Goal: Task Accomplishment & Management: Complete application form

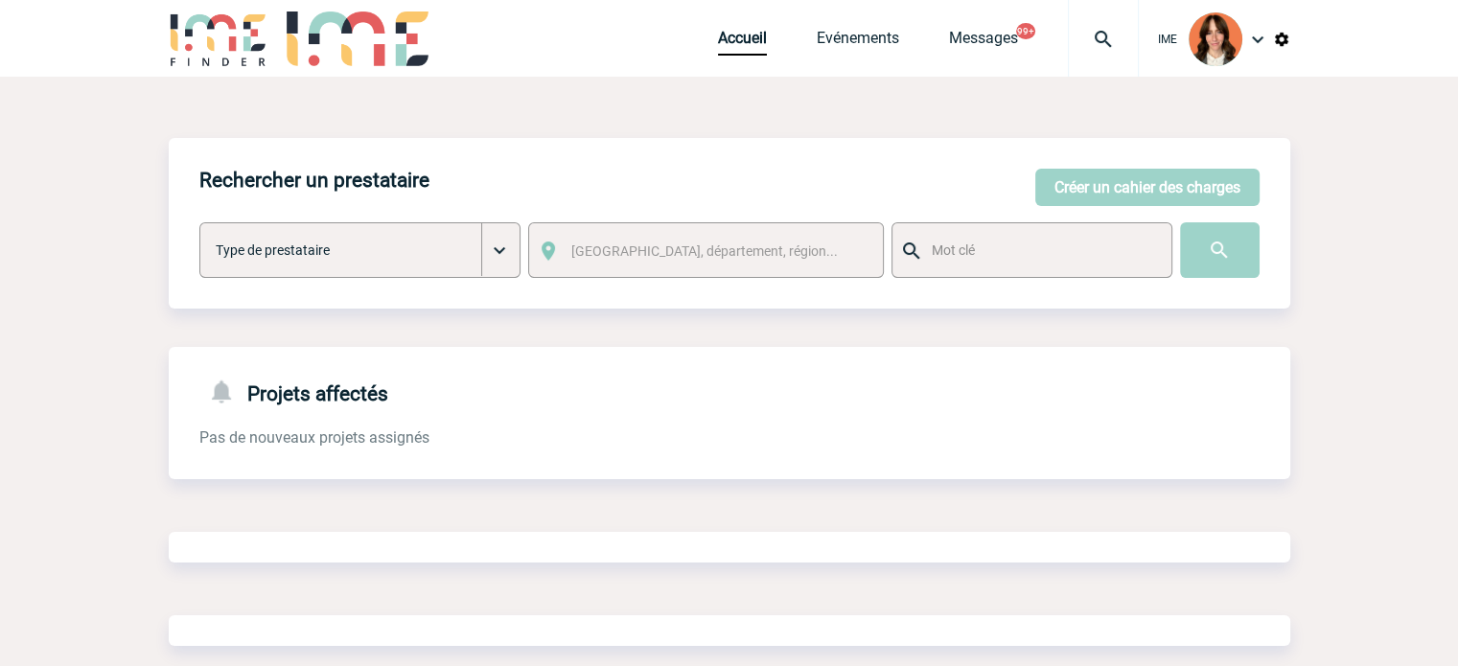
drag, startPoint x: 0, startPoint y: 0, endPoint x: 1116, endPoint y: 41, distance: 1116.5
click at [1116, 41] on img at bounding box center [1103, 39] width 69 height 23
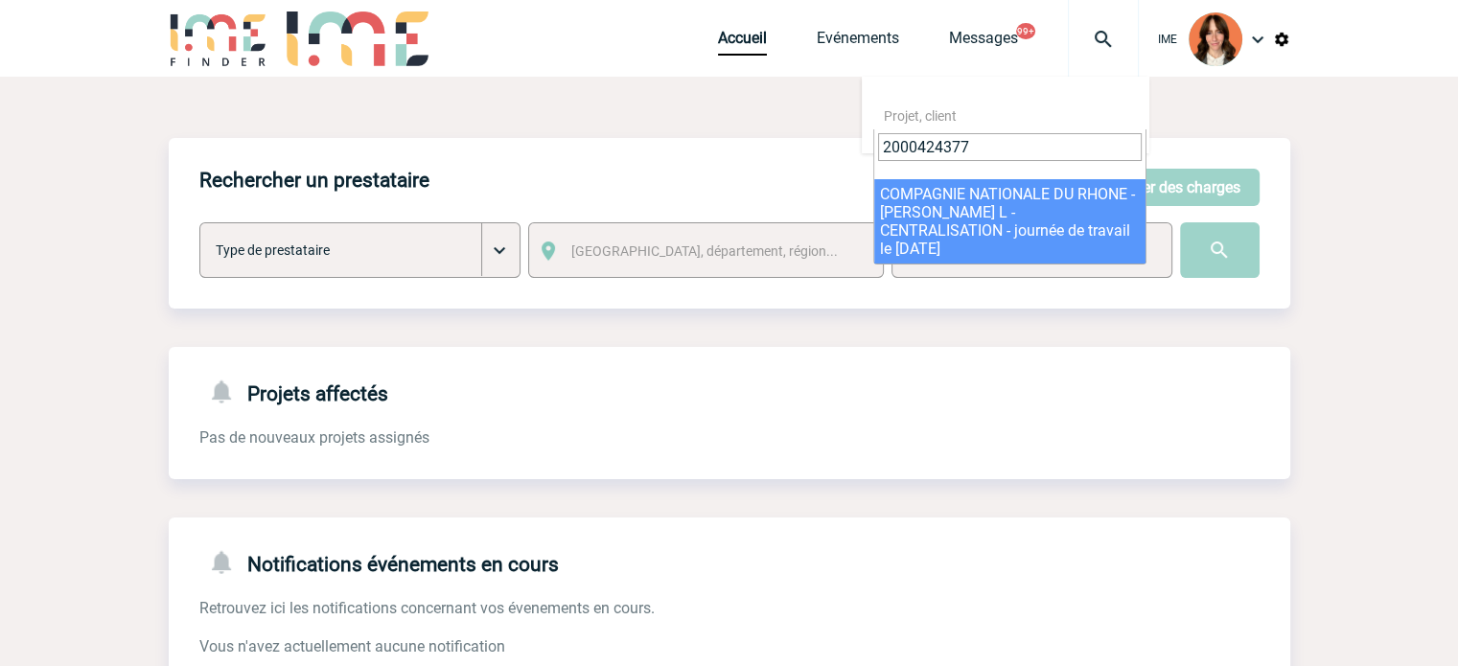
type input "2000424377"
select select "23878"
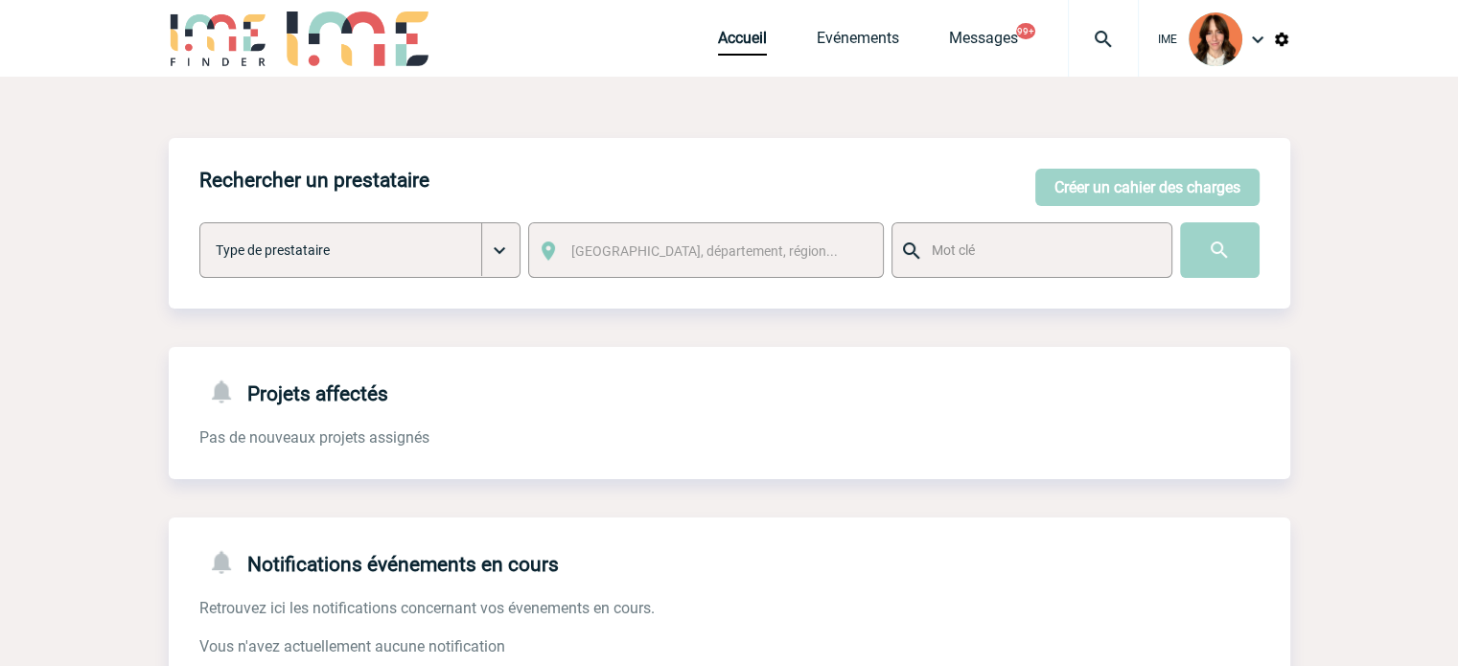
drag, startPoint x: 1202, startPoint y: 181, endPoint x: 1421, endPoint y: 309, distance: 253.8
click at [1202, 181] on button "Créer un cahier des charges" at bounding box center [1147, 187] width 224 height 37
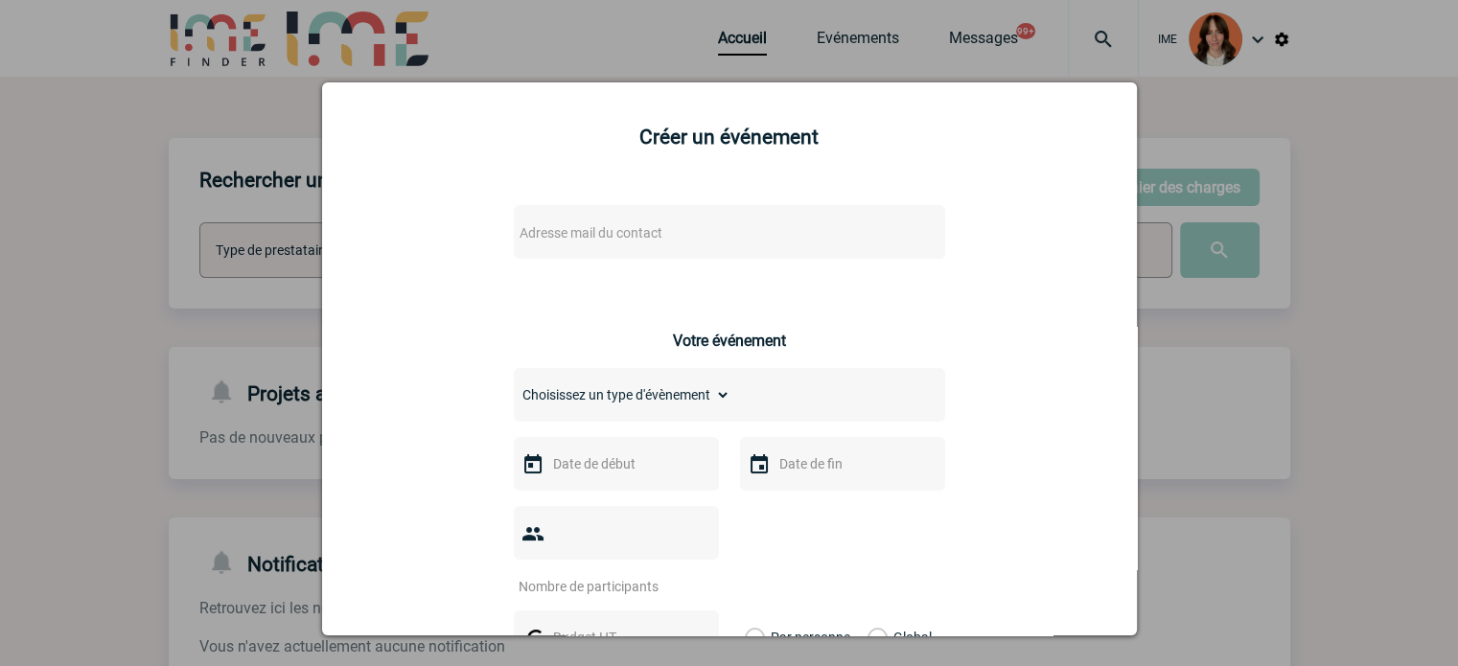
drag, startPoint x: 631, startPoint y: 251, endPoint x: 622, endPoint y: 243, distance: 11.5
click at [630, 250] on div "Adresse mail du contact" at bounding box center [729, 232] width 431 height 54
click at [621, 241] on span "Adresse mail du contact" at bounding box center [591, 232] width 143 height 15
drag, startPoint x: 557, startPoint y: 266, endPoint x: 391, endPoint y: 256, distance: 166.1
click at [391, 256] on body "IME Accueil Evénements 99+" at bounding box center [729, 590] width 1458 height 1180
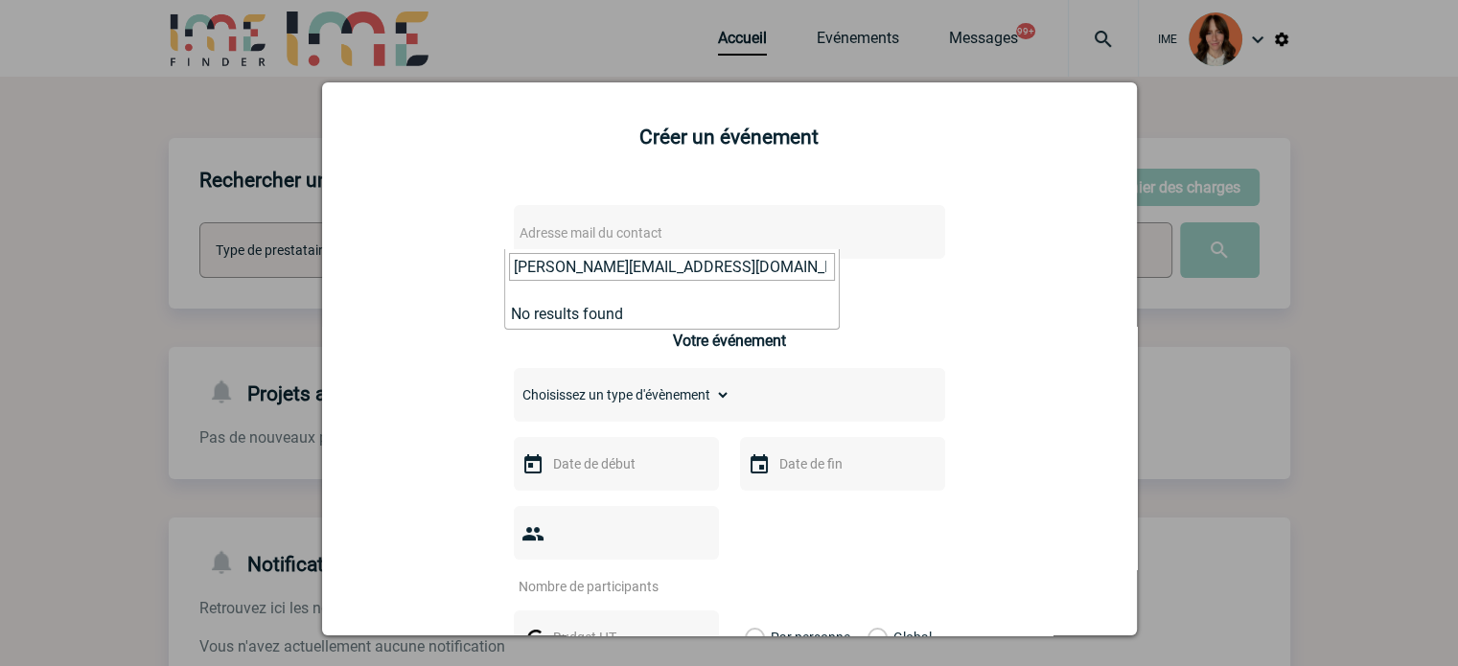
click at [782, 260] on input "sandra.mahamadaly@novartis.com>" at bounding box center [672, 267] width 326 height 28
click at [687, 265] on input "sandra.mahamadaly@novartis.com" at bounding box center [672, 267] width 326 height 28
paste input "matthieu.frombaum"
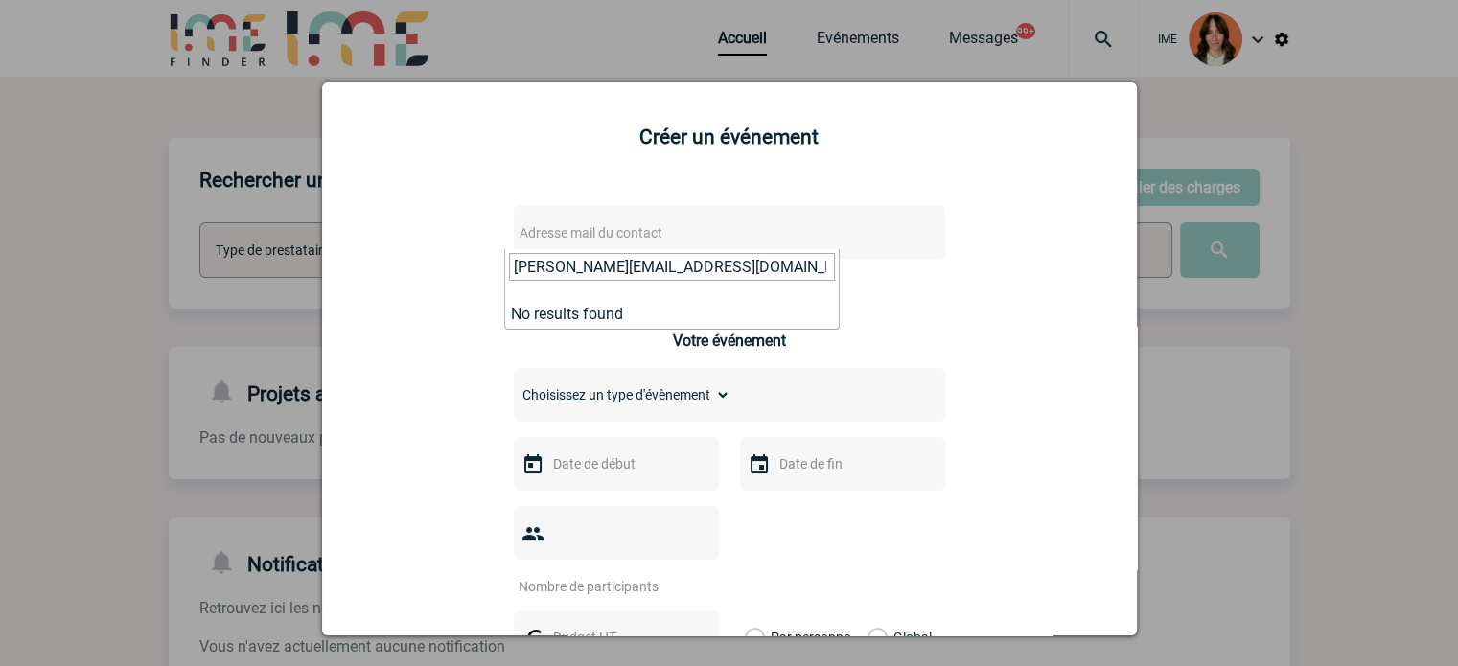
click at [713, 269] on input "matthieu.frombaum@novartis.com" at bounding box center [672, 267] width 326 height 28
paste input "camille.dagorn"
type input "camille.dagorn@novartis.com"
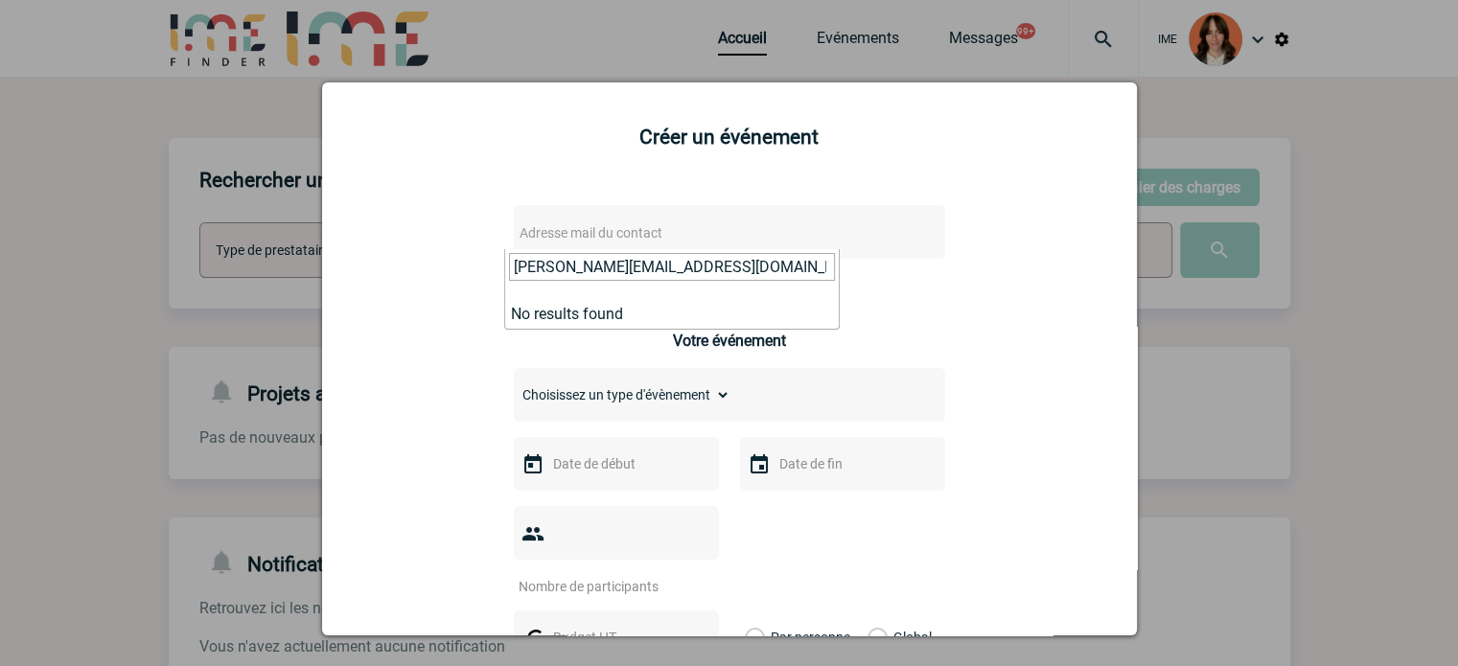
click at [234, 406] on div at bounding box center [729, 333] width 1458 height 666
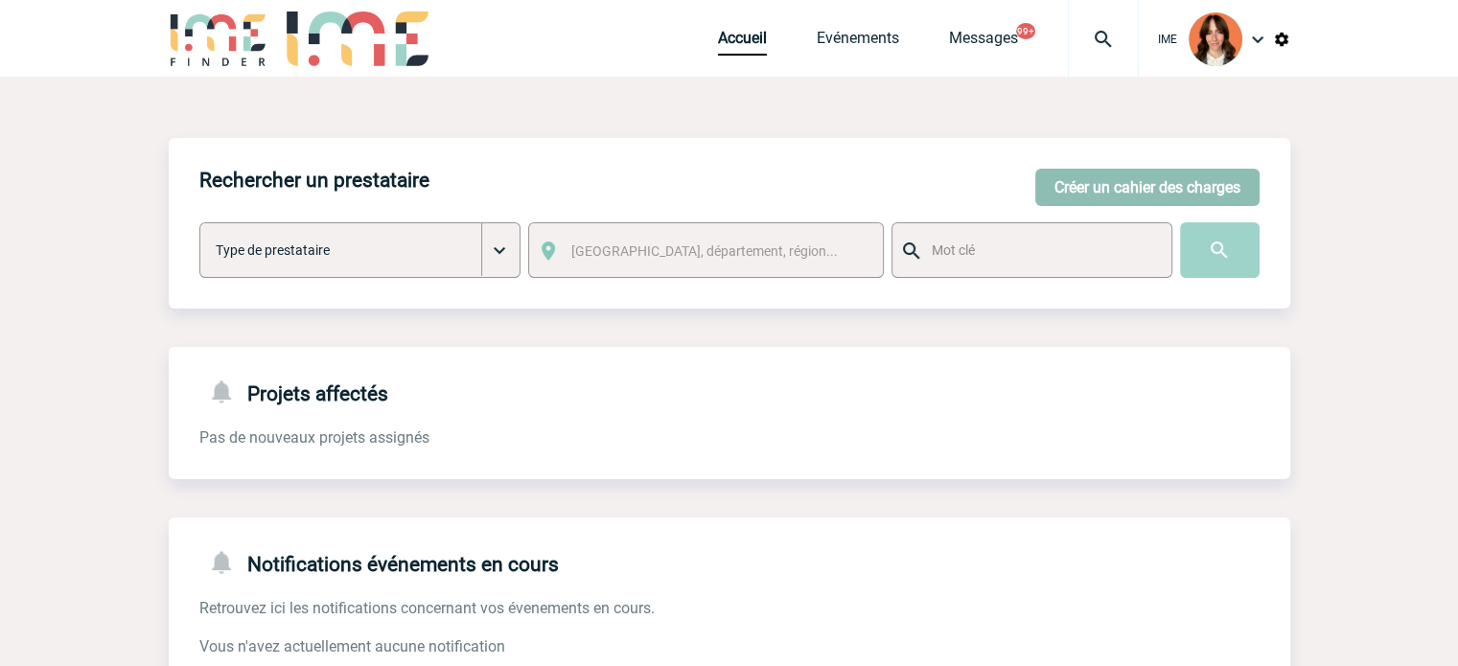
click at [1120, 196] on button "Créer un cahier des charges" at bounding box center [1147, 187] width 224 height 37
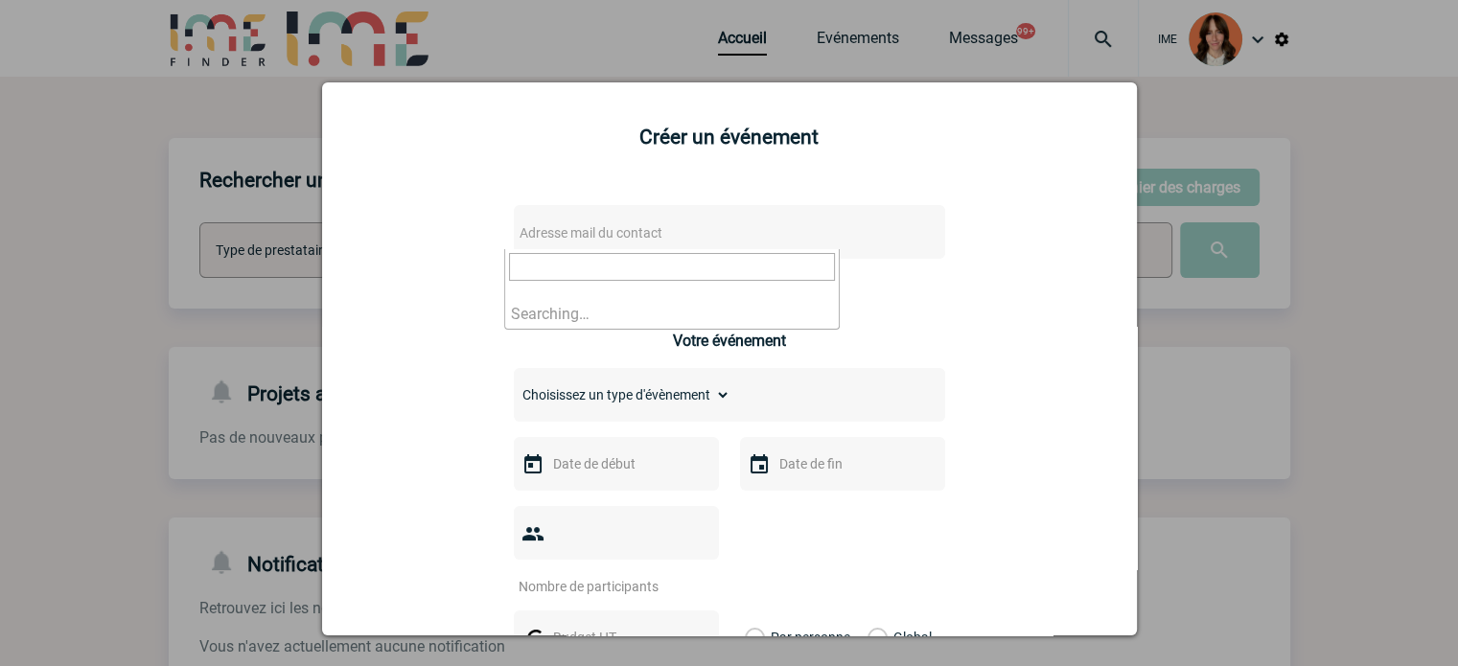
click at [673, 244] on span "Adresse mail du contact" at bounding box center [679, 233] width 335 height 27
click at [630, 256] on input "matthieu.frombaum@novartis.com" at bounding box center [672, 267] width 326 height 28
paste input "Mahamadaly, Sandra <sandra.mahamadaly@novartis.com>"
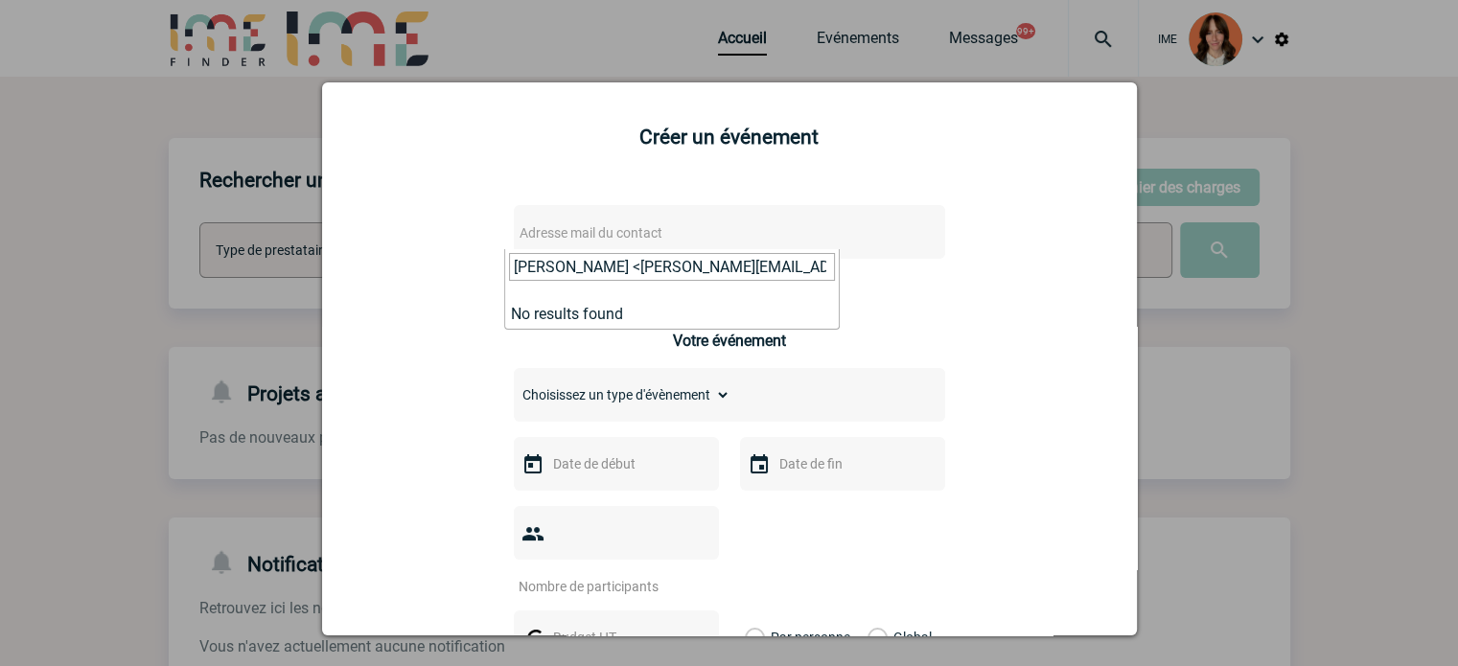
drag, startPoint x: 581, startPoint y: 266, endPoint x: 408, endPoint y: 253, distance: 173.1
click at [408, 253] on body "IME Accueil Evénements 99+" at bounding box center [729, 590] width 1458 height 1180
click at [773, 264] on input "sandra.mahamadaly@novartis.com>" at bounding box center [672, 267] width 326 height 28
type input "sandra.mahamadaly@novartis.com"
click at [632, 37] on div at bounding box center [729, 333] width 1458 height 666
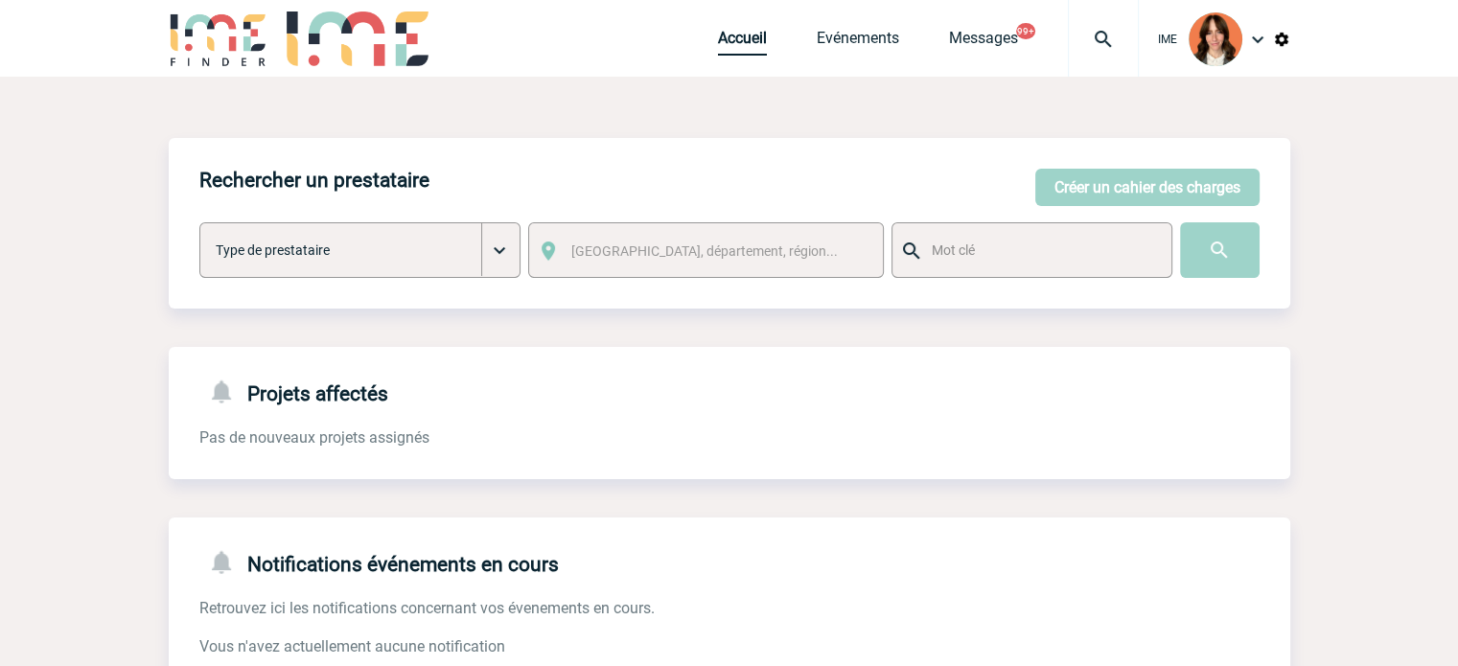
drag, startPoint x: 740, startPoint y: 41, endPoint x: 837, endPoint y: 72, distance: 101.6
click at [740, 41] on link "Accueil" at bounding box center [742, 42] width 49 height 27
click at [1160, 200] on button "Créer un cahier des charges" at bounding box center [1147, 187] width 224 height 37
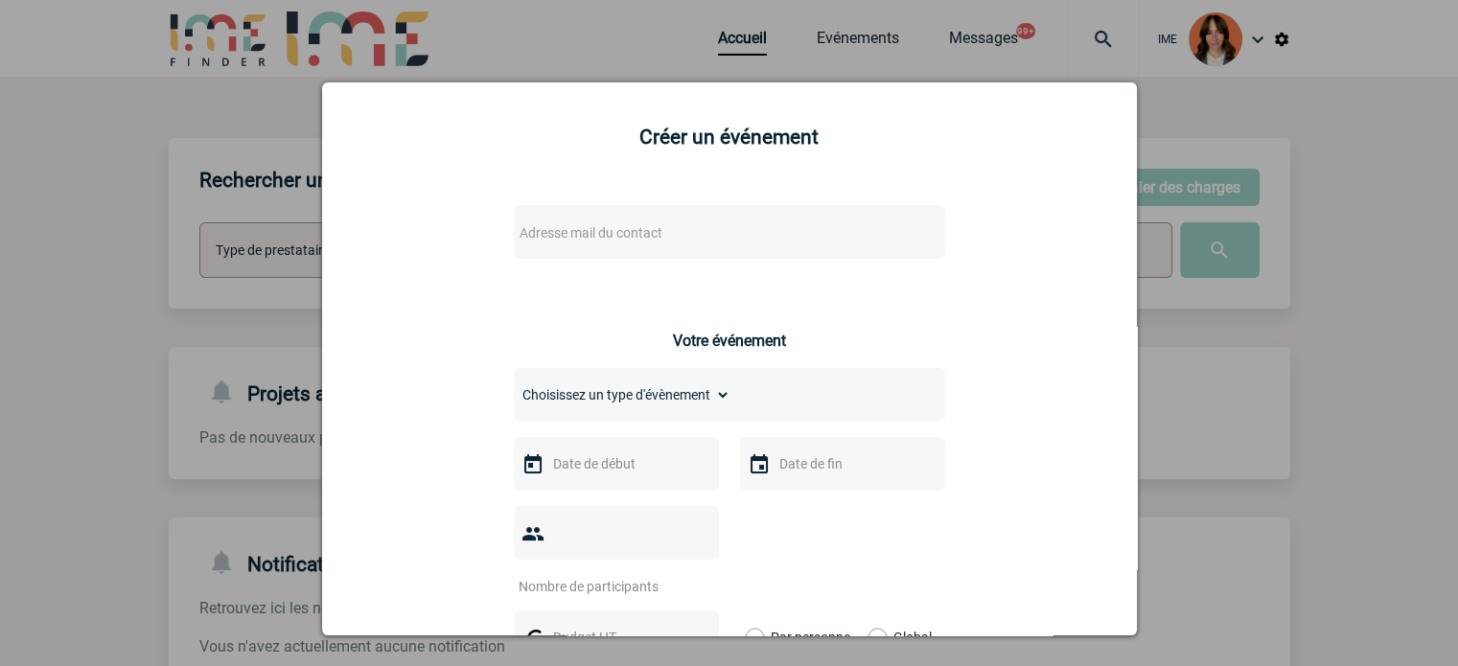
click at [583, 224] on span "Adresse mail du contact" at bounding box center [679, 233] width 335 height 27
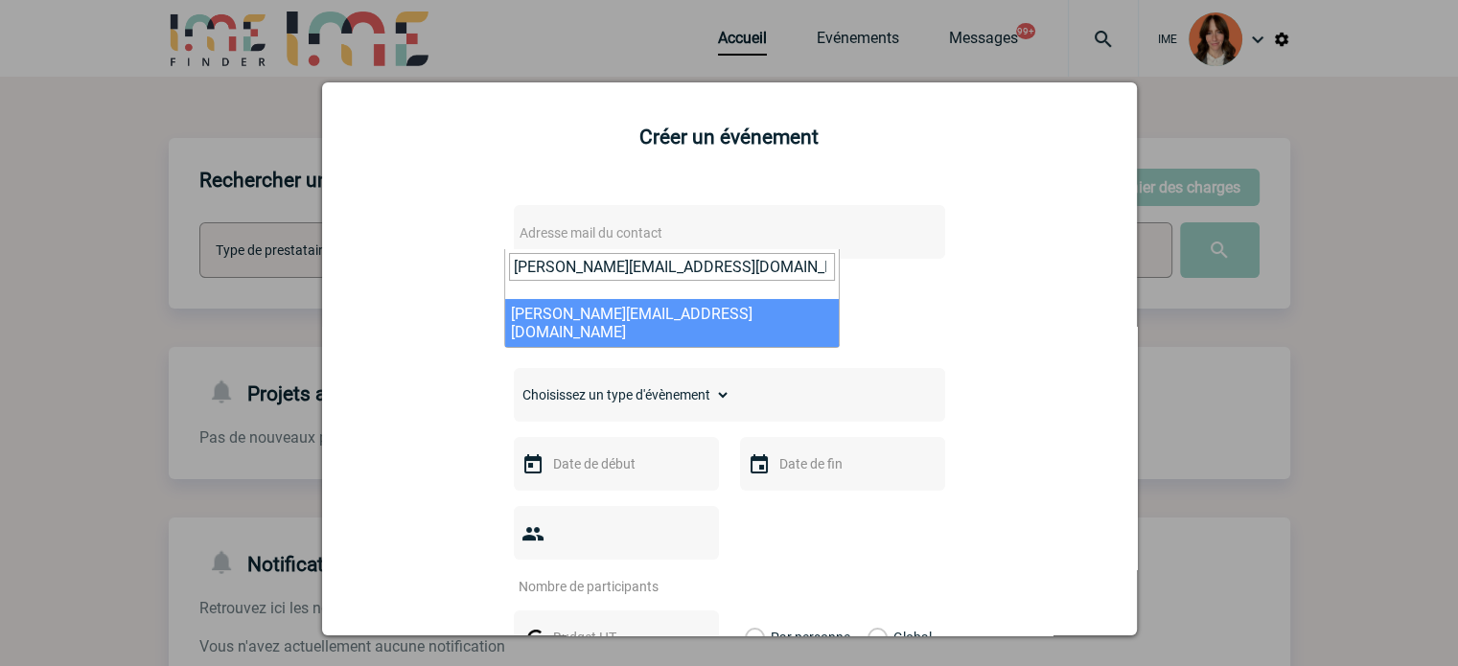
type input "matthieu.frombaum@novartis.com"
select select "132883"
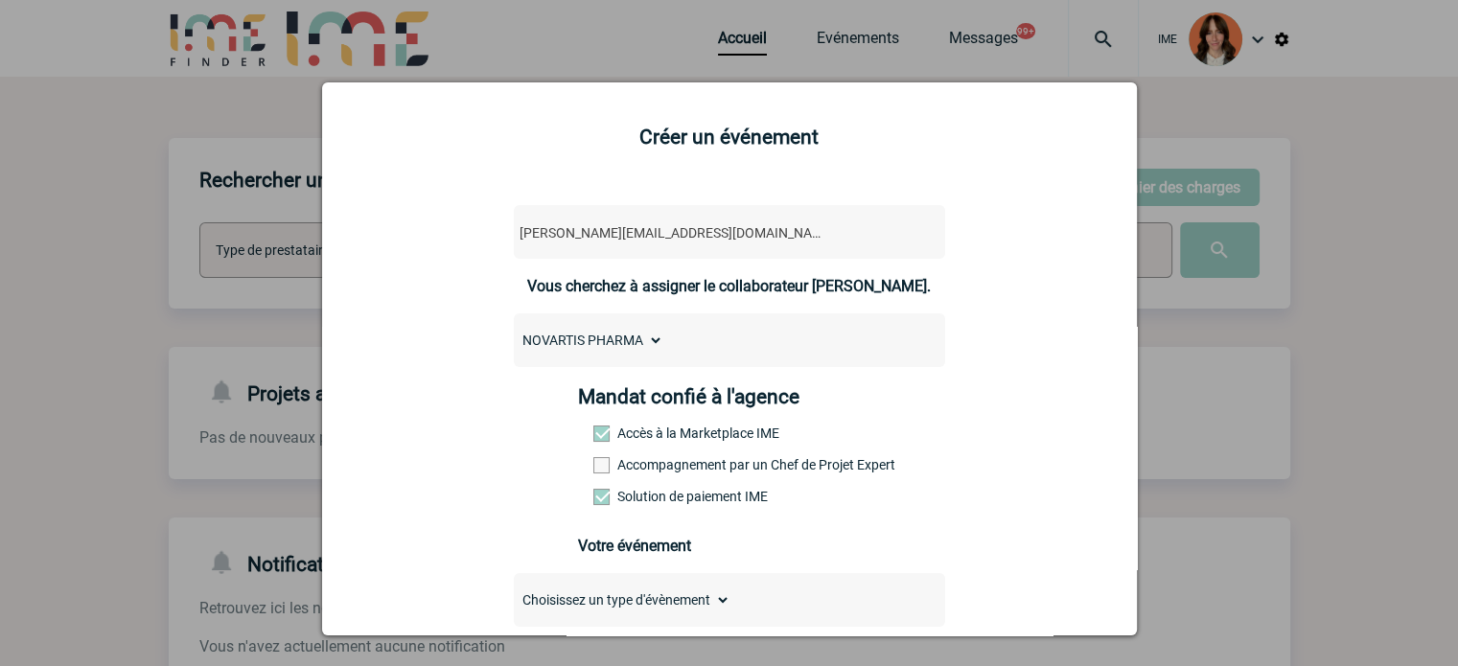
drag, startPoint x: 713, startPoint y: 469, endPoint x: 725, endPoint y: 459, distance: 15.0
click at [678, 469] on label "Accompagnement par un Chef de Projet Expert" at bounding box center [635, 464] width 84 height 15
click at [0, 0] on input "Accompagnement par un Chef de Projet Expert" at bounding box center [0, 0] width 0 height 0
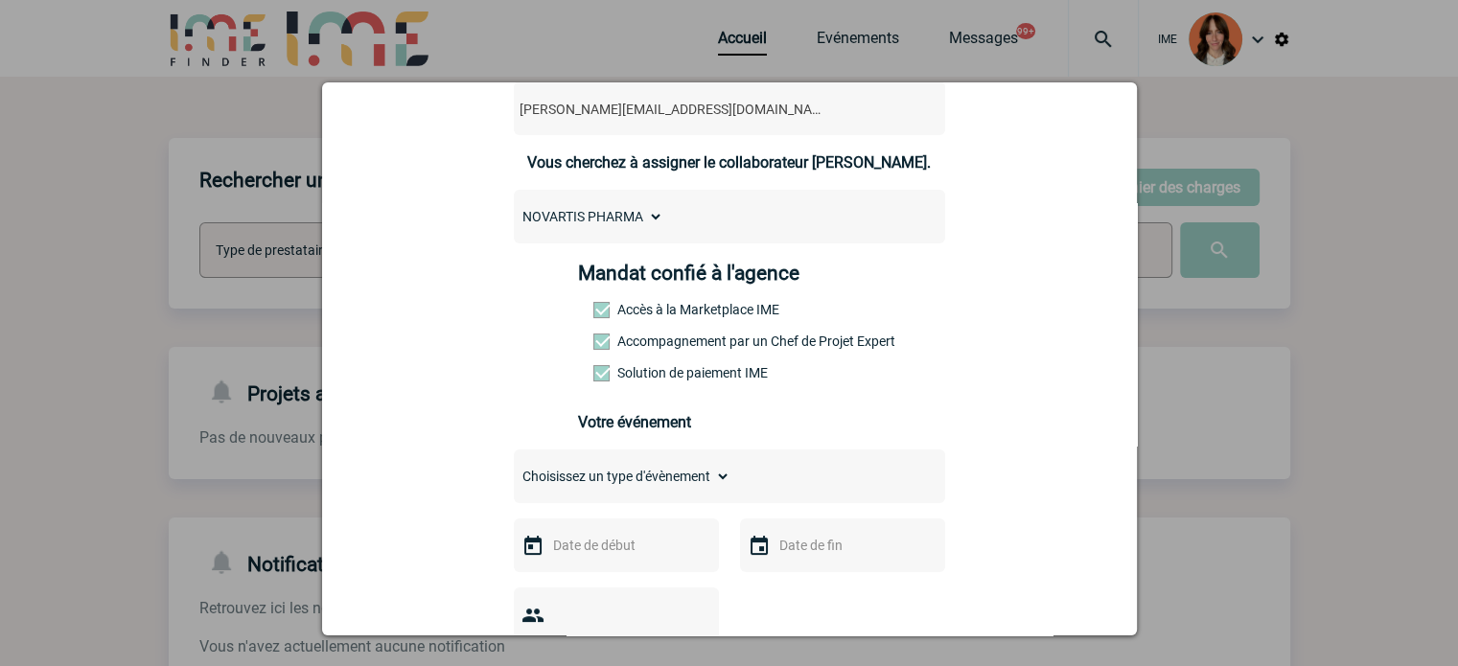
scroll to position [383, 0]
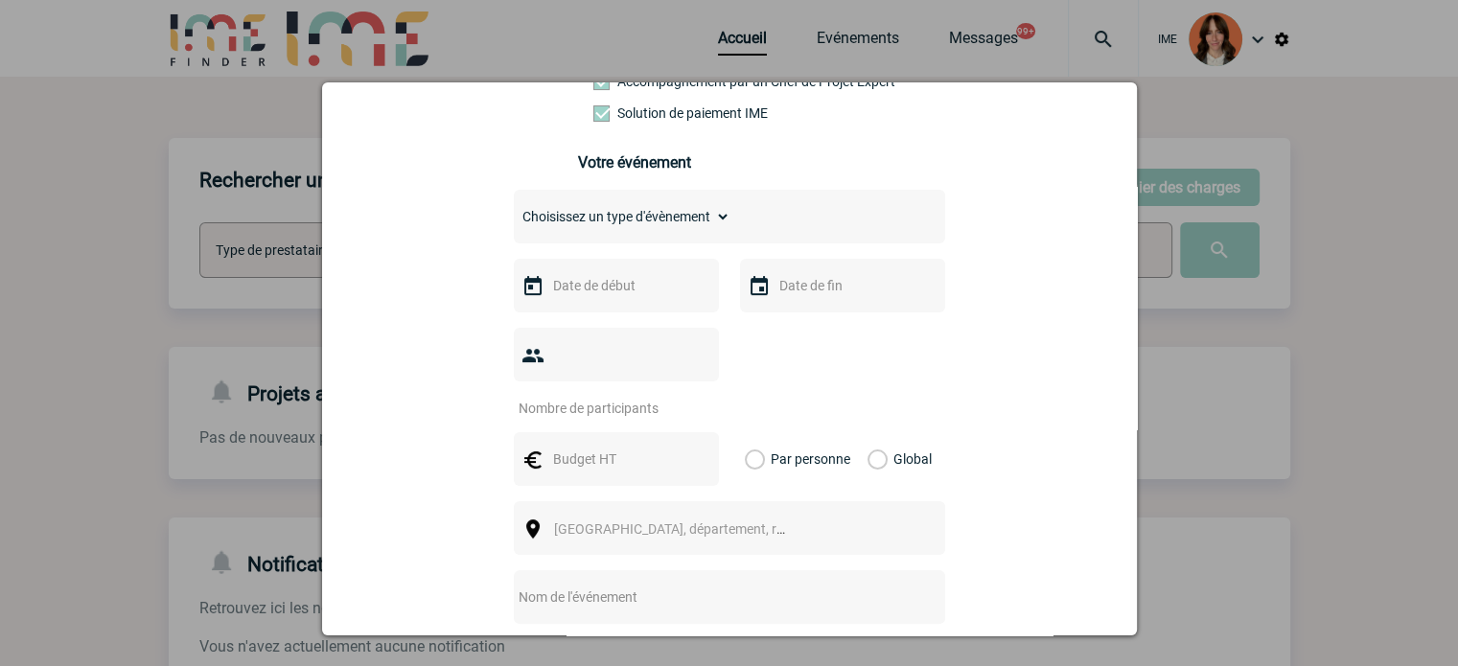
click at [635, 225] on select "Choisissez un type d'évènement Séminaire avec nuitée Séminaire sans nuitée Repa…" at bounding box center [622, 216] width 217 height 27
select select "2"
click at [514, 209] on select "Choisissez un type d'évènement Séminaire avec nuitée Séminaire sans nuitée Repa…" at bounding box center [622, 216] width 217 height 27
click at [596, 290] on input "text" at bounding box center [614, 285] width 132 height 25
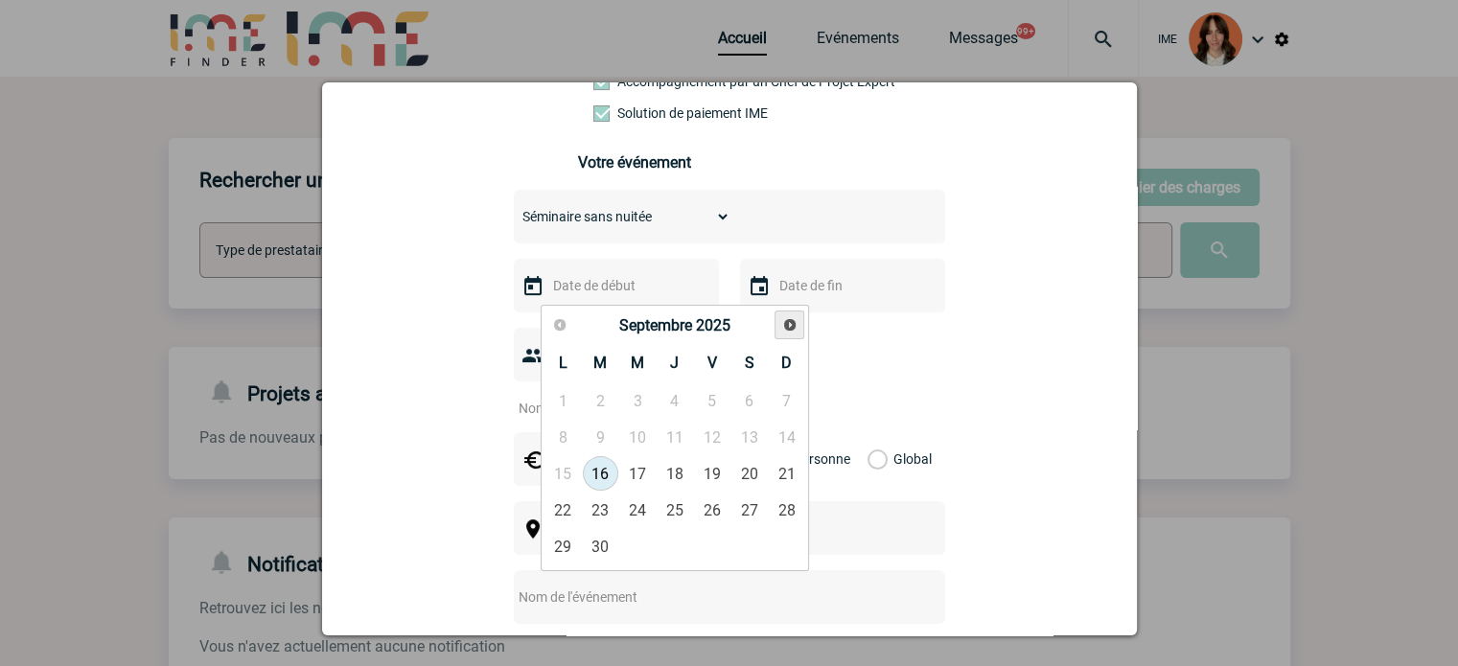
click at [786, 318] on span "Suivant" at bounding box center [789, 324] width 15 height 15
click at [590, 548] on link "25" at bounding box center [600, 546] width 35 height 35
type input "25-11-2025"
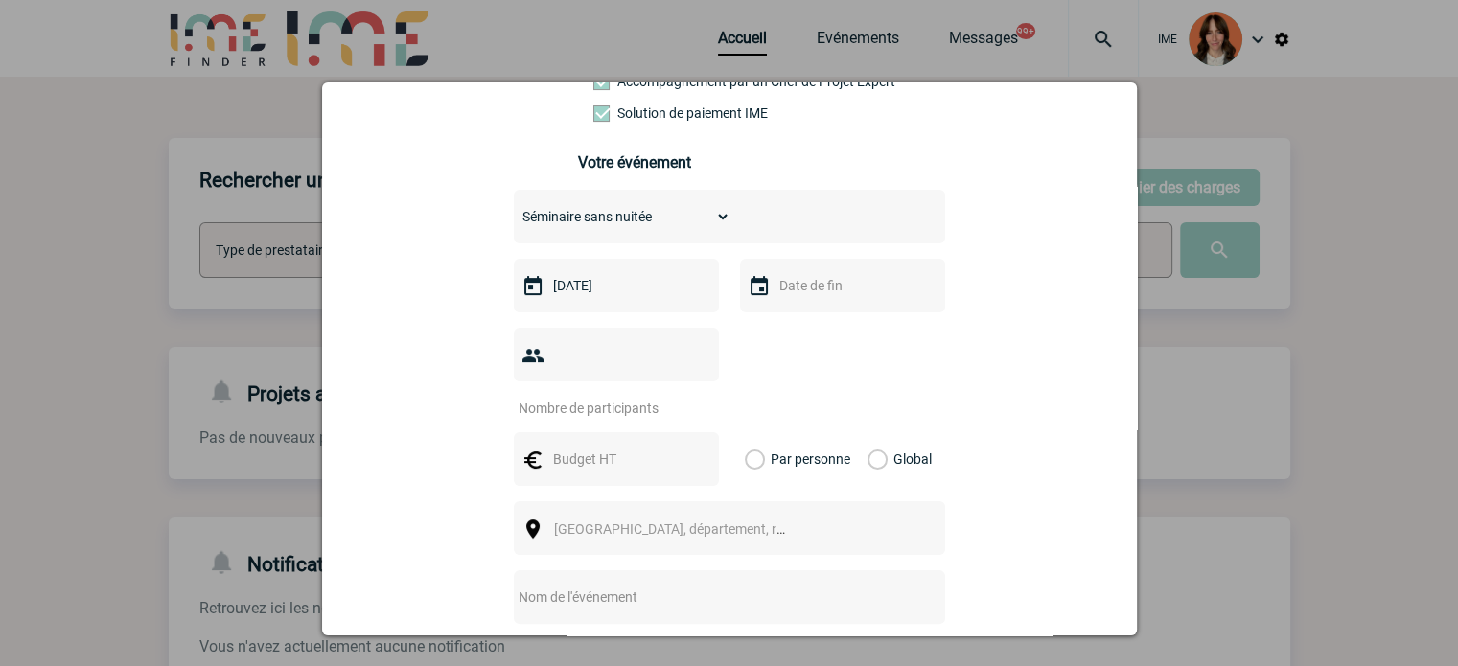
click at [817, 312] on div at bounding box center [842, 286] width 205 height 54
click at [817, 298] on input "text" at bounding box center [840, 285] width 132 height 25
click at [829, 543] on link "25" at bounding box center [826, 546] width 35 height 35
type input "25-11-2025"
click at [656, 379] on div at bounding box center [616, 355] width 205 height 54
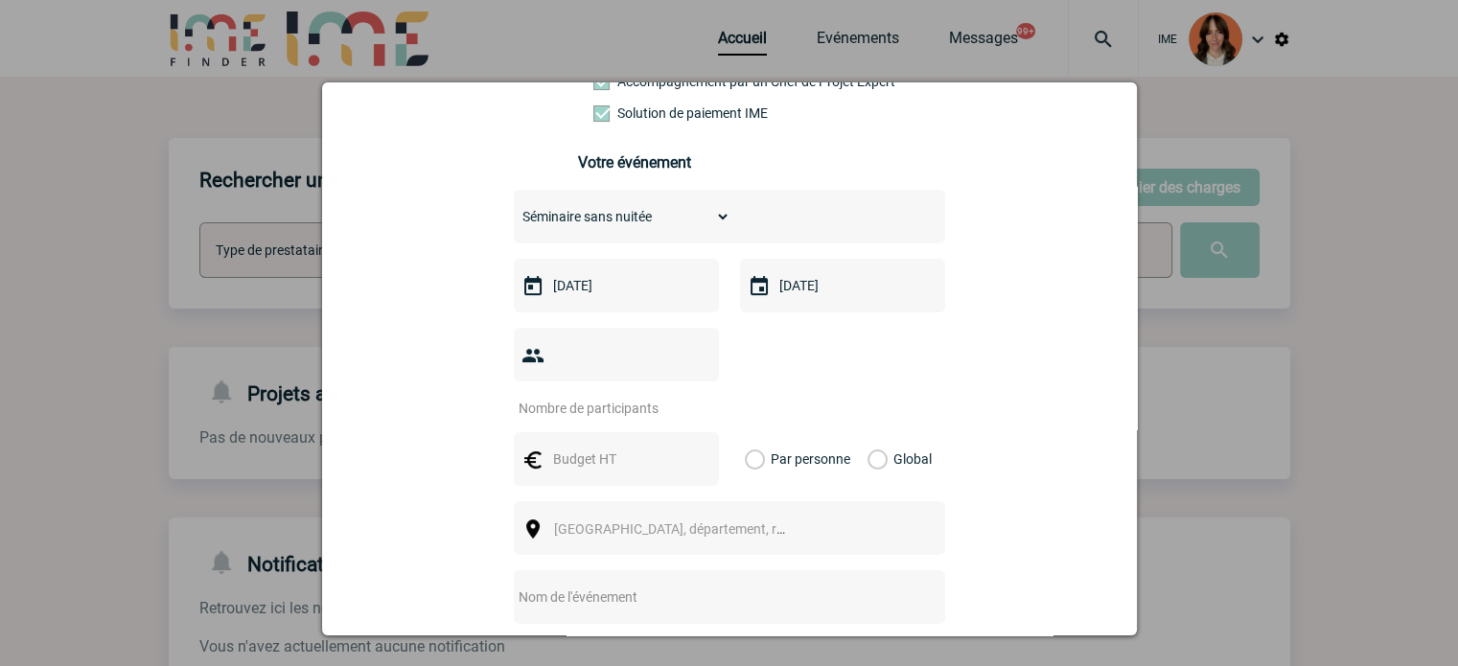
click at [653, 396] on input "number" at bounding box center [604, 408] width 180 height 25
click at [629, 346] on div at bounding box center [616, 355] width 205 height 54
click at [580, 396] on input "number" at bounding box center [604, 408] width 180 height 25
type input "25"
click at [575, 432] on div at bounding box center [616, 459] width 205 height 54
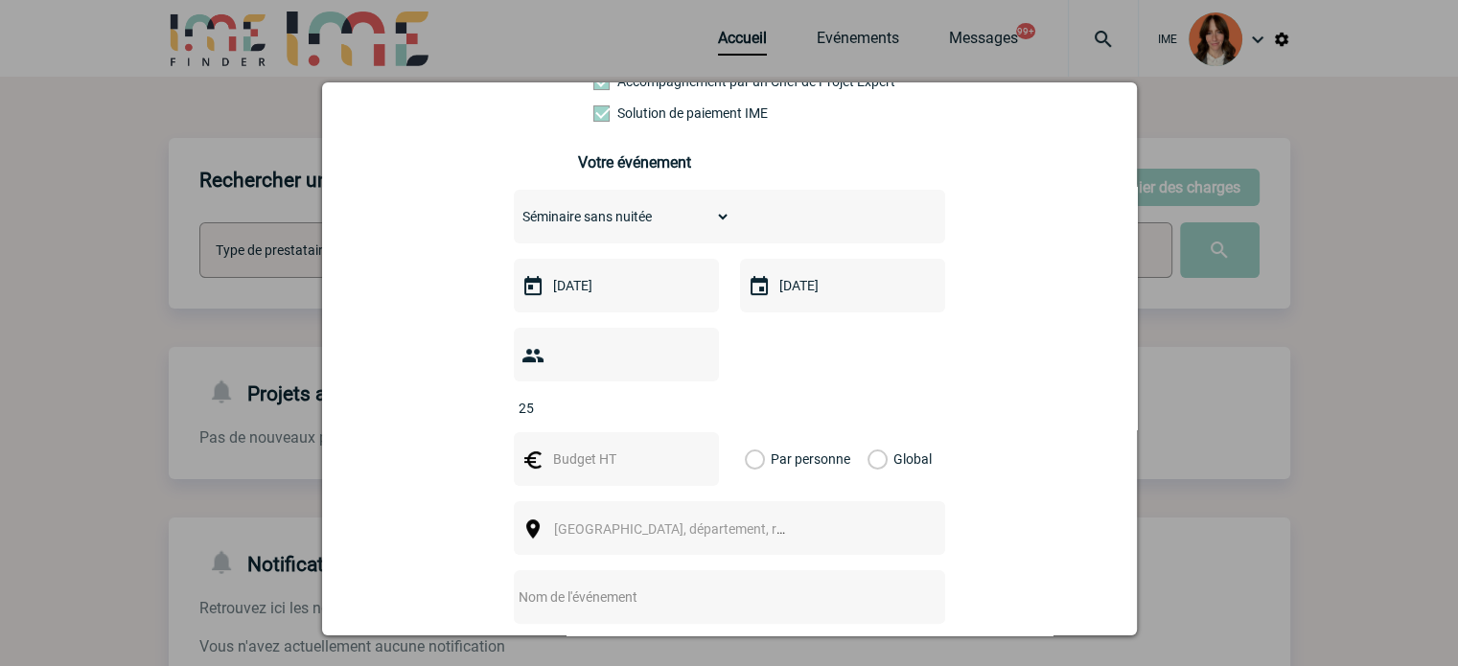
click at [579, 447] on input "text" at bounding box center [614, 459] width 132 height 25
type input "2000"
click at [874, 432] on label "Global" at bounding box center [873, 459] width 12 height 54
click at [0, 0] on input "Global" at bounding box center [0, 0] width 0 height 0
click at [793, 516] on span "[GEOGRAPHIC_DATA], département, région..." at bounding box center [678, 529] width 264 height 27
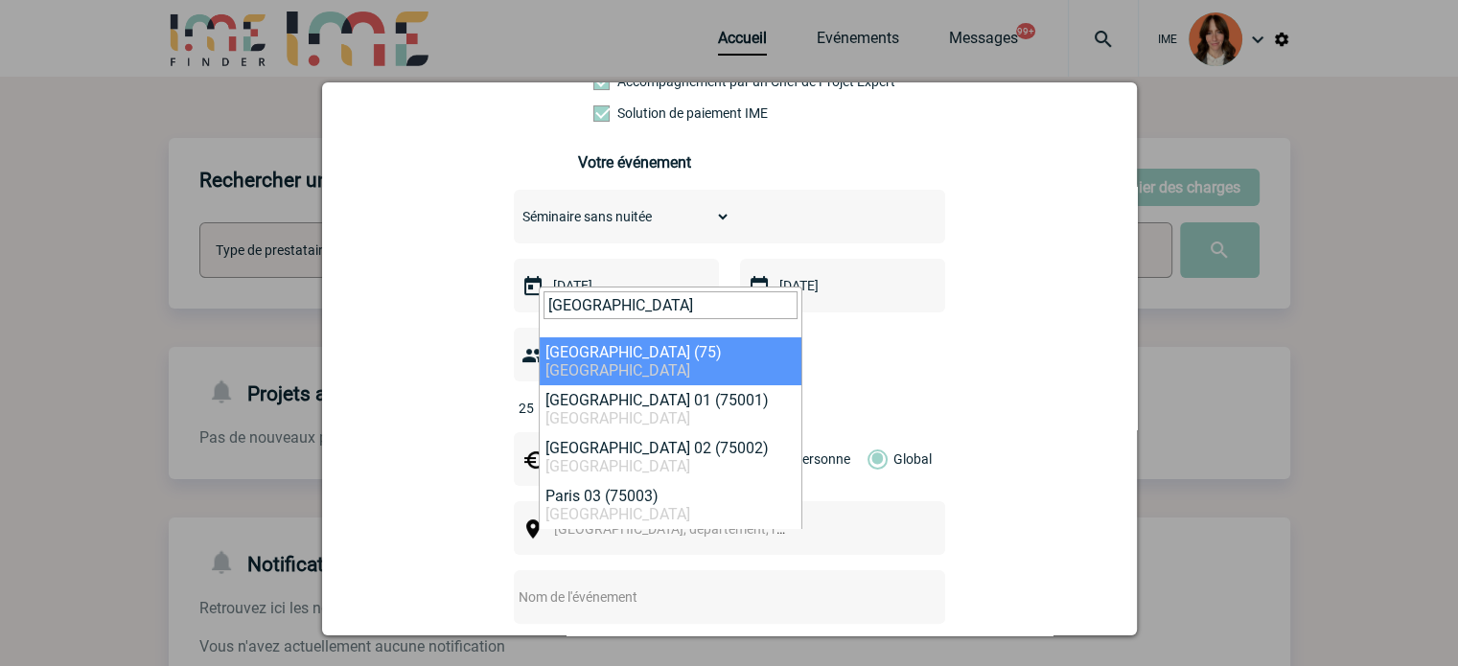
type input "paris"
select select "3"
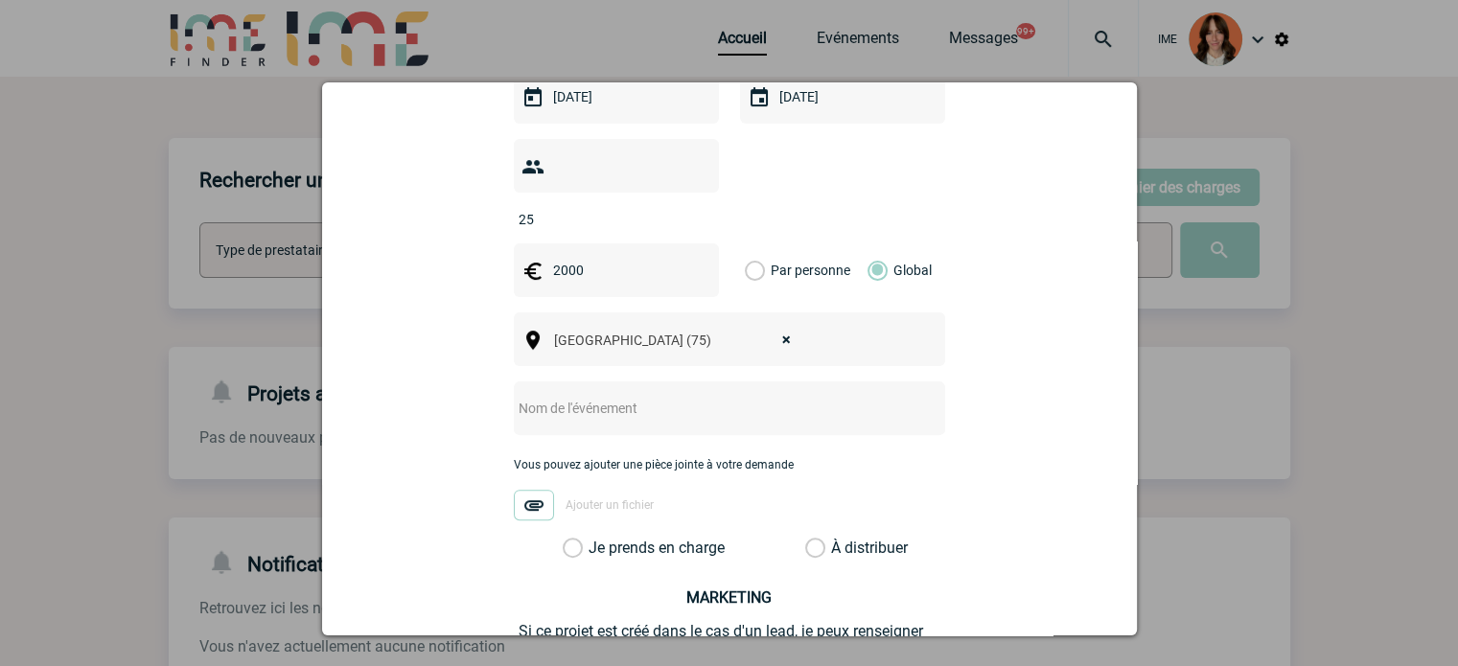
scroll to position [575, 0]
click at [622, 393] on input "text" at bounding box center [704, 405] width 381 height 25
paste input "Evènement scientifique du 25/11/25 réservation salle + buffet"
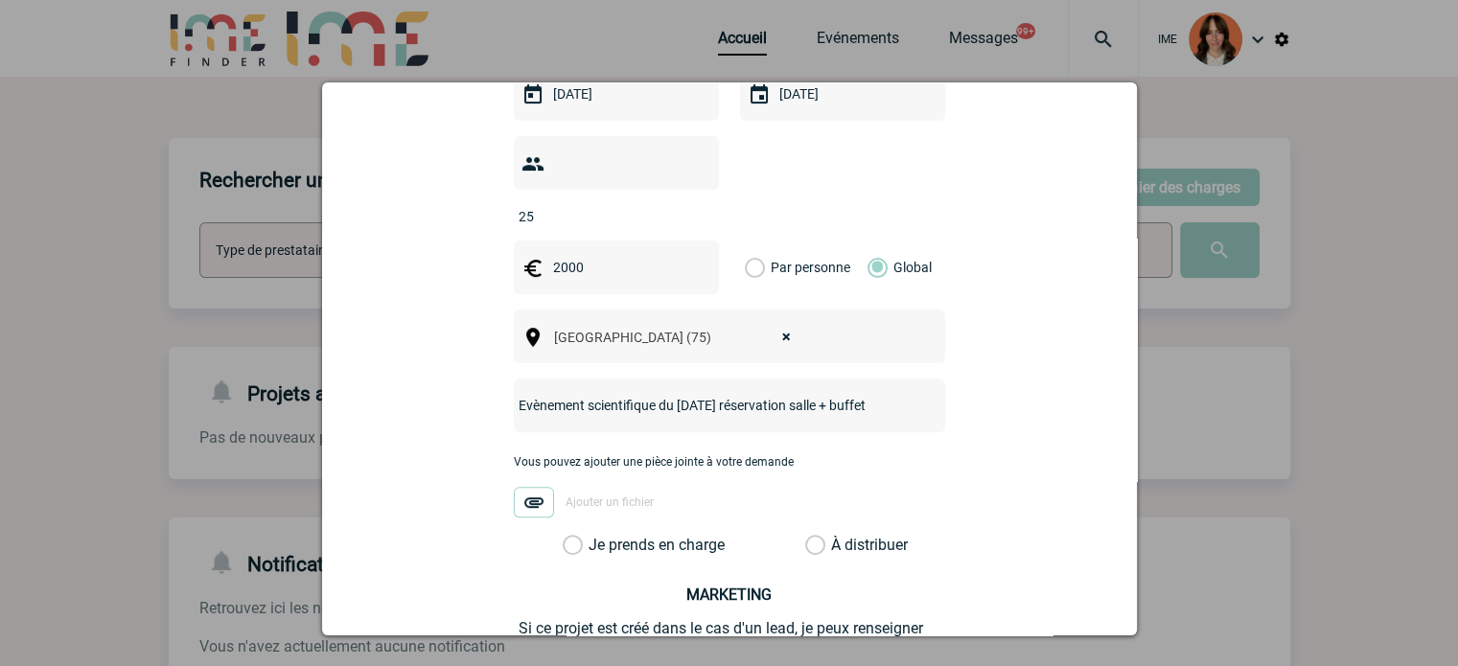
type input "Evènement scientifique du 25/11/25 réservation salle + buffet"
click at [578, 536] on label "Je prends en charge" at bounding box center [579, 545] width 33 height 19
click at [0, 0] on input "Je prends en charge" at bounding box center [0, 0] width 0 height 0
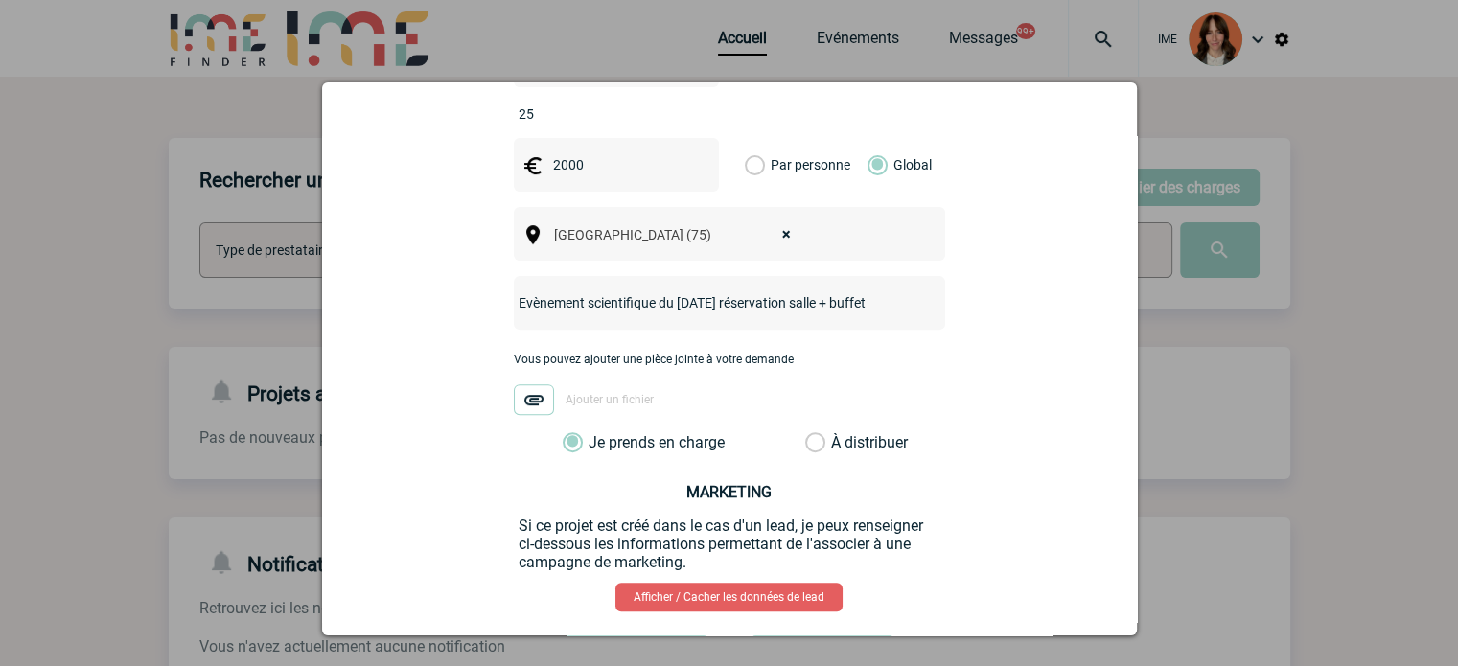
scroll to position [746, 0]
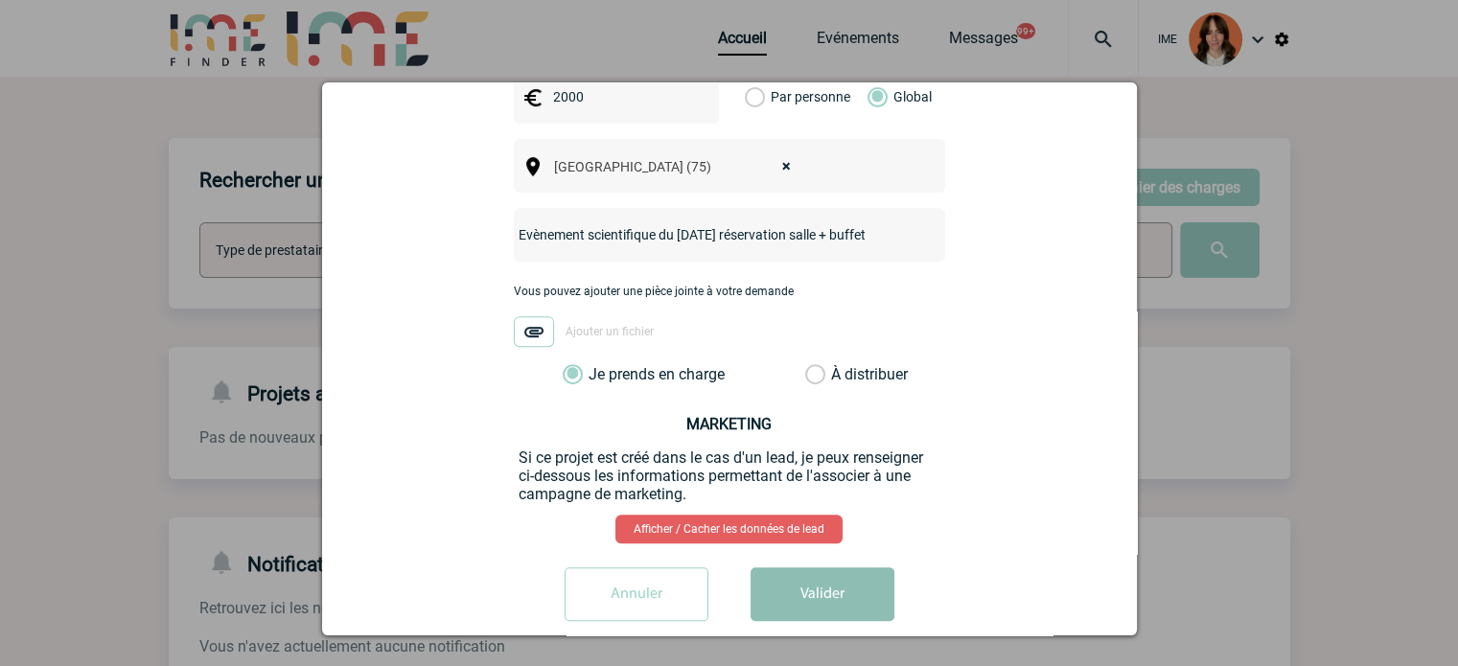
click at [800, 567] on button "Valider" at bounding box center [823, 594] width 144 height 54
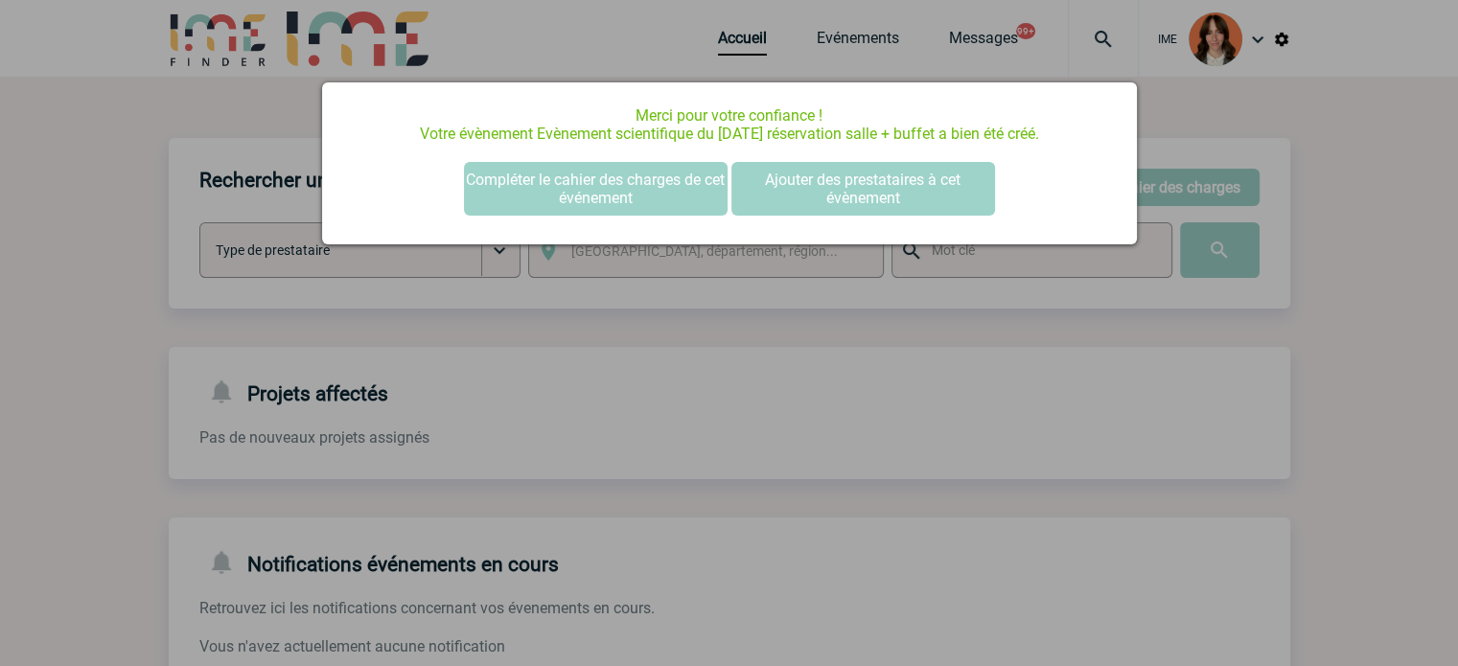
scroll to position [0, 0]
click at [576, 189] on button "Compléter le cahier des charges de cet événement" at bounding box center [596, 189] width 264 height 54
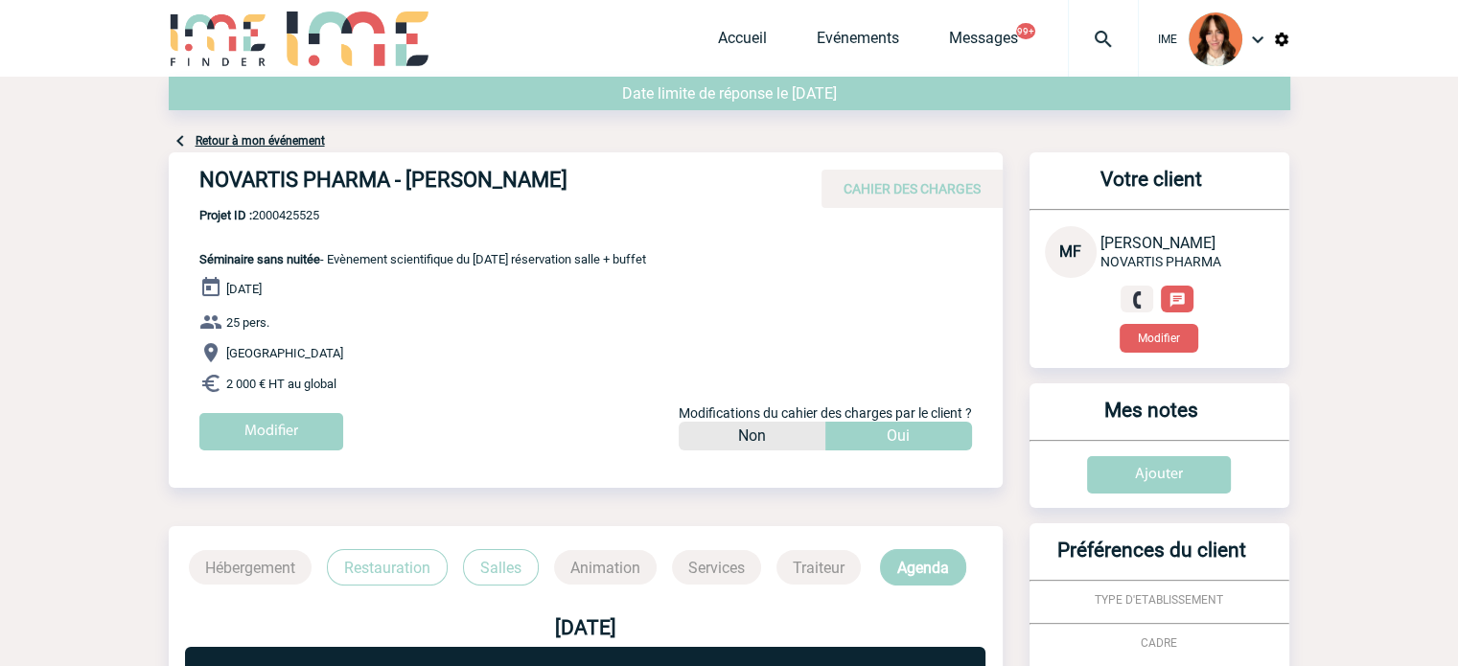
drag, startPoint x: 249, startPoint y: 179, endPoint x: 682, endPoint y: 180, distance: 433.3
click at [682, 180] on div "NOVARTIS PHARMA - Matthieu FROMBAUM CAHIER DES CHARGES" at bounding box center [586, 180] width 834 height 56
click at [303, 210] on span "Projet ID : 2000425525" at bounding box center [422, 215] width 447 height 14
copy span "2000425525"
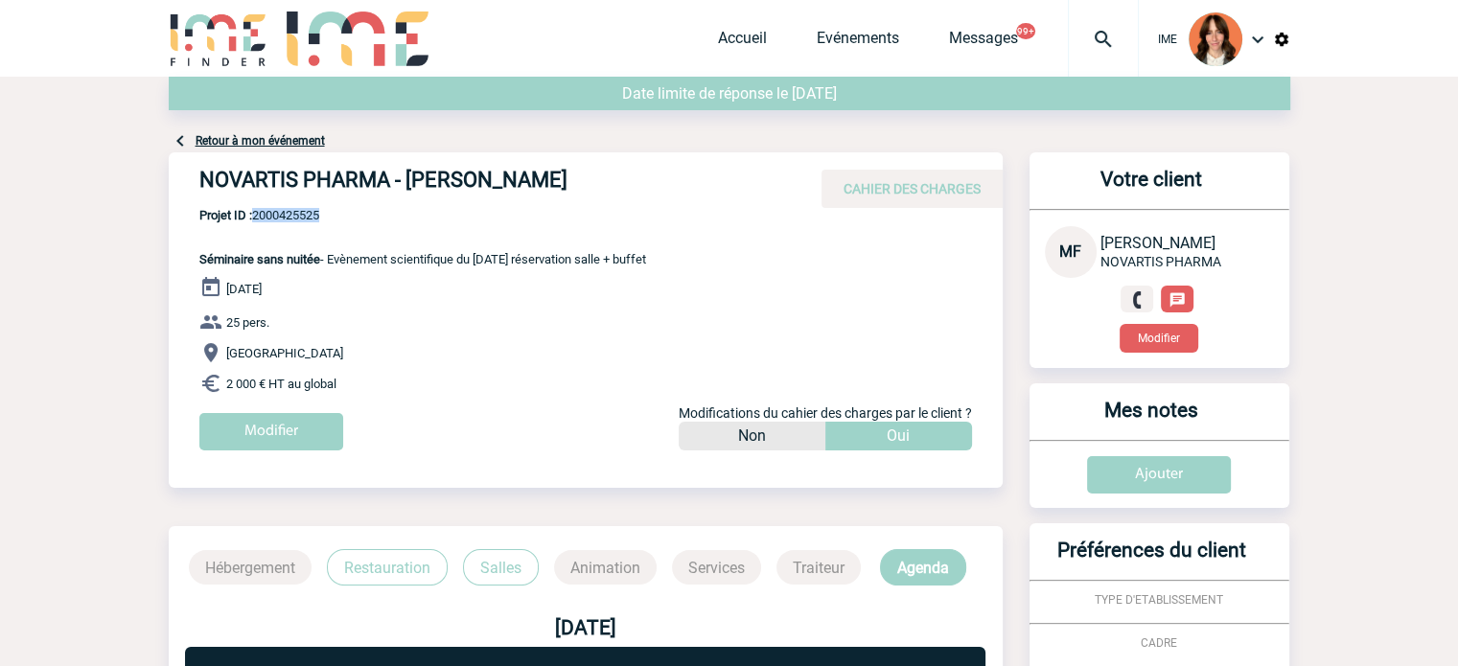
click at [276, 134] on link "Retour à mon événement" at bounding box center [260, 140] width 129 height 13
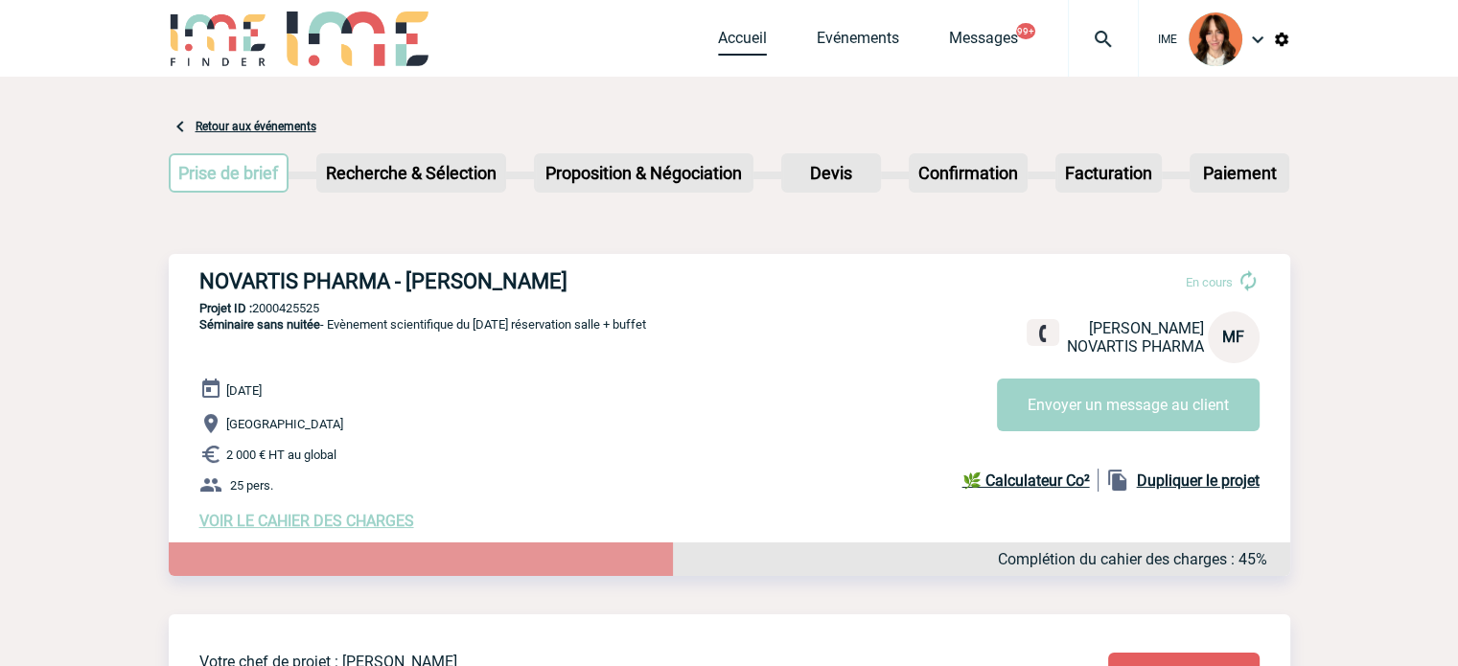
click at [753, 43] on link "Accueil" at bounding box center [742, 42] width 49 height 27
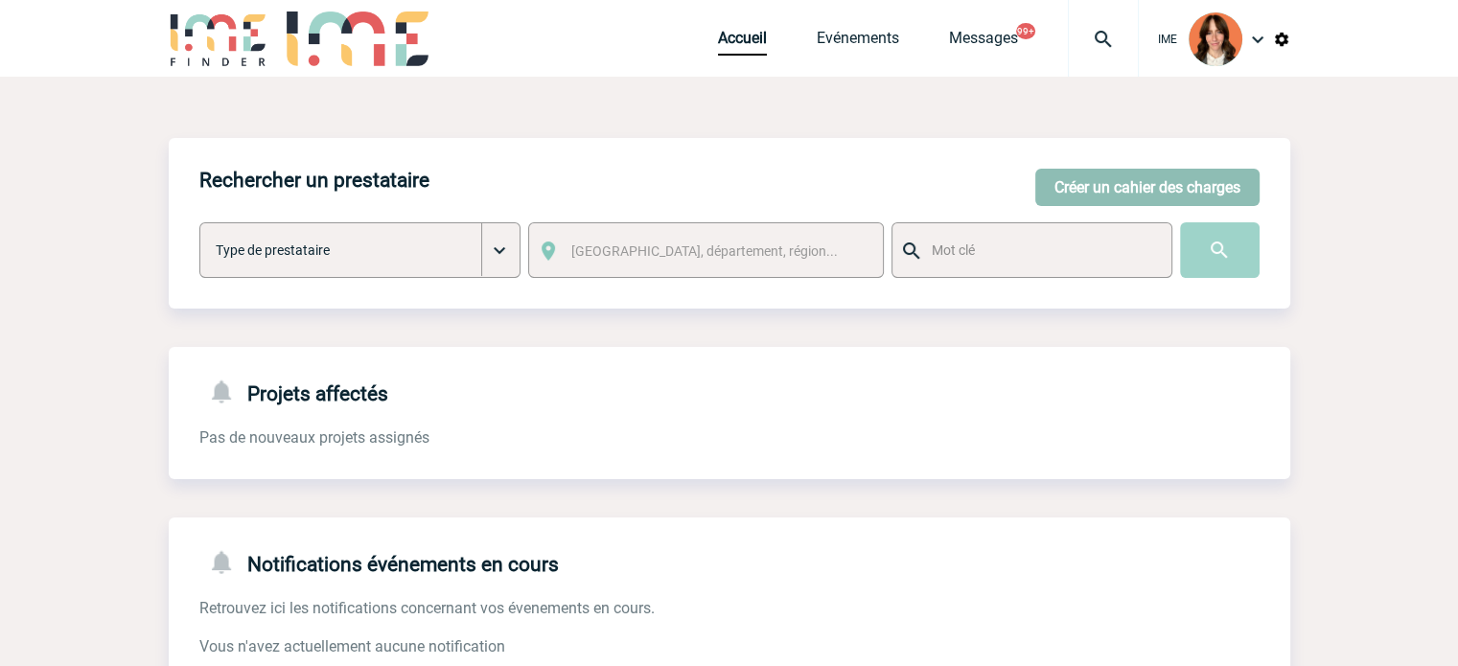
click at [1196, 197] on button "Créer un cahier des charges" at bounding box center [1147, 187] width 224 height 37
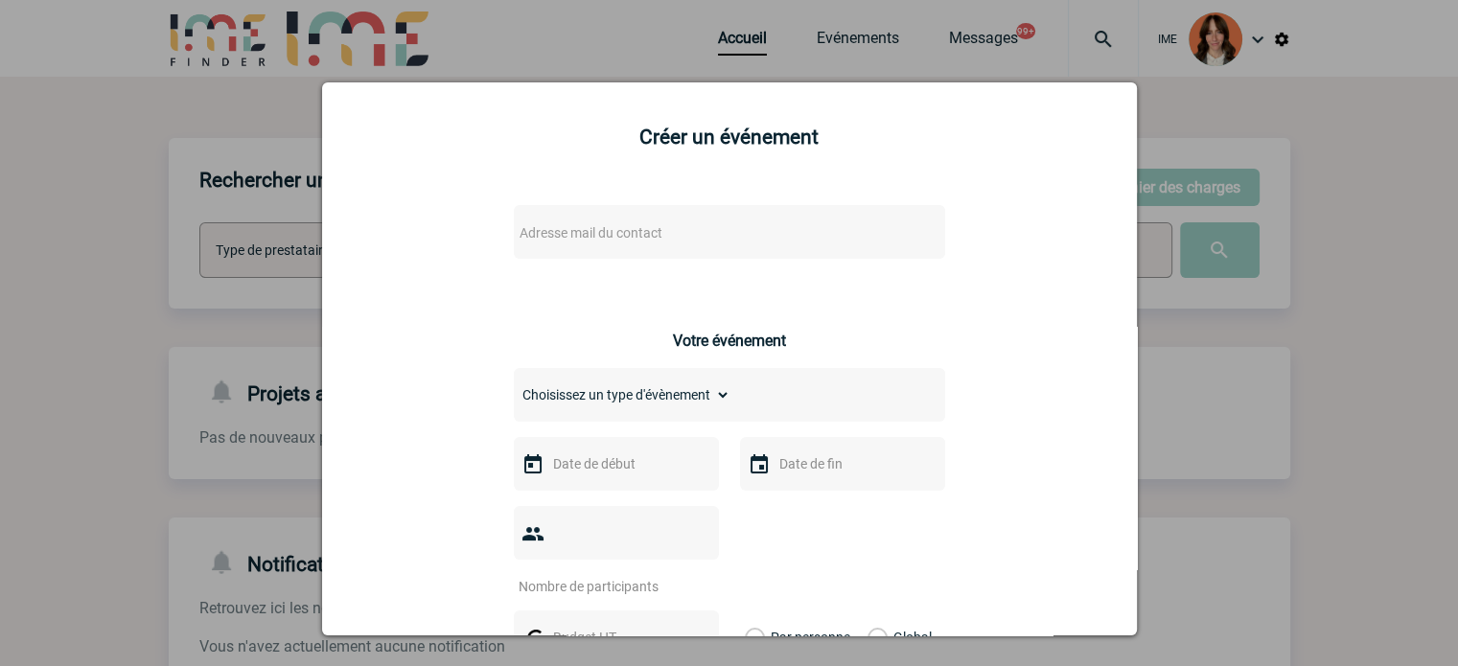
click at [598, 229] on span "Adresse mail du contact" at bounding box center [591, 232] width 143 height 15
drag, startPoint x: 583, startPoint y: 260, endPoint x: 351, endPoint y: 244, distance: 232.5
click at [332, 244] on body "IME Accueil Evénements 99+" at bounding box center [729, 590] width 1458 height 1180
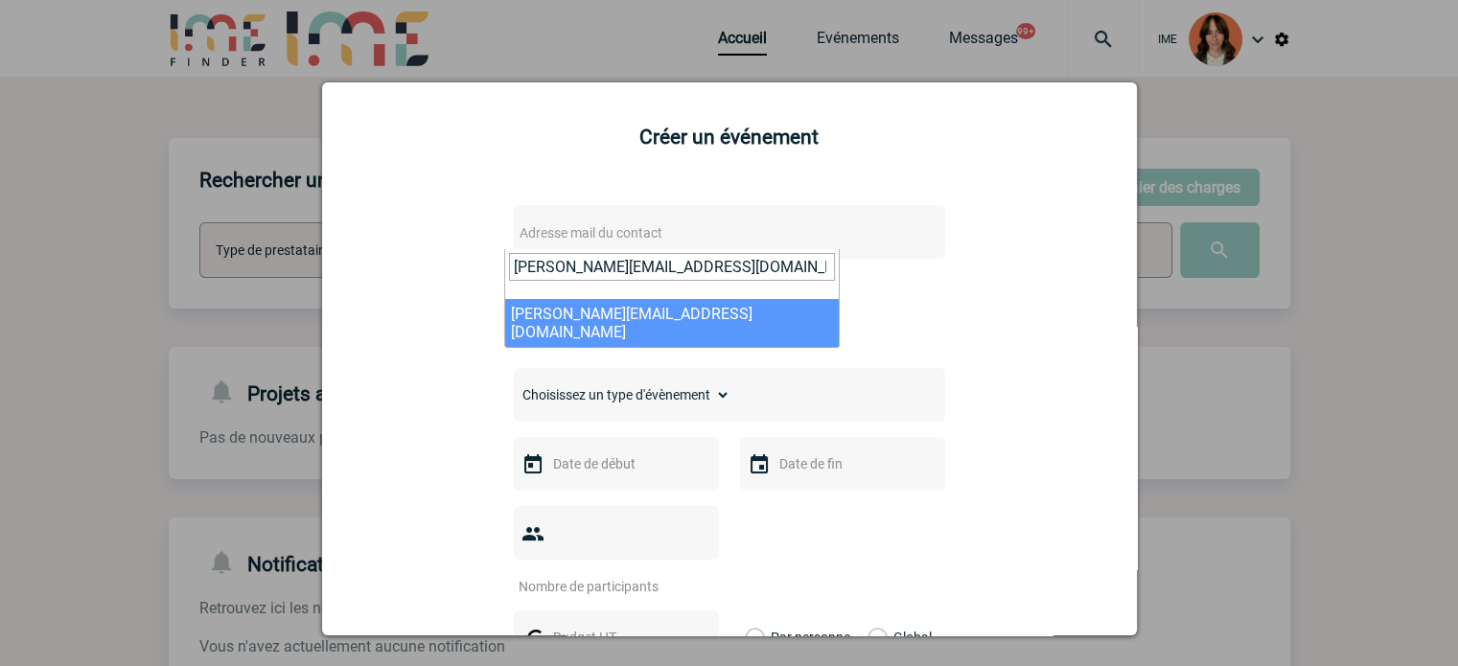
type input "sandra.mahamadaly@novartis.com"
select select "132885"
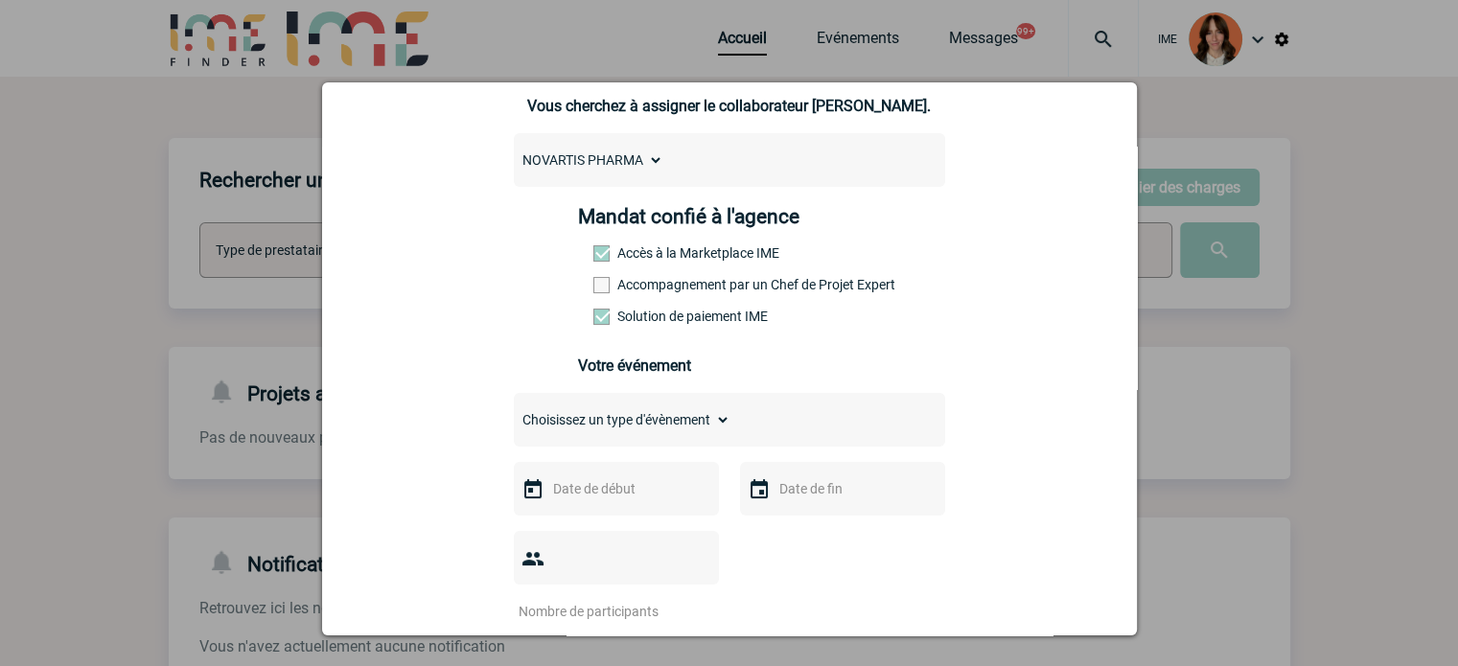
scroll to position [192, 0]
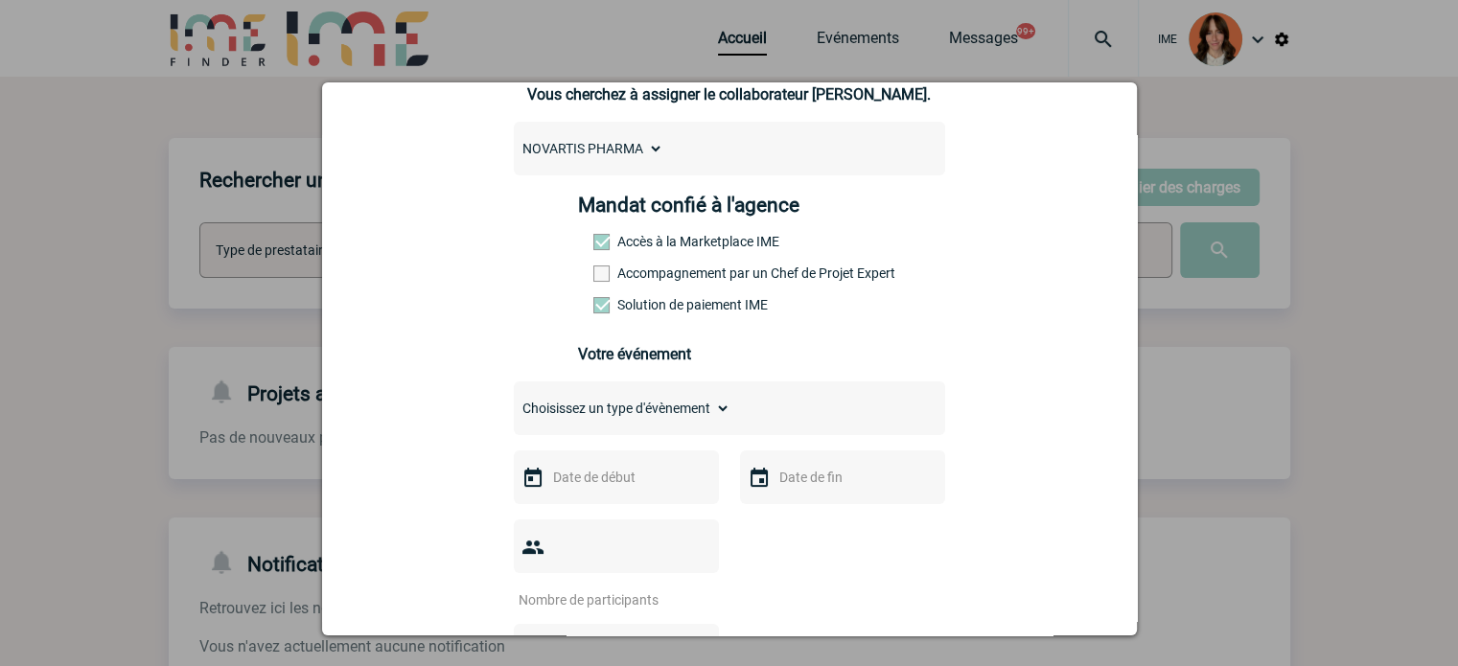
click at [660, 271] on label "Accompagnement par un Chef de Projet Expert" at bounding box center [635, 273] width 84 height 15
click at [0, 0] on input "Accompagnement par un Chef de Projet Expert" at bounding box center [0, 0] width 0 height 0
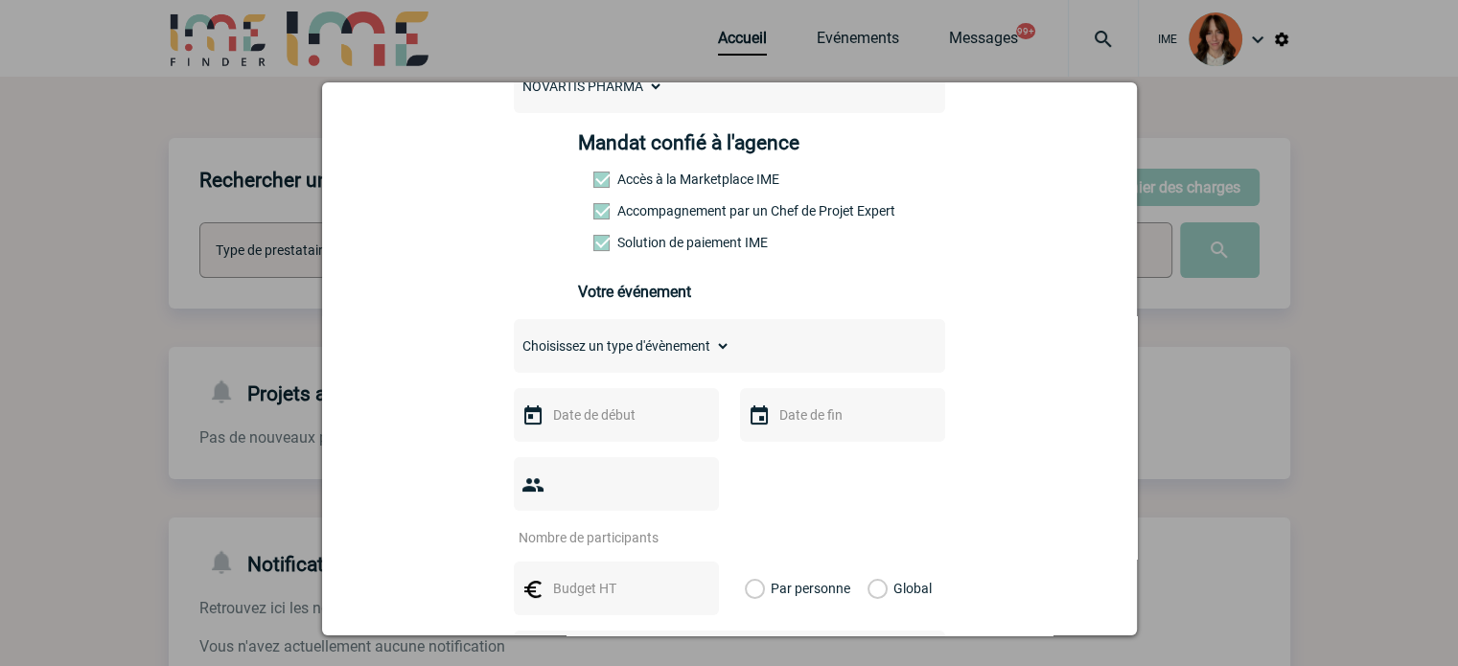
scroll to position [288, 0]
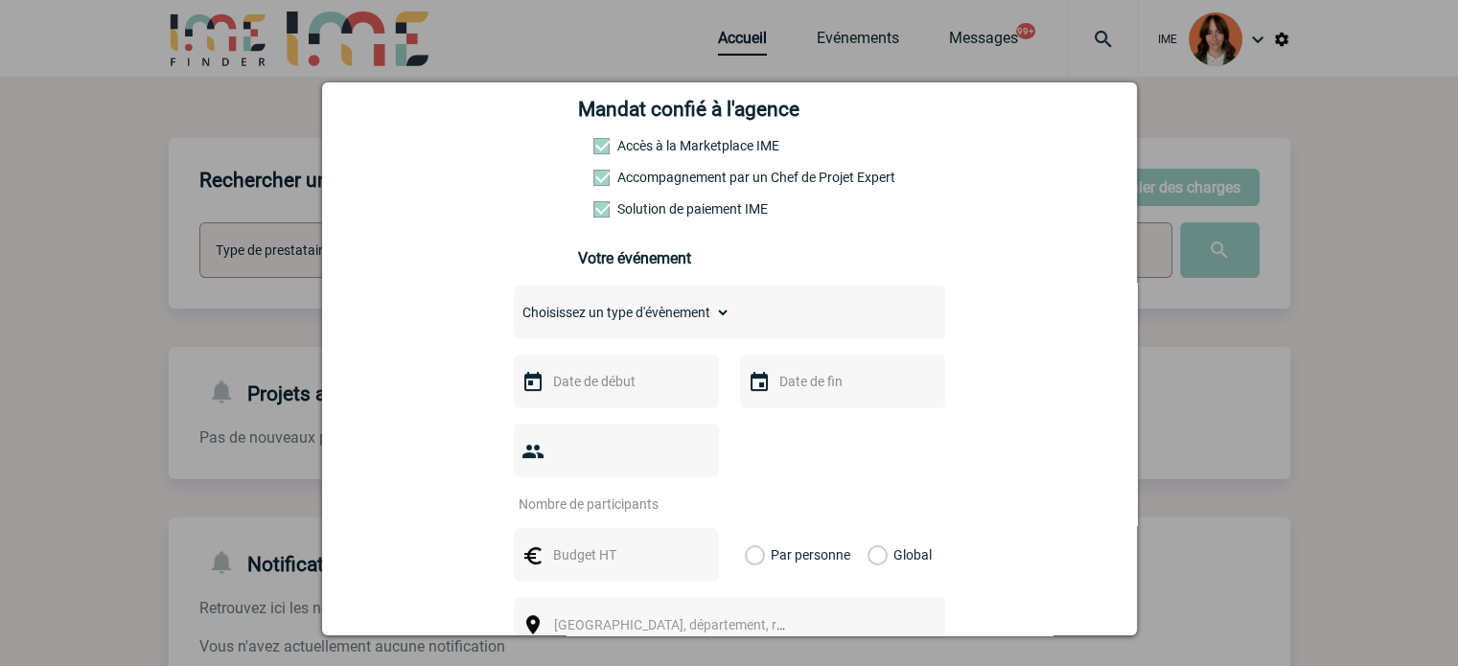
click at [630, 323] on select "Choisissez un type d'évènement Séminaire avec nuitée Séminaire sans nuitée Repa…" at bounding box center [622, 312] width 217 height 27
select select "1"
click at [514, 305] on select "Choisissez un type d'évènement Séminaire avec nuitée Séminaire sans nuitée Repa…" at bounding box center [622, 312] width 217 height 27
click at [630, 382] on input "text" at bounding box center [614, 381] width 132 height 25
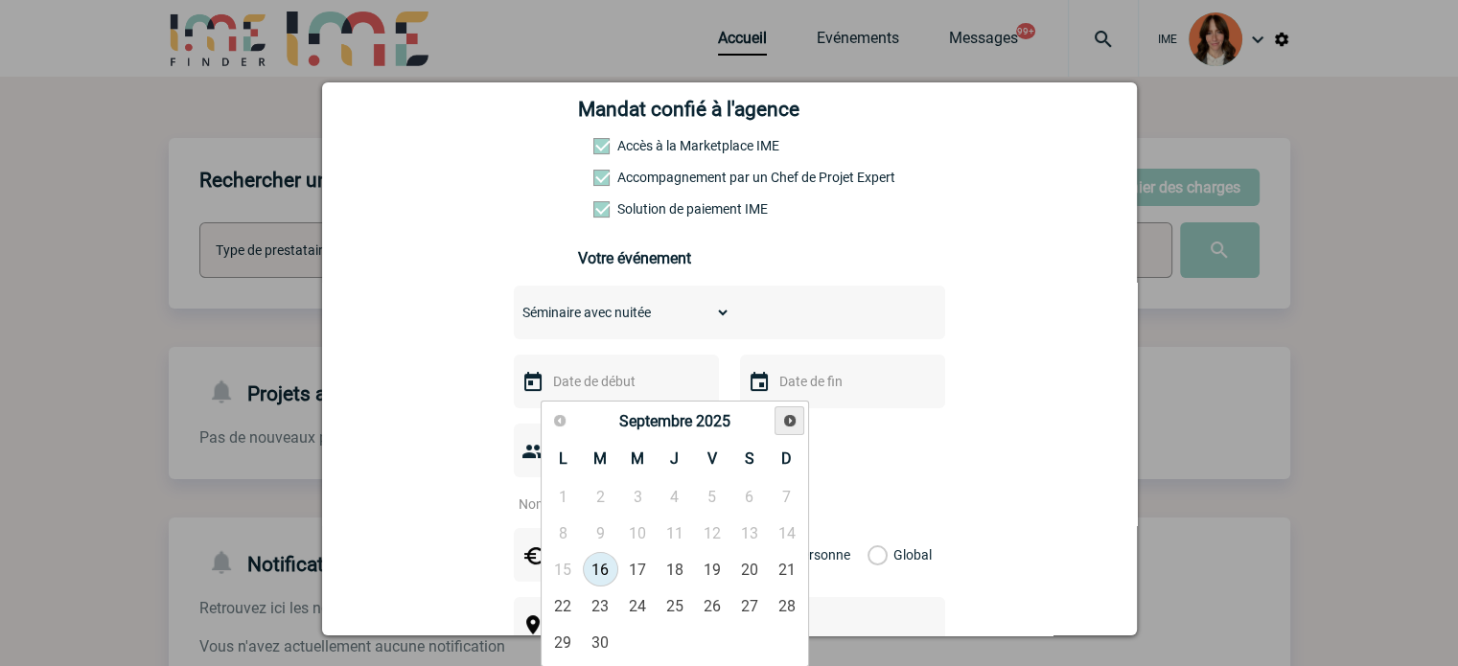
click at [794, 427] on span "Suivant" at bounding box center [789, 420] width 15 height 15
click at [569, 568] on link "15" at bounding box center [562, 569] width 35 height 35
type input "15-12-2025"
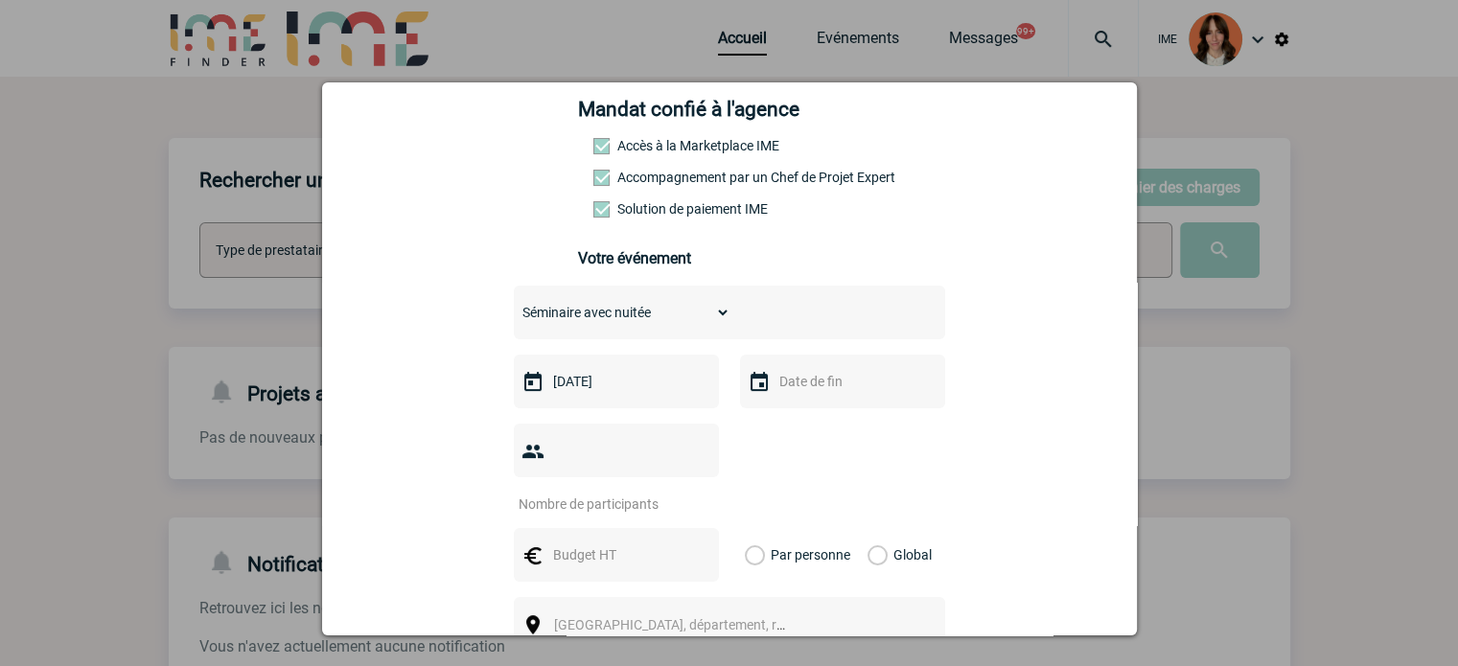
click at [813, 394] on input "text" at bounding box center [840, 381] width 132 height 25
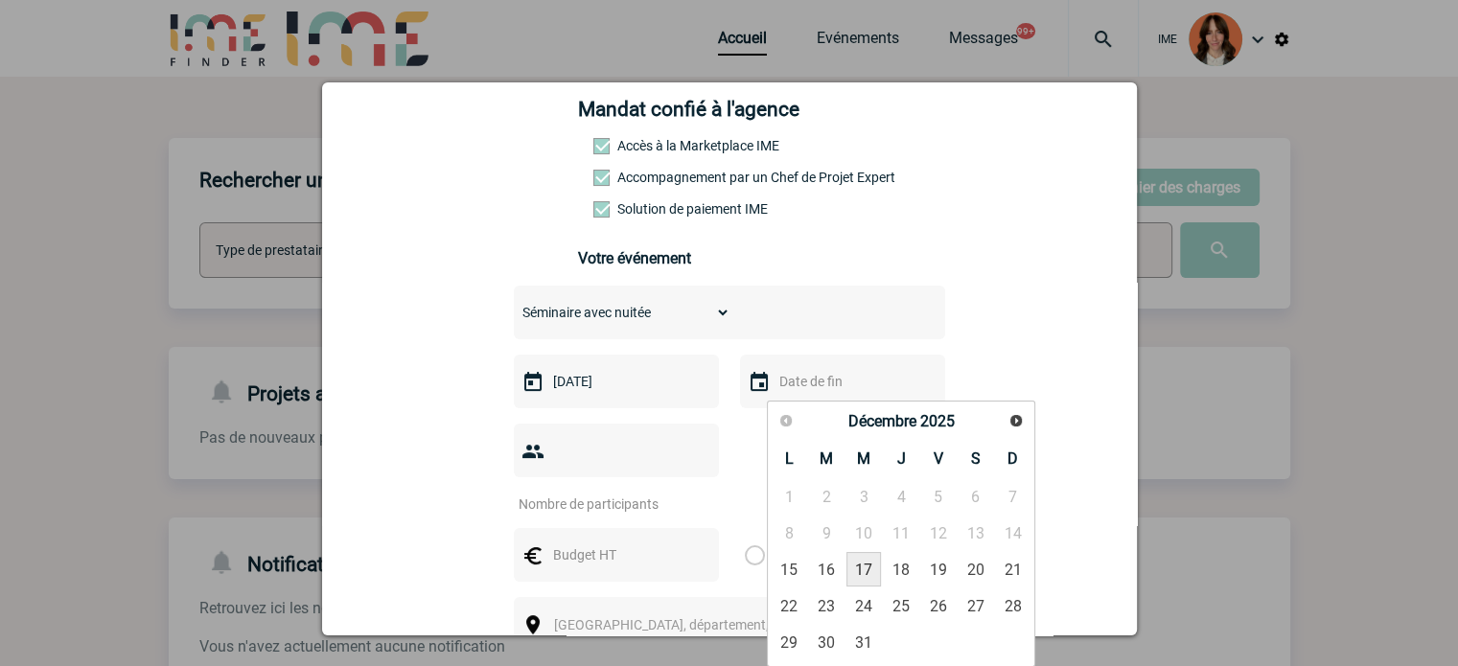
click at [869, 567] on link "17" at bounding box center [863, 569] width 35 height 35
type input "17-12-2025"
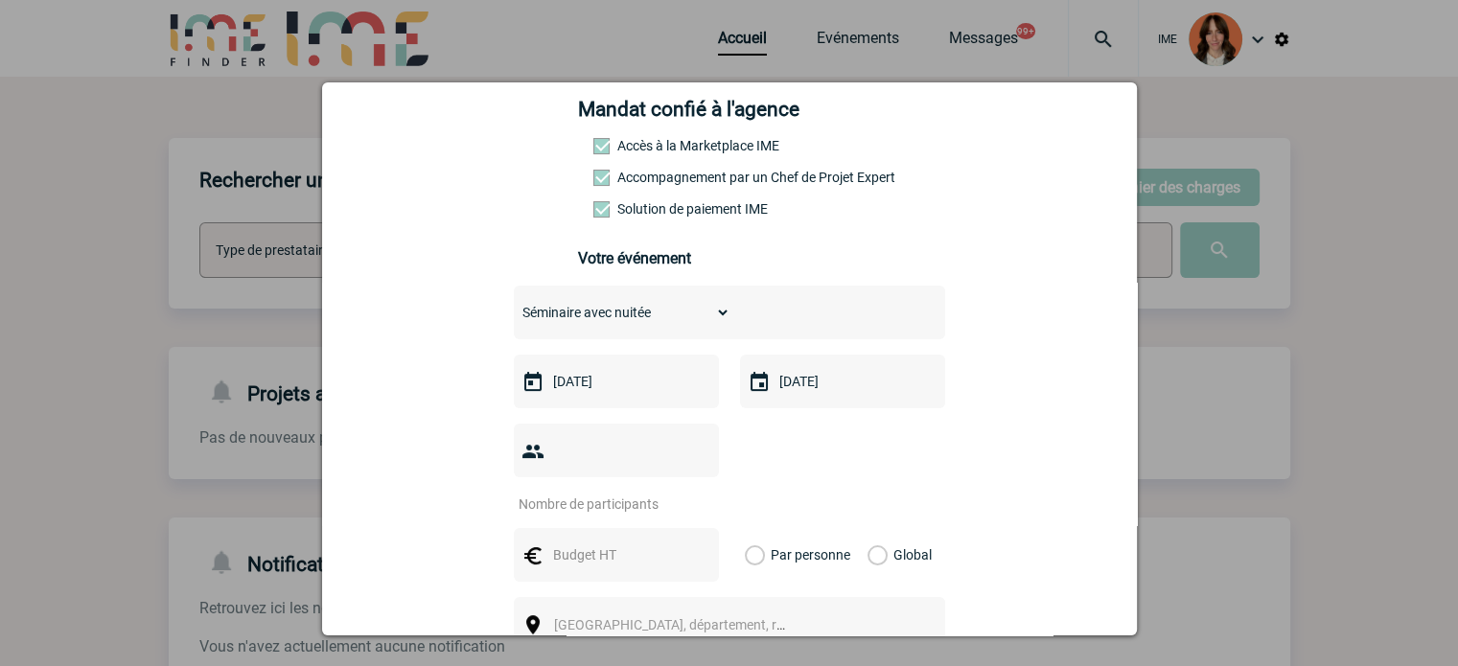
click at [634, 492] on input "number" at bounding box center [604, 504] width 180 height 25
type input "16"
click at [625, 543] on input "text" at bounding box center [614, 555] width 132 height 25
type input "10000"
click at [874, 528] on label "Global" at bounding box center [873, 555] width 12 height 54
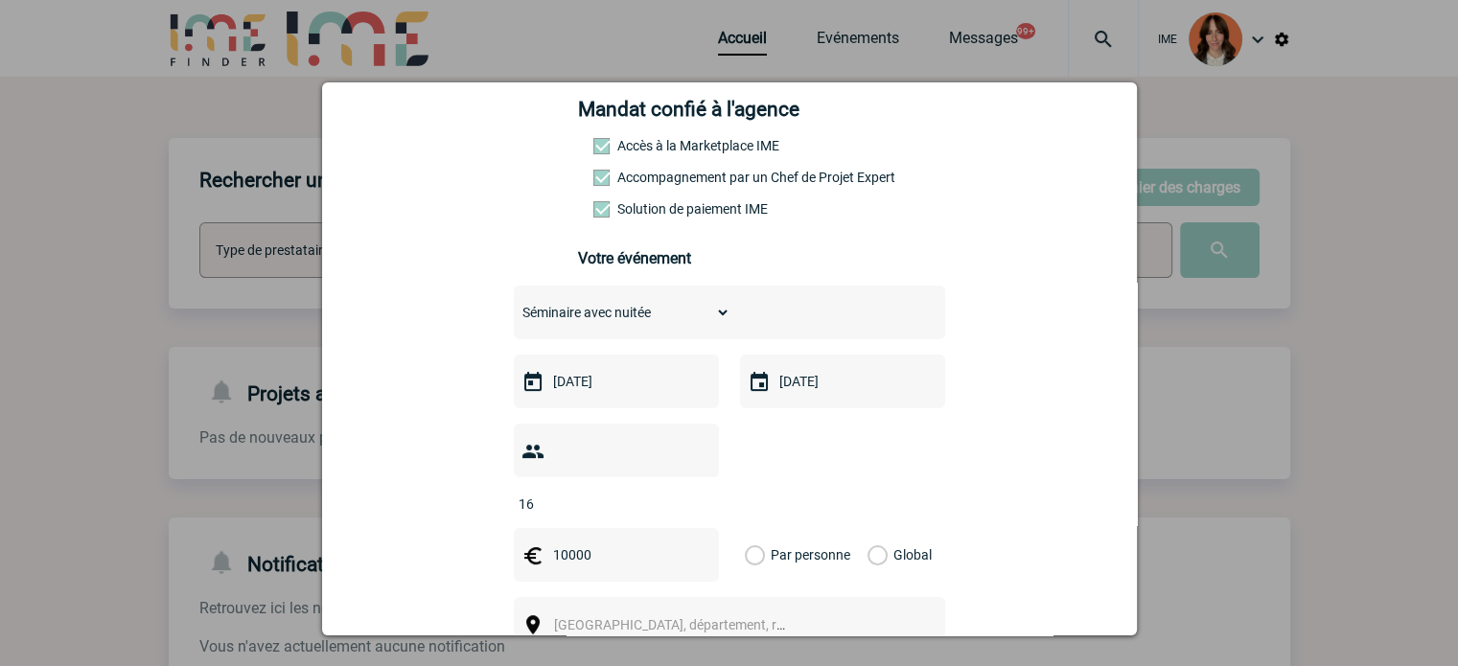
click at [0, 0] on input "Global" at bounding box center [0, 0] width 0 height 0
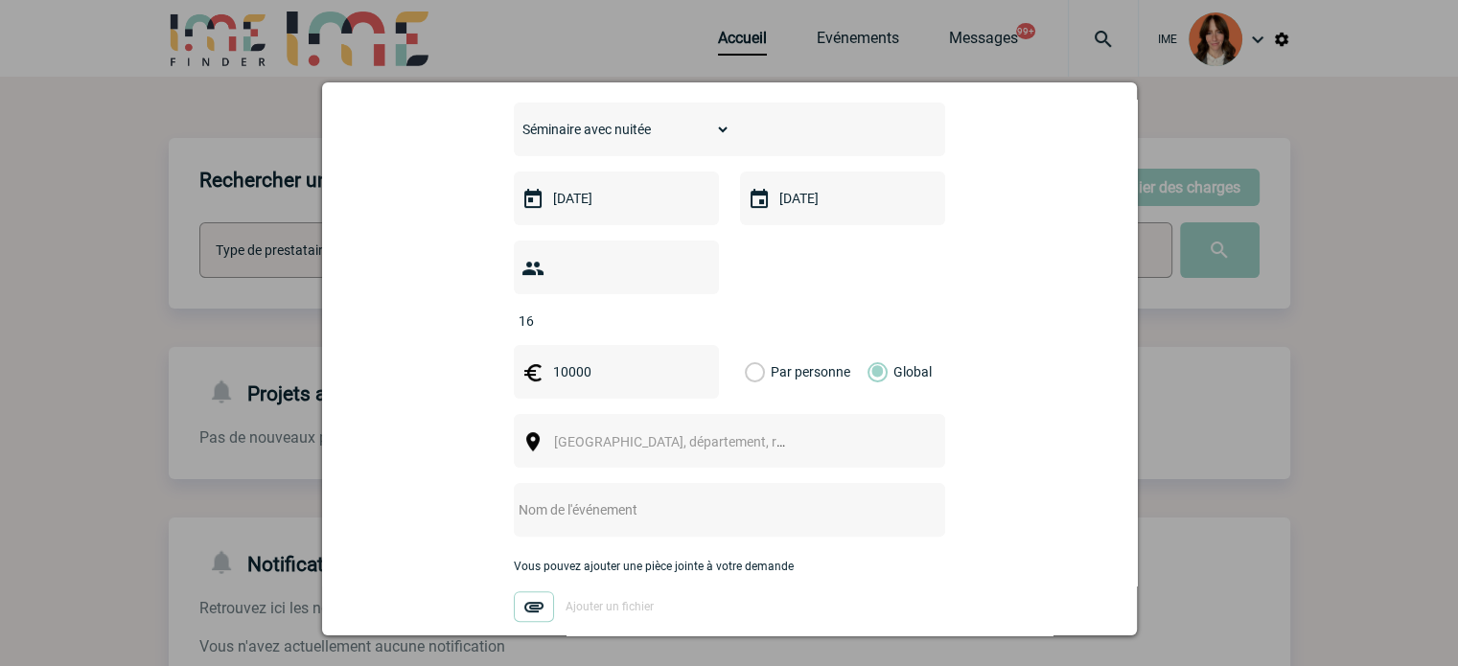
scroll to position [479, 0]
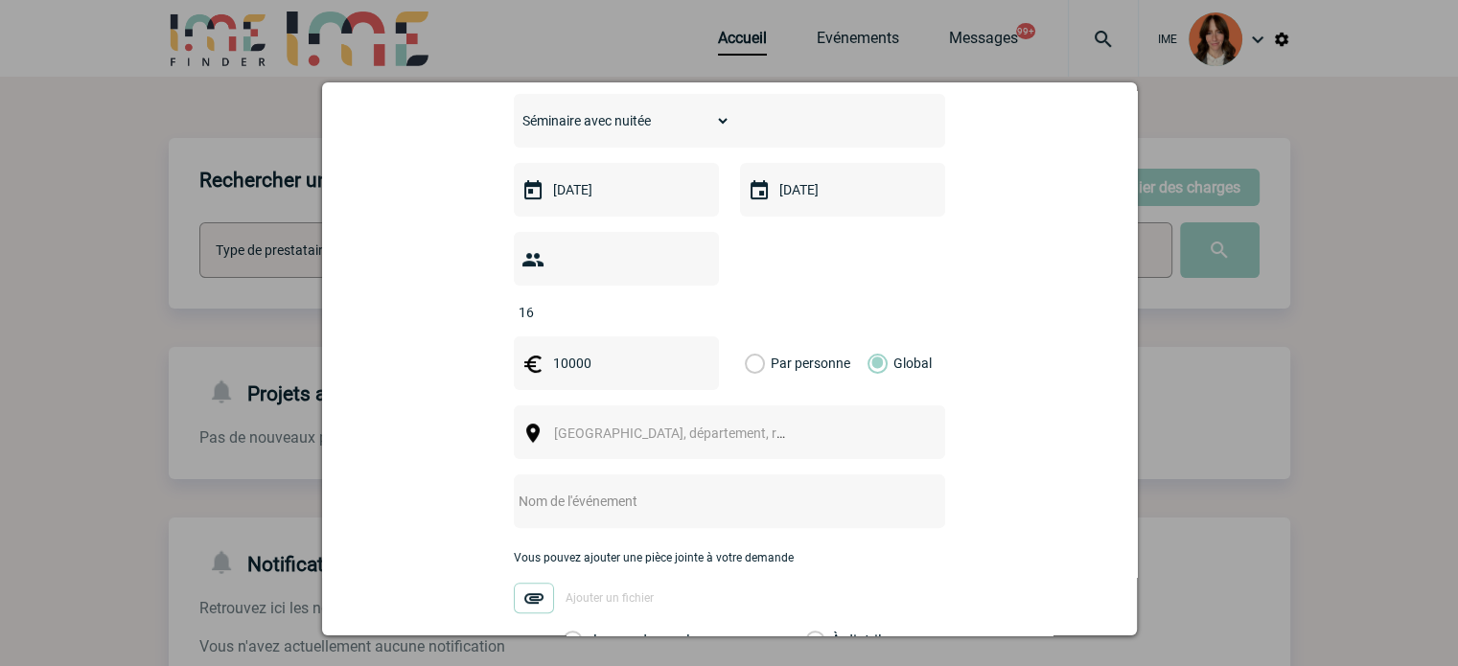
click at [649, 474] on div at bounding box center [729, 501] width 431 height 54
click at [629, 426] on span "Ville, département, région..." at bounding box center [687, 433] width 266 height 15
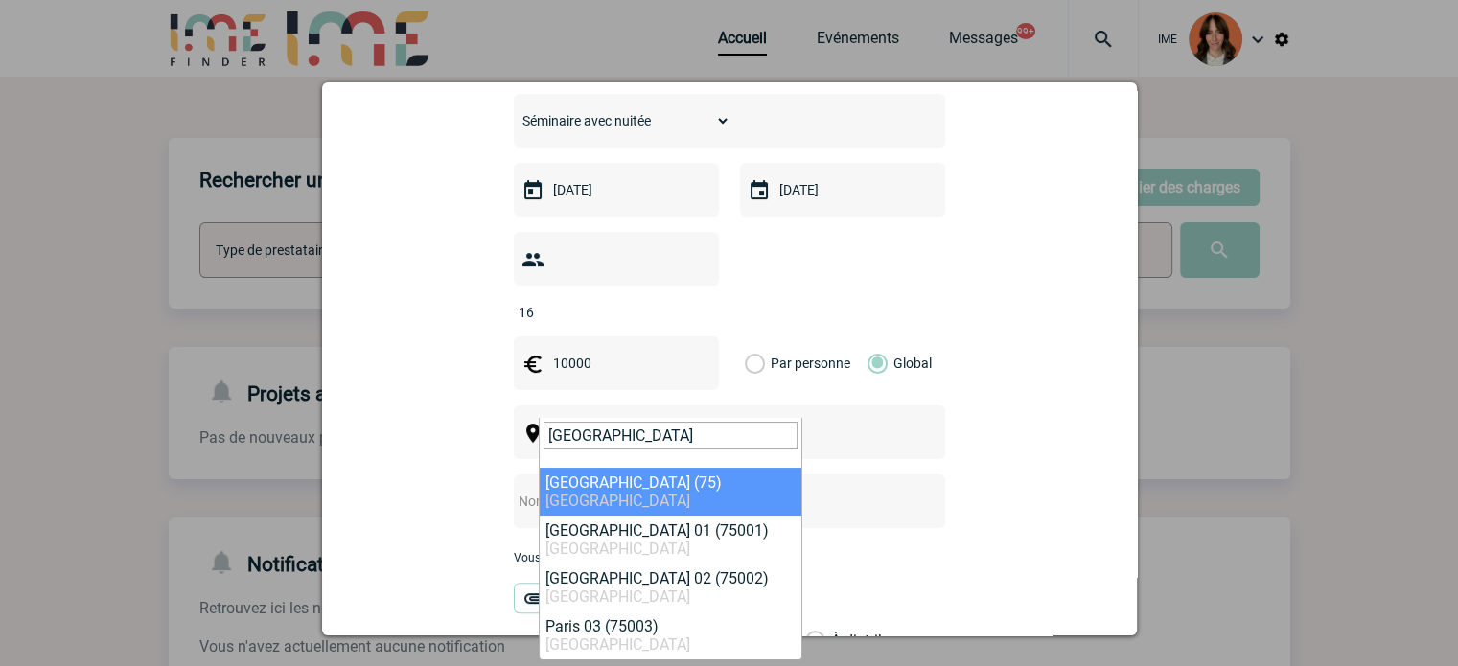
type input "paris"
select select "3"
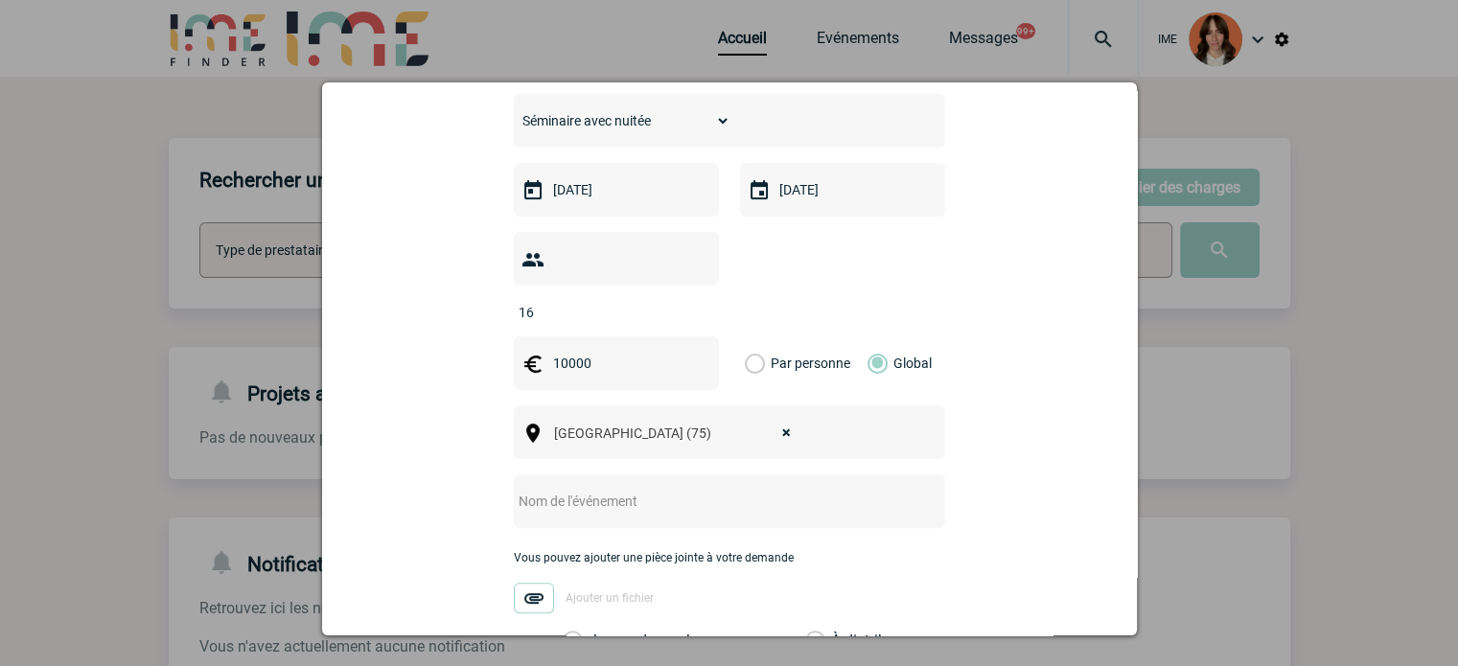
click at [577, 489] on input "text" at bounding box center [704, 501] width 381 height 25
paste input "HPT managers fin d'année"
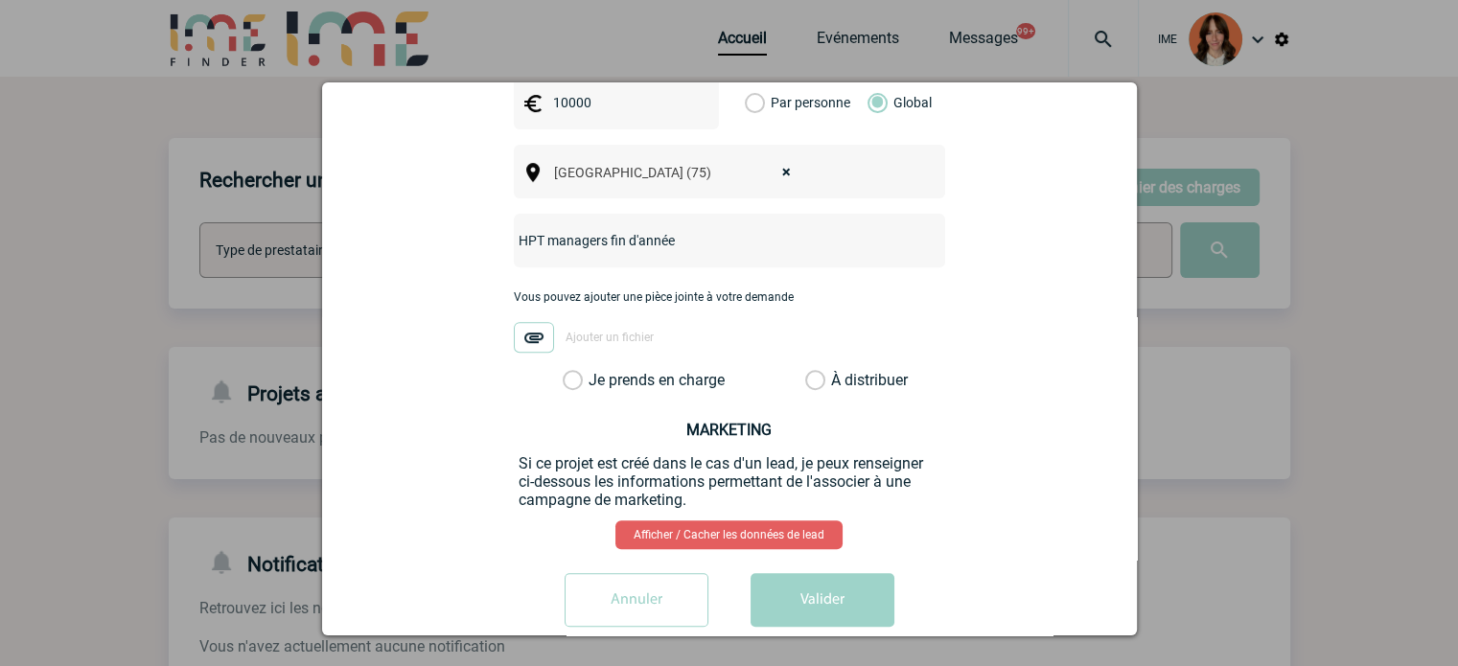
scroll to position [746, 0]
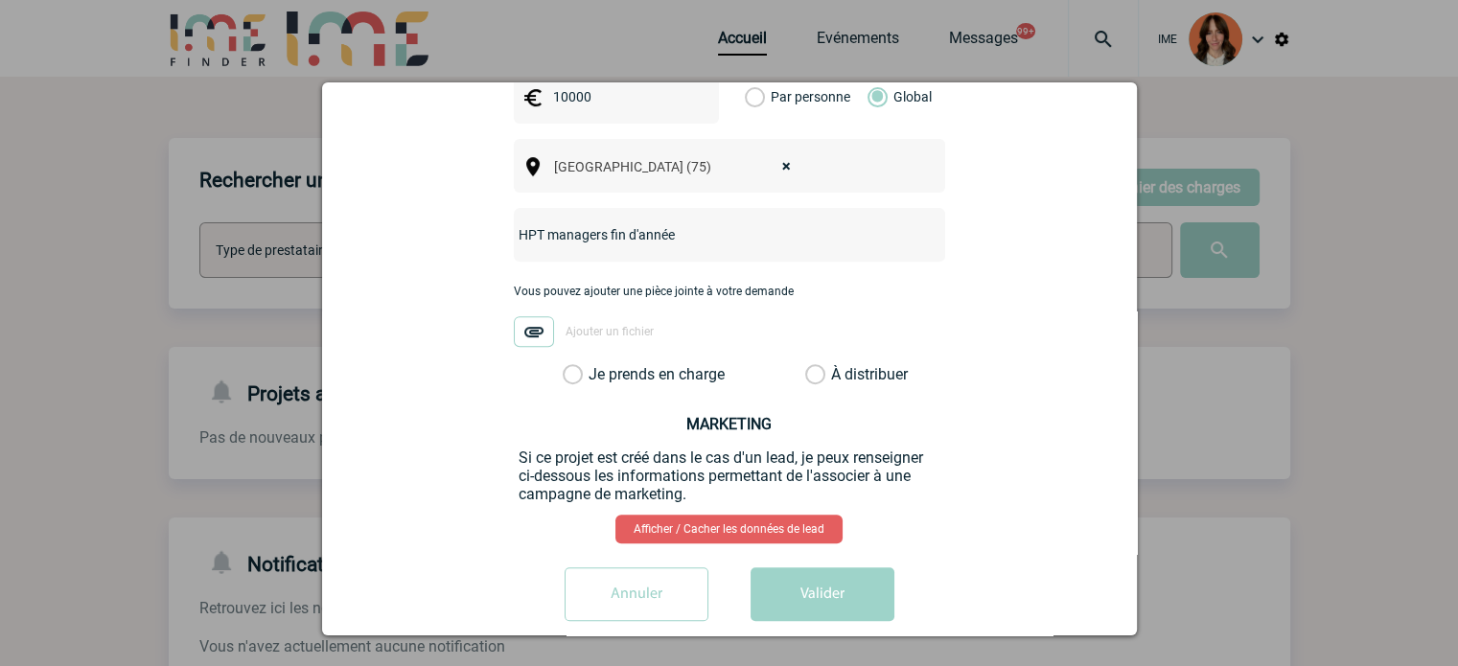
type input "HPT managers fin d'année"
click at [595, 365] on label "Je prends en charge" at bounding box center [579, 374] width 33 height 19
click at [0, 0] on input "Je prends en charge" at bounding box center [0, 0] width 0 height 0
click at [802, 572] on button "Valider" at bounding box center [823, 594] width 144 height 54
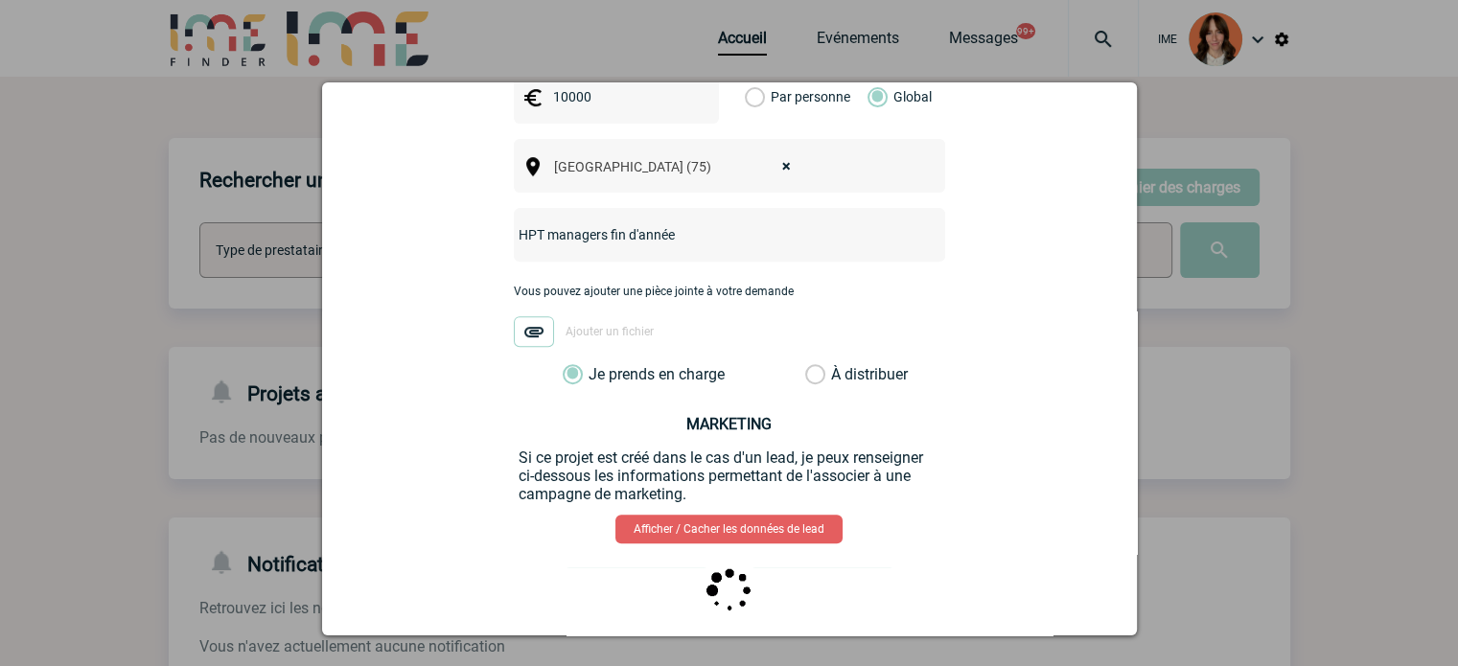
scroll to position [0, 0]
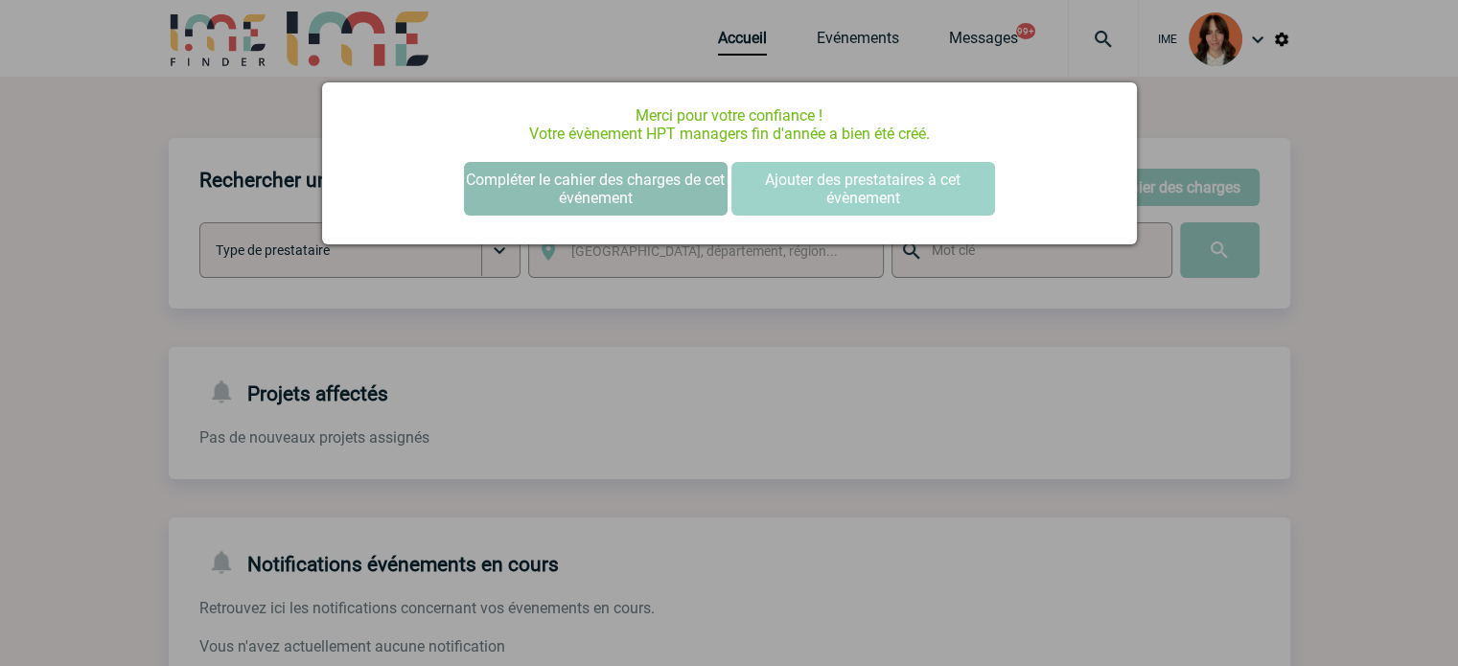
click at [596, 184] on button "Compléter le cahier des charges de cet événement" at bounding box center [596, 189] width 264 height 54
click at [564, 186] on button "Compléter le cahier des charges de cet événement" at bounding box center [596, 189] width 264 height 54
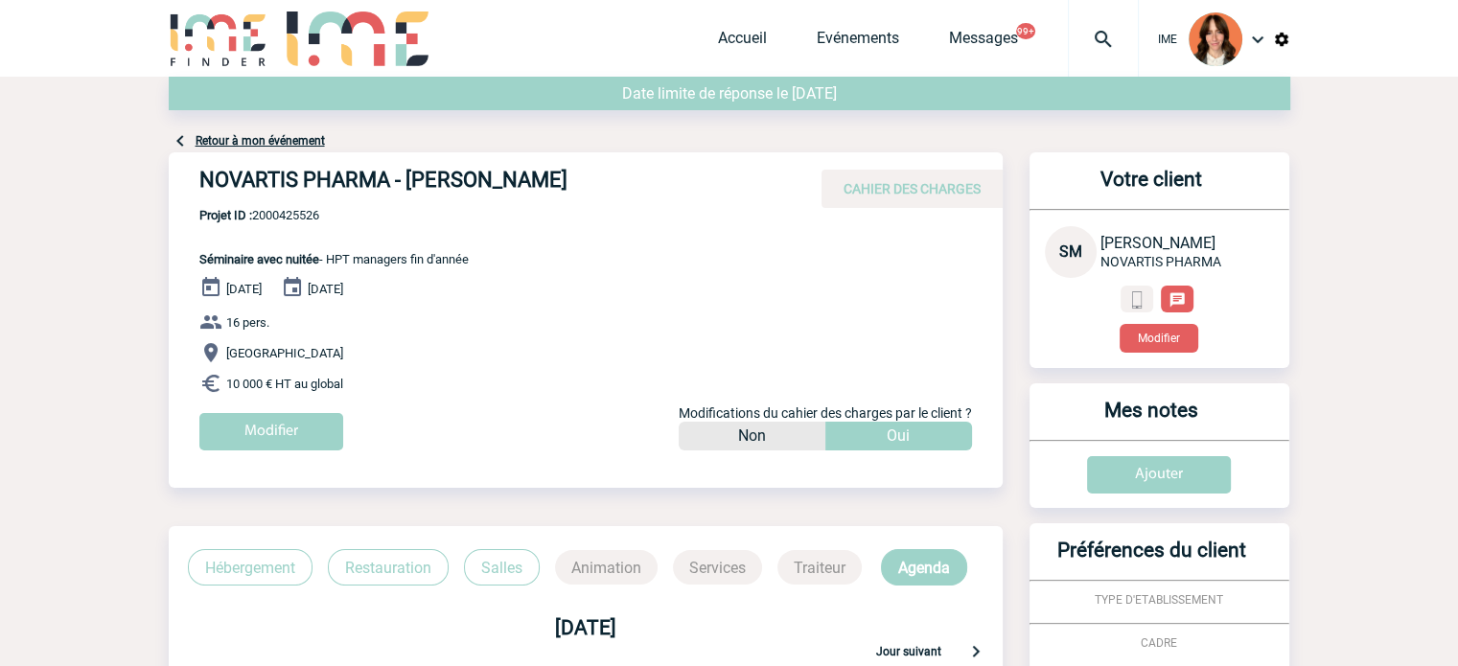
drag, startPoint x: 191, startPoint y: 175, endPoint x: 633, endPoint y: 175, distance: 441.9
click at [633, 175] on div "NOVARTIS PHARMA - [PERSON_NAME] CAHIER DES CHARGES" at bounding box center [586, 180] width 834 height 56
copy h4 "NOVARTIS PHARMA - [PERSON_NAME]"
click at [301, 216] on span "Projet ID : 2000425526" at bounding box center [333, 215] width 269 height 14
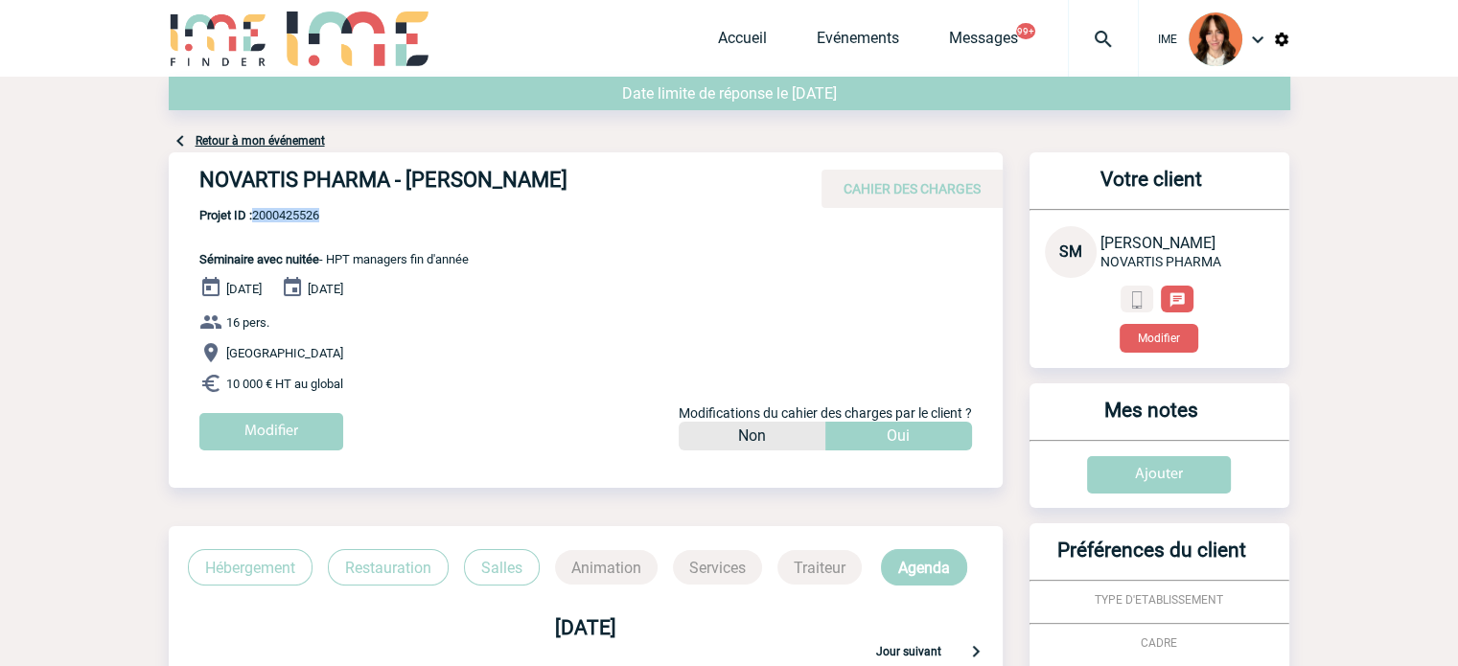
copy span "2000425526"
drag, startPoint x: 758, startPoint y: 37, endPoint x: 978, endPoint y: 89, distance: 225.5
click at [758, 37] on link "Accueil" at bounding box center [742, 42] width 49 height 27
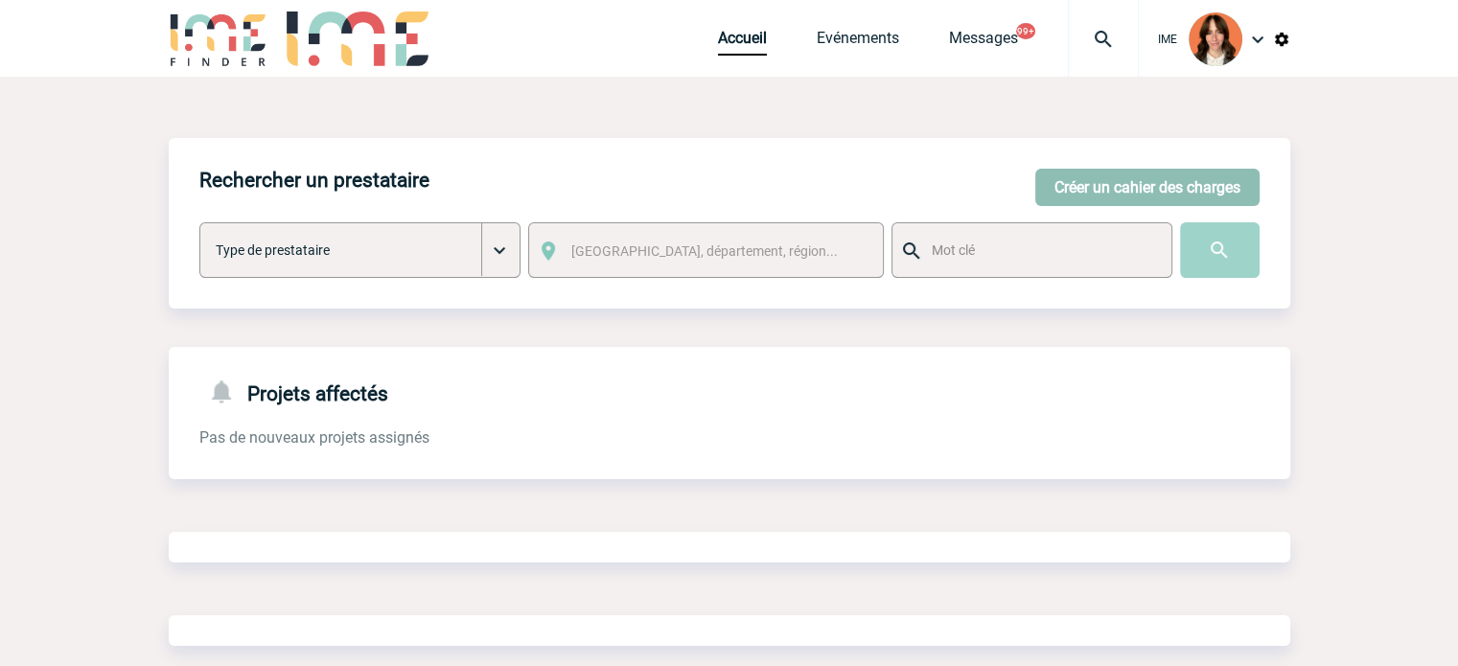
click at [1204, 179] on button "Créer un cahier des charges" at bounding box center [1147, 187] width 224 height 37
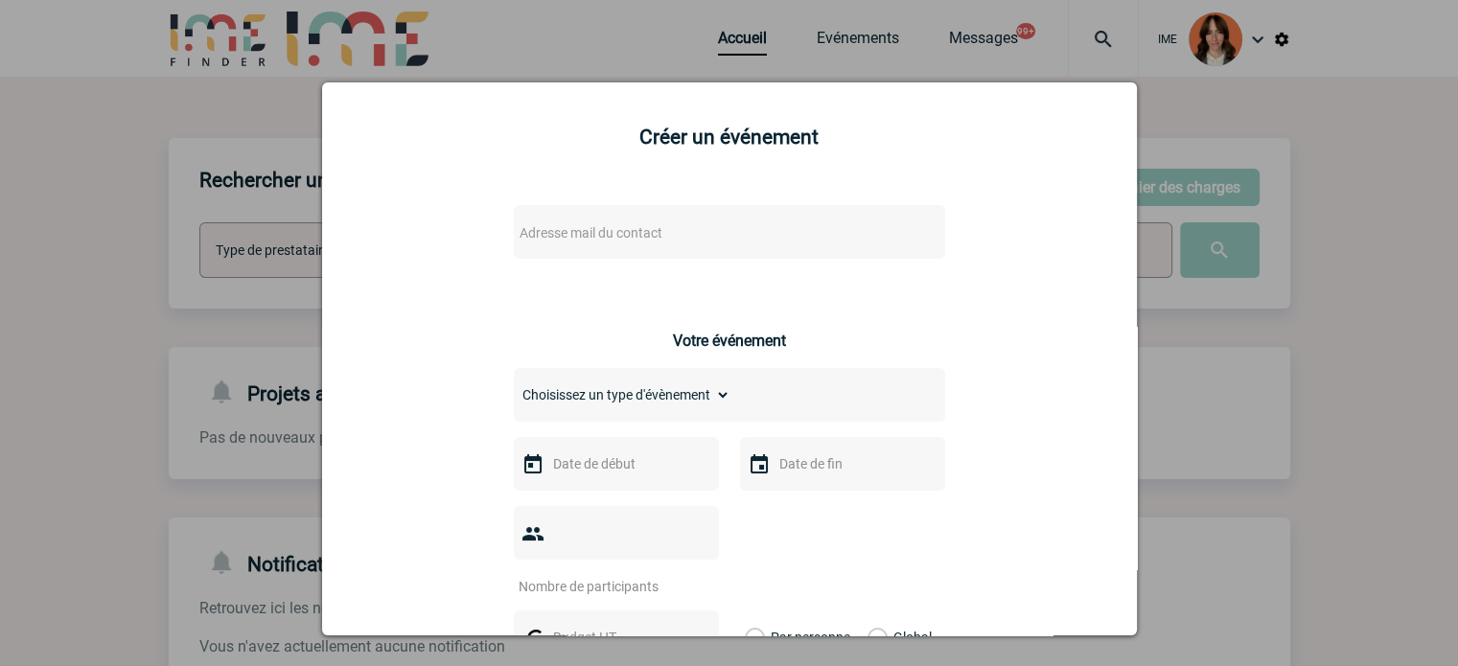
click at [659, 233] on span "Adresse mail du contact" at bounding box center [679, 233] width 335 height 27
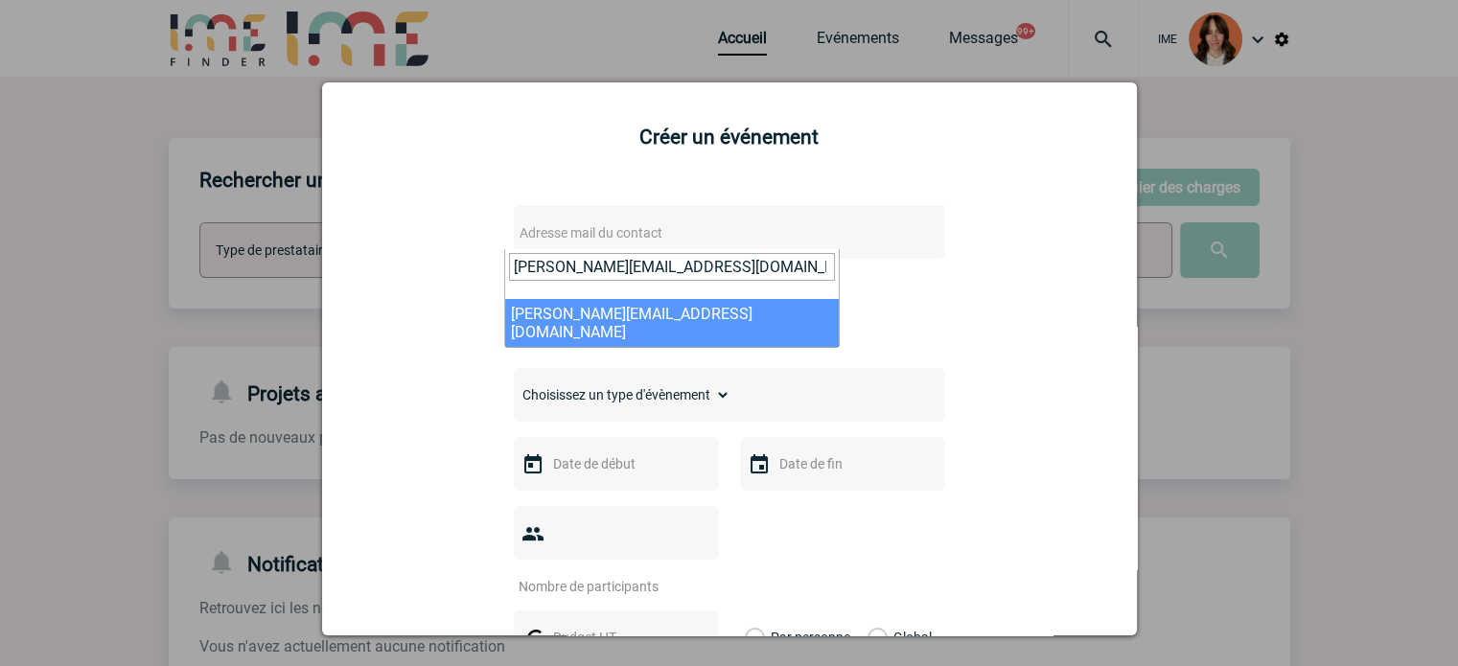
type input "[PERSON_NAME][EMAIL_ADDRESS][DOMAIN_NAME]"
select select "132884"
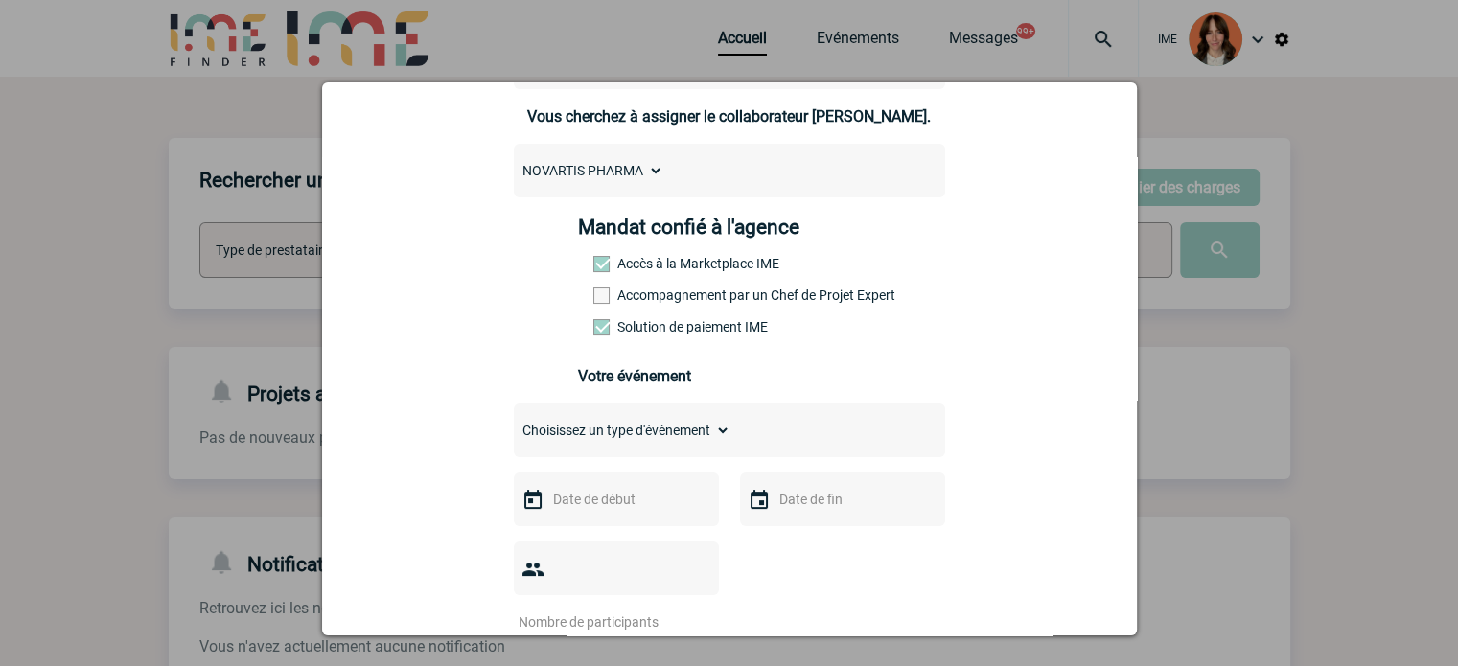
scroll to position [192, 0]
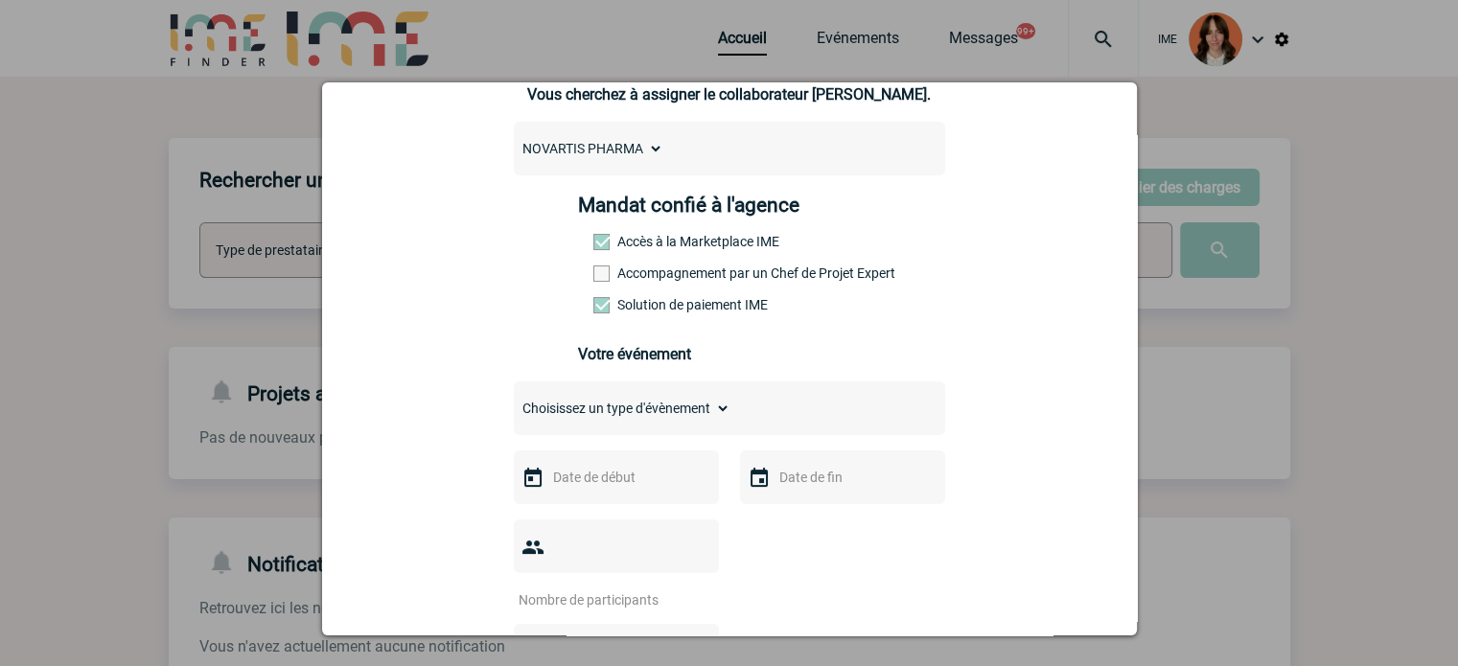
click at [678, 277] on label "Accompagnement par un Chef de Projet Expert" at bounding box center [635, 273] width 84 height 15
click at [0, 0] on input "Accompagnement par un Chef de Projet Expert" at bounding box center [0, 0] width 0 height 0
click at [653, 422] on select "Choisissez un type d'évènement Séminaire avec nuitée Séminaire sans nuitée Repa…" at bounding box center [622, 408] width 217 height 27
select select "4"
click at [514, 401] on select "Choisissez un type d'évènement Séminaire avec nuitée Séminaire sans nuitée Repa…" at bounding box center [622, 408] width 217 height 27
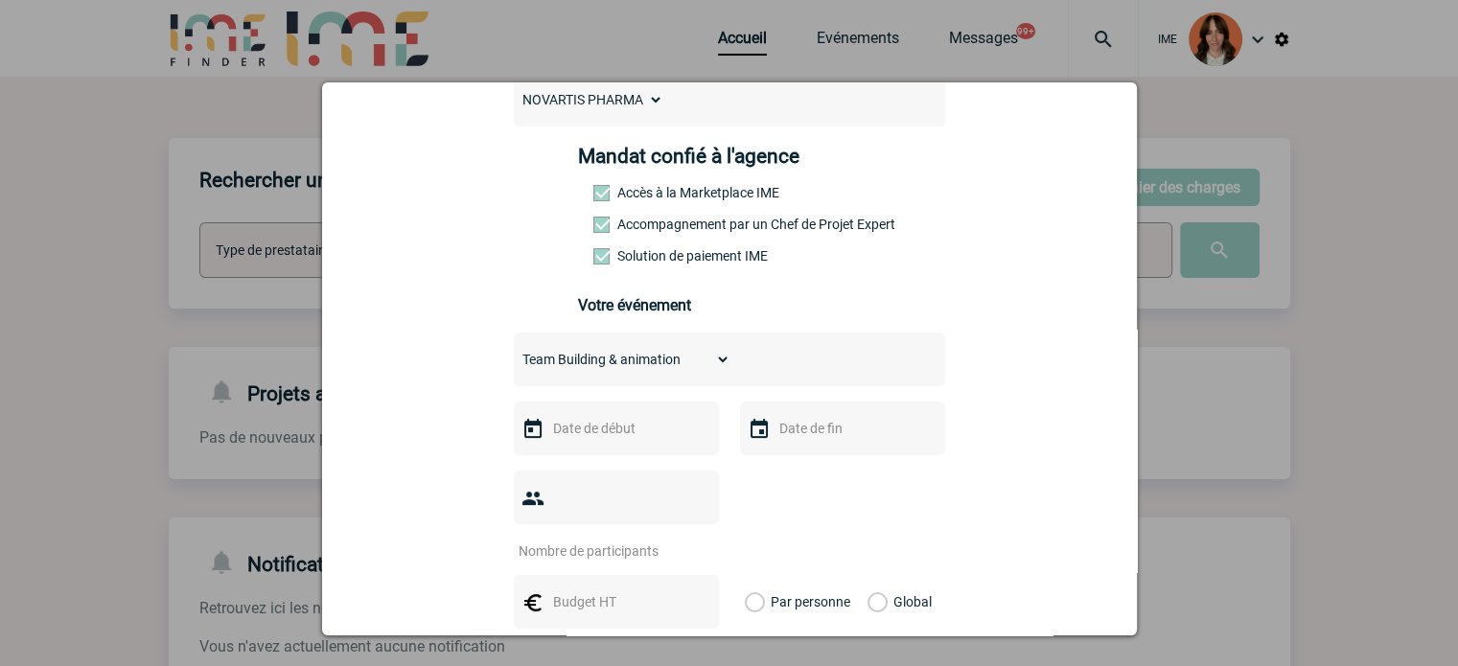
scroll to position [288, 0]
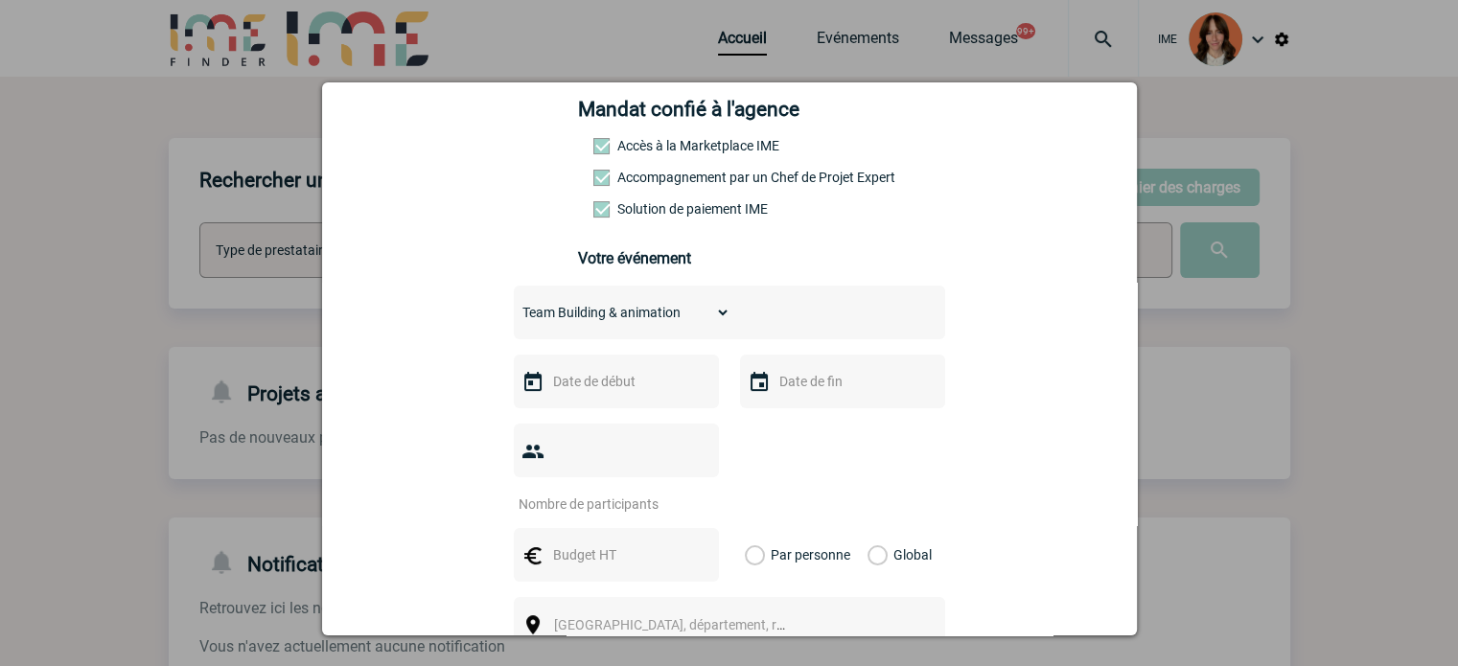
click at [605, 385] on input "text" at bounding box center [614, 381] width 132 height 25
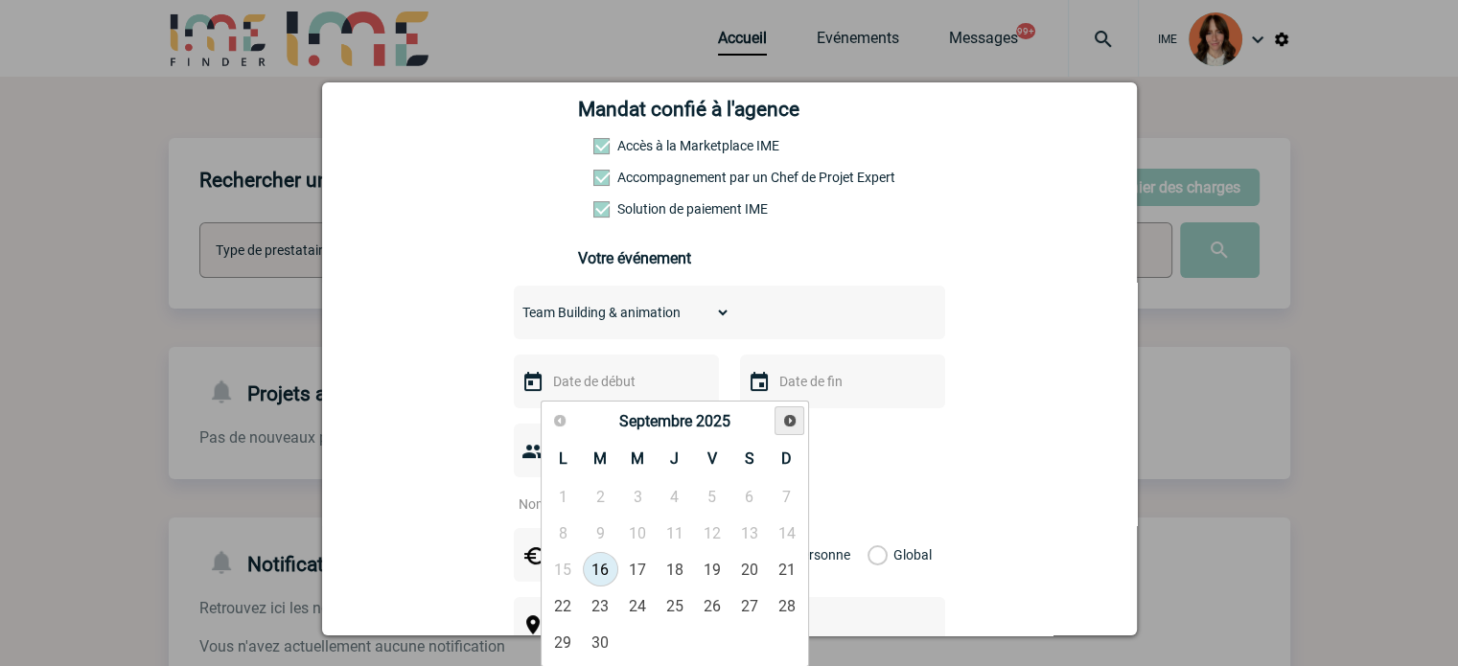
click at [782, 421] on span "Suivant" at bounding box center [789, 420] width 15 height 15
click at [639, 536] on link "10" at bounding box center [637, 533] width 35 height 35
type input "10-12-2025"
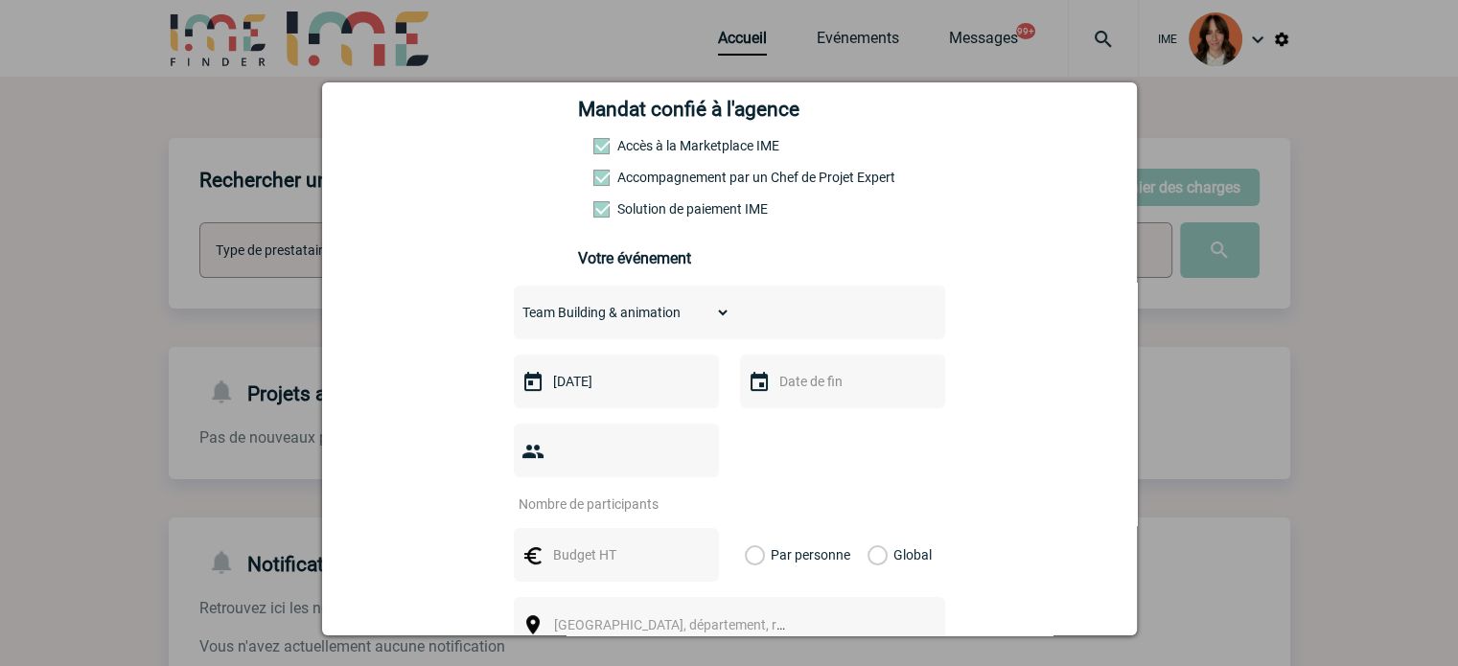
click at [810, 407] on div at bounding box center [842, 382] width 205 height 54
click at [822, 394] on input "text" at bounding box center [840, 381] width 132 height 25
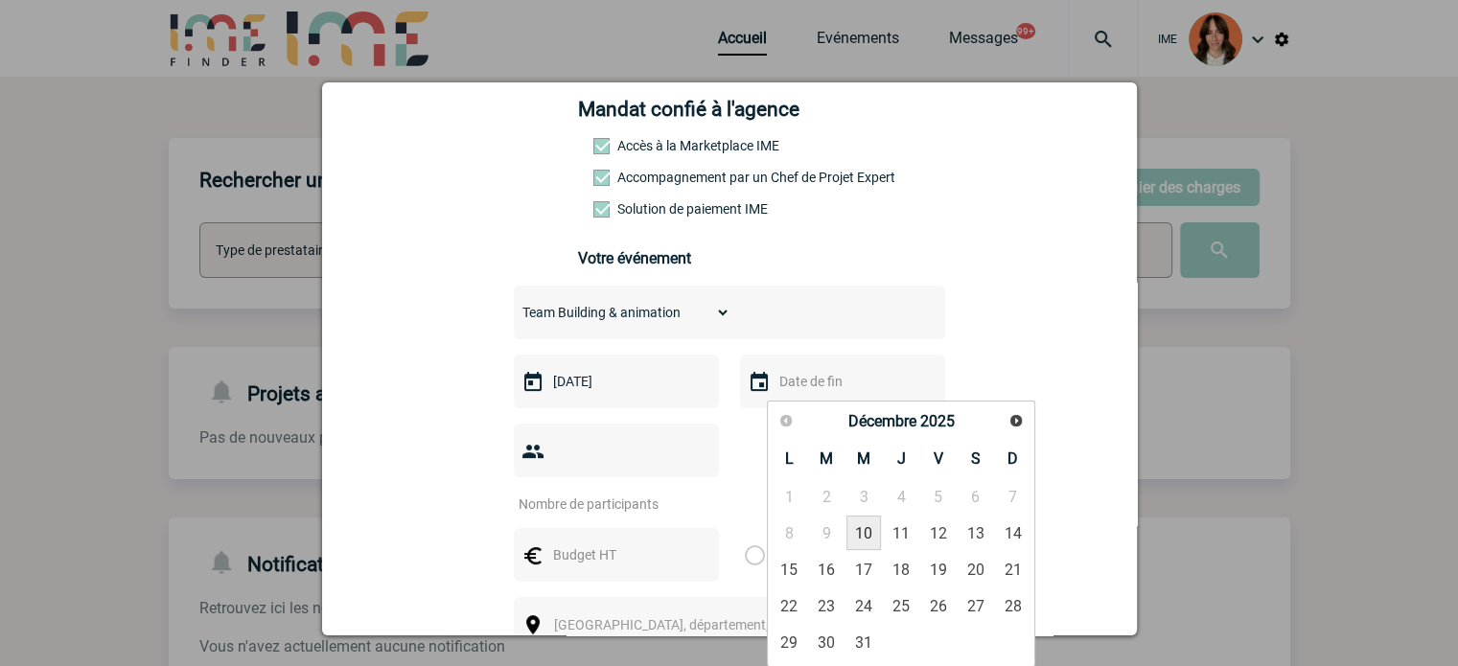
click at [874, 531] on link "10" at bounding box center [863, 533] width 35 height 35
type input "10-12-2025"
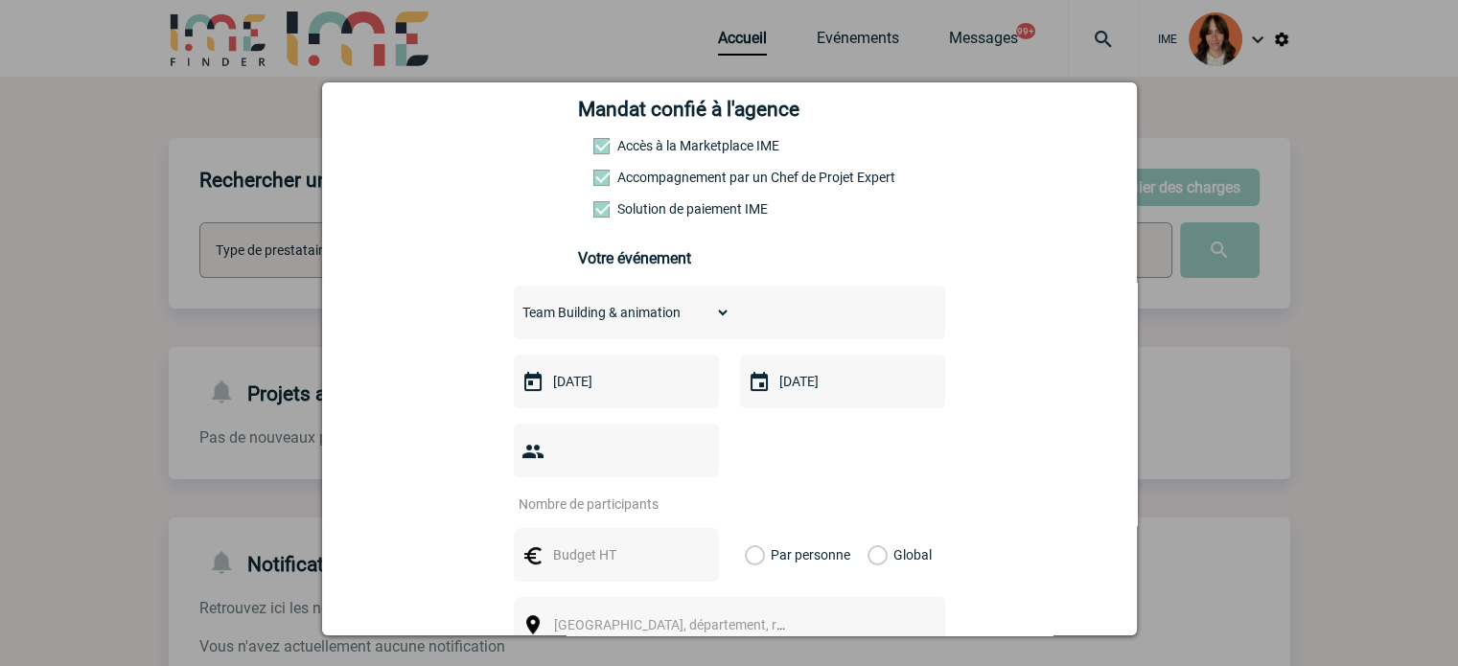
click at [628, 492] on input "number" at bounding box center [604, 504] width 180 height 25
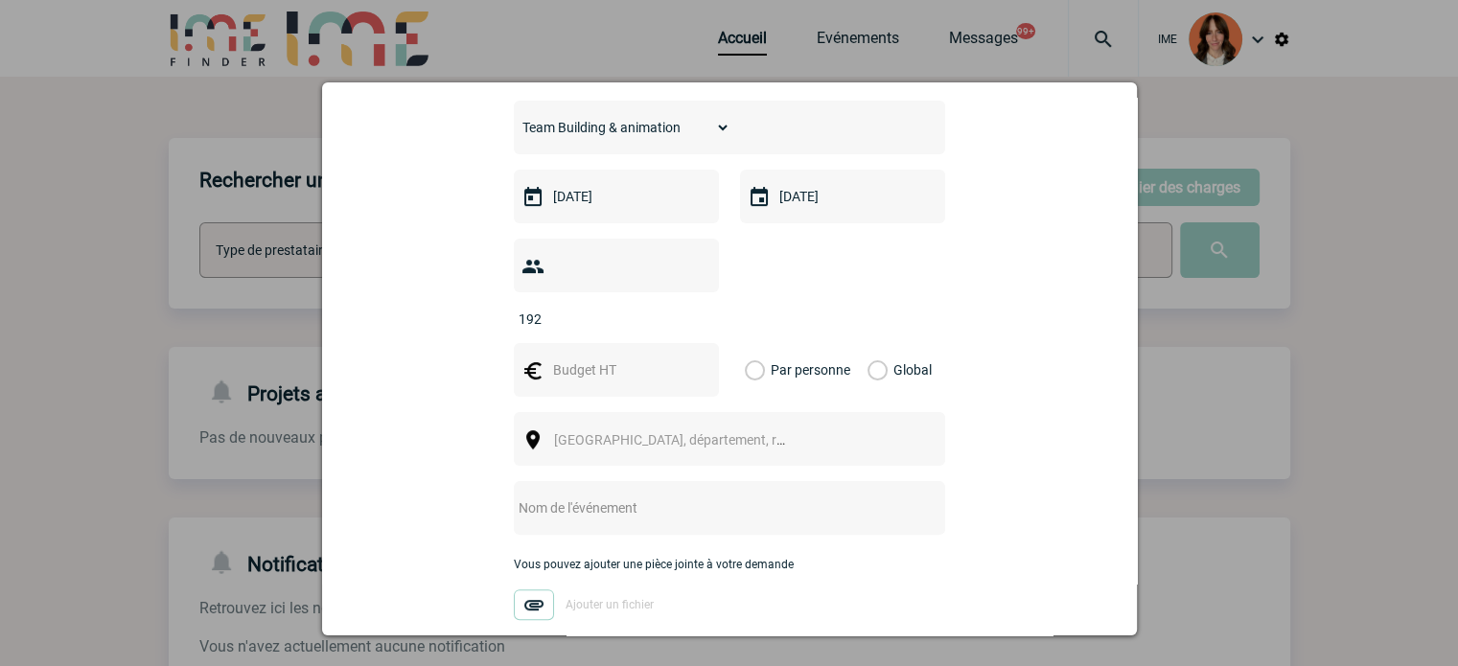
scroll to position [479, 0]
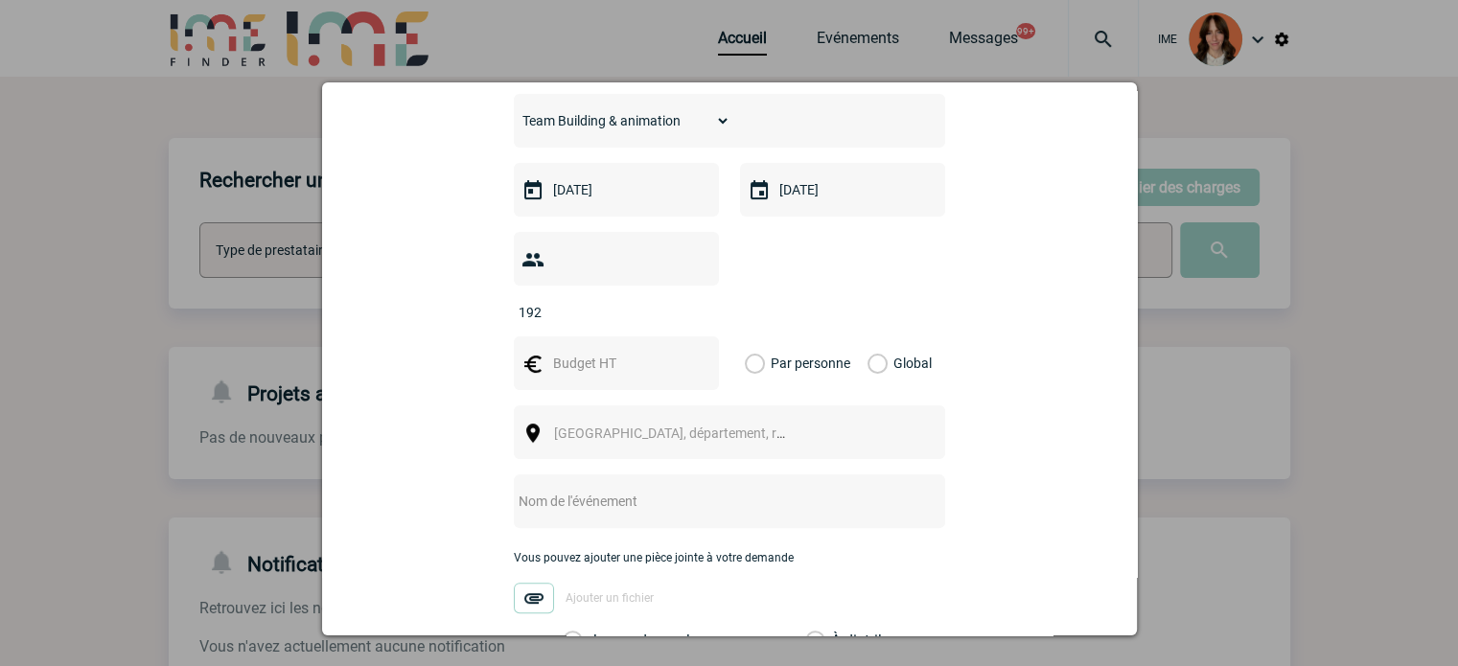
type input "192"
click at [551, 353] on div at bounding box center [616, 363] width 205 height 54
click at [572, 351] on input "text" at bounding box center [614, 363] width 132 height 25
type input "44160"
click at [589, 426] on span "Ville, département, région..." at bounding box center [687, 433] width 266 height 15
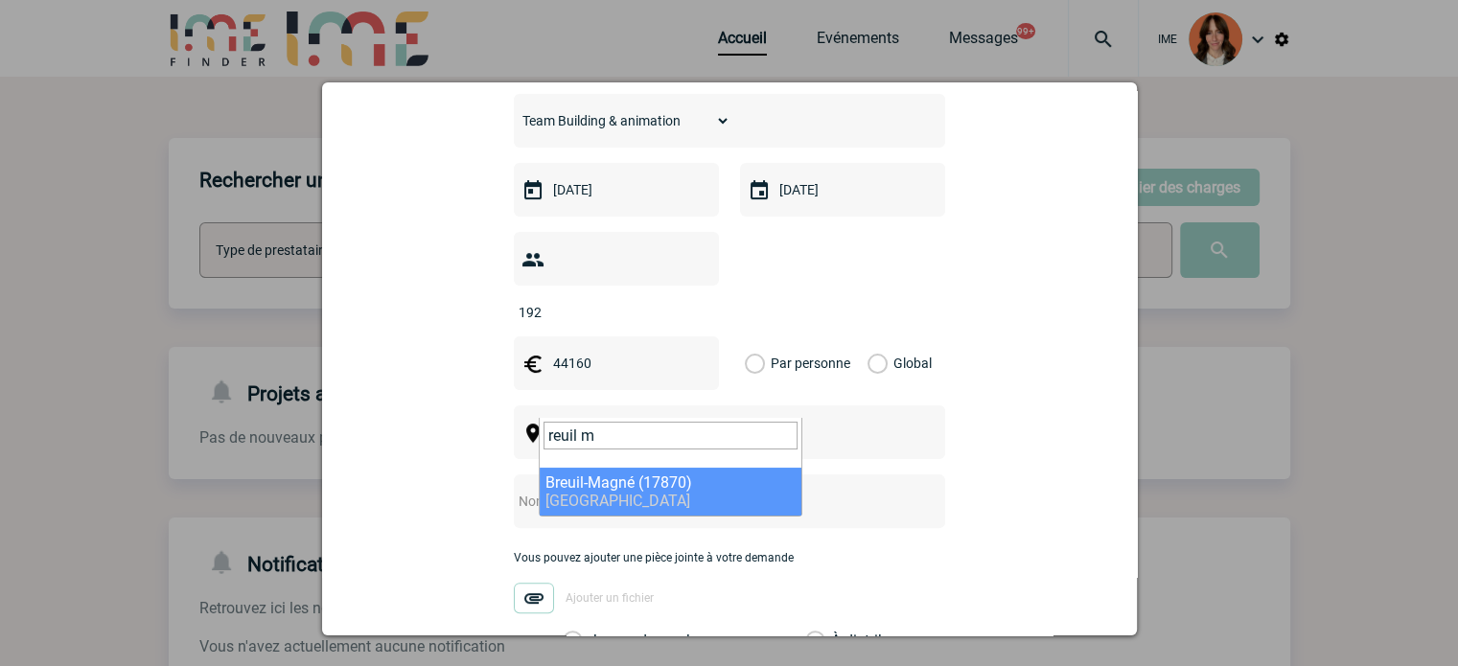
drag, startPoint x: 613, startPoint y: 431, endPoint x: 576, endPoint y: 429, distance: 37.4
click at [576, 429] on input "reuil m" at bounding box center [670, 436] width 254 height 28
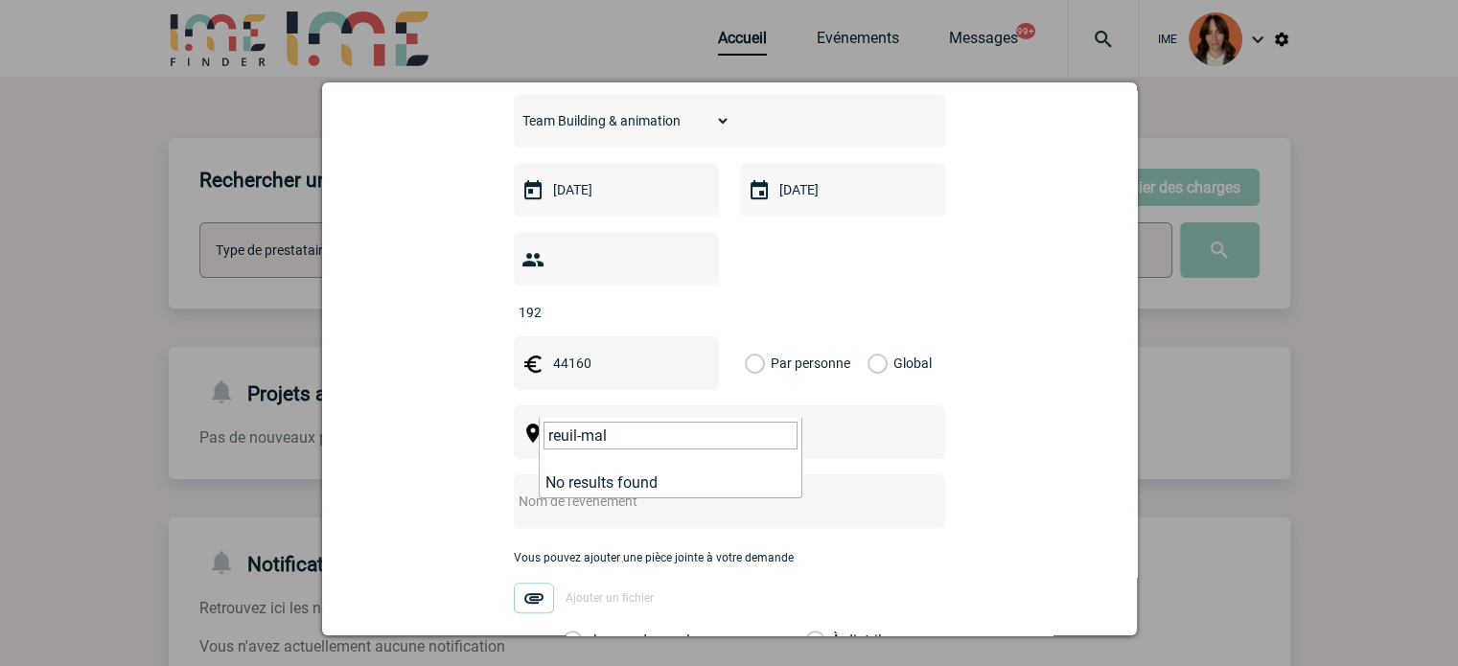
drag, startPoint x: 636, startPoint y: 436, endPoint x: 474, endPoint y: 448, distance: 161.4
click at [474, 448] on body "IME Accueil Evénements 99+" at bounding box center [729, 590] width 1458 height 1180
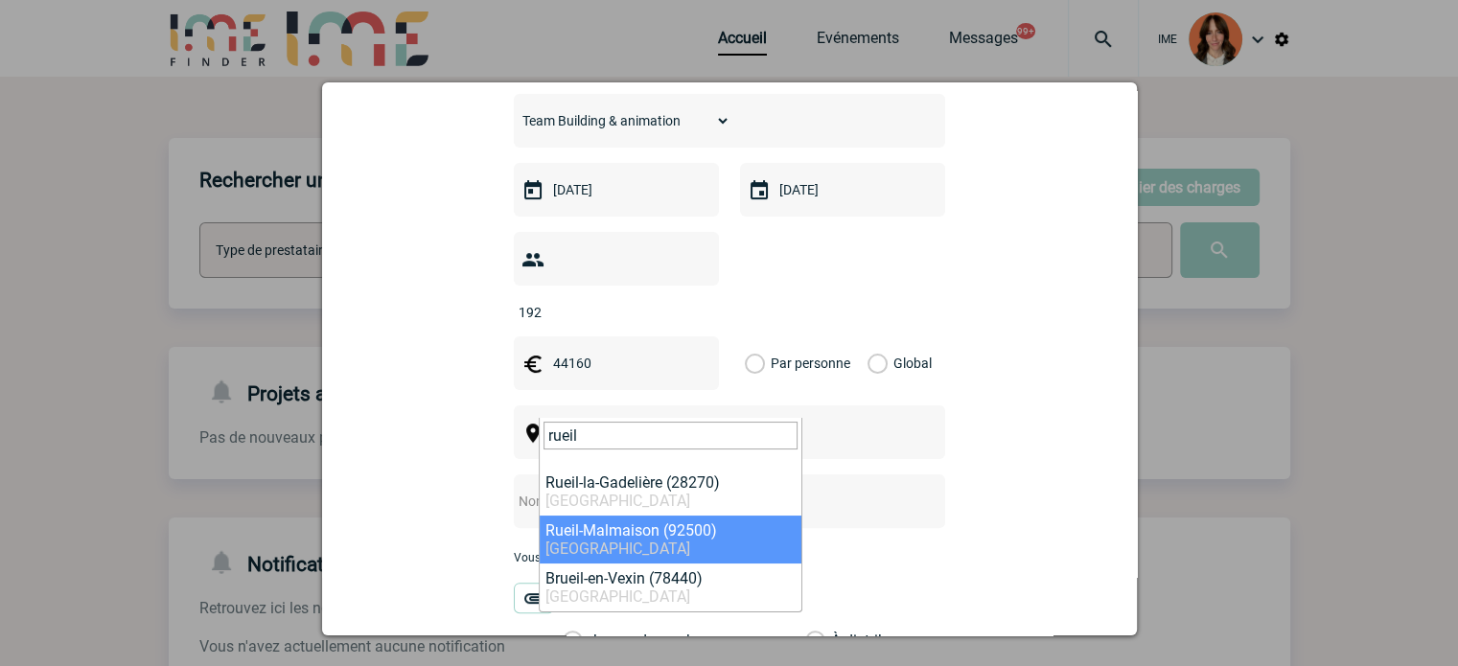
type input "rueil"
select select "54"
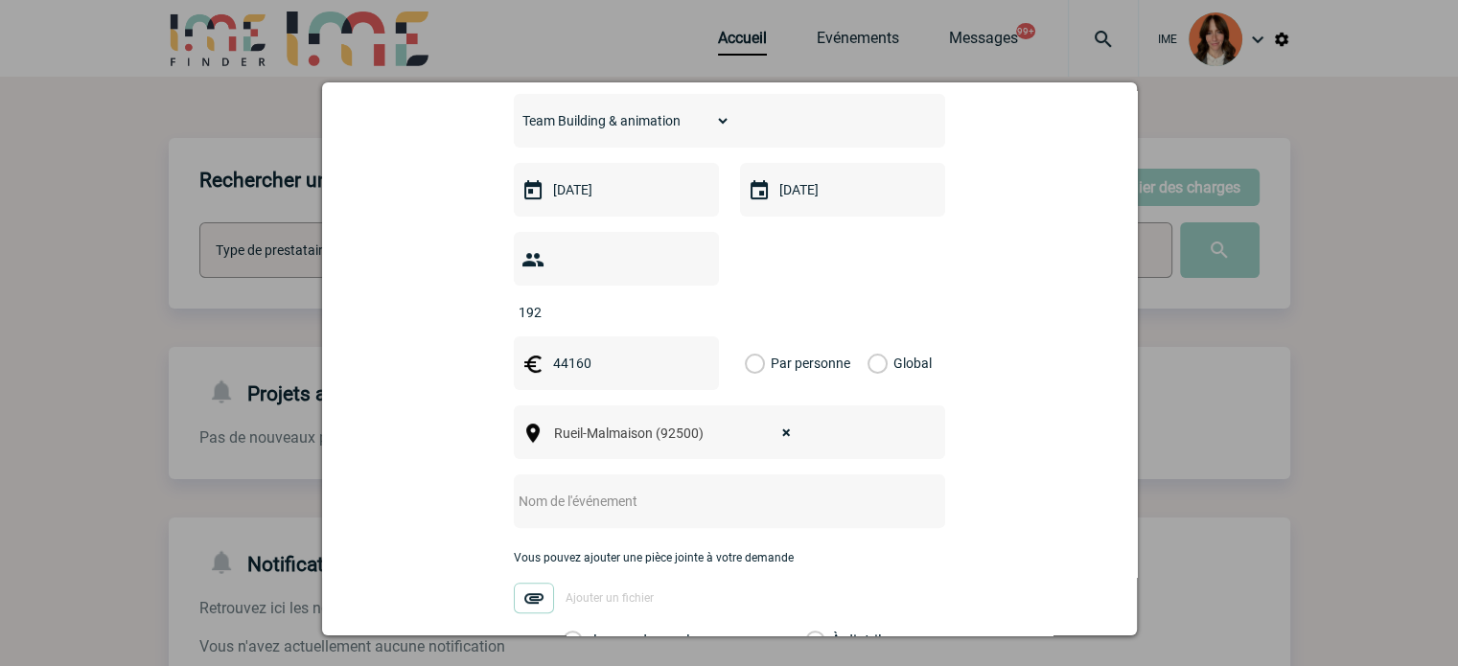
click at [557, 489] on input "text" at bounding box center [704, 501] width 381 height 25
paste input "Development Day"
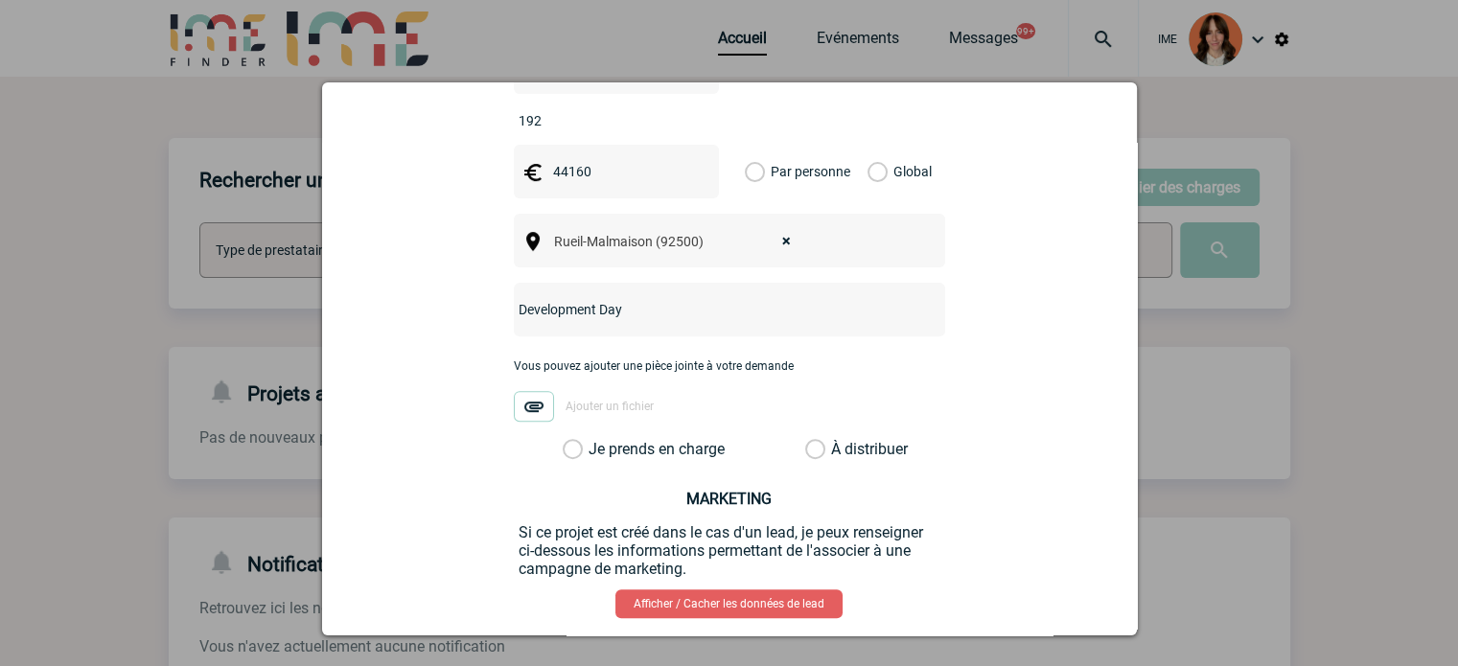
type input "Development Day"
click at [636, 436] on div "camille.dagorn@novartis.com camille.dagorn@novartis.com Vous cherchez à assigne…" at bounding box center [729, 113] width 767 height 1194
click at [595, 440] on label "Je prends en charge" at bounding box center [579, 449] width 33 height 19
click at [0, 0] on input "Je prends en charge" at bounding box center [0, 0] width 0 height 0
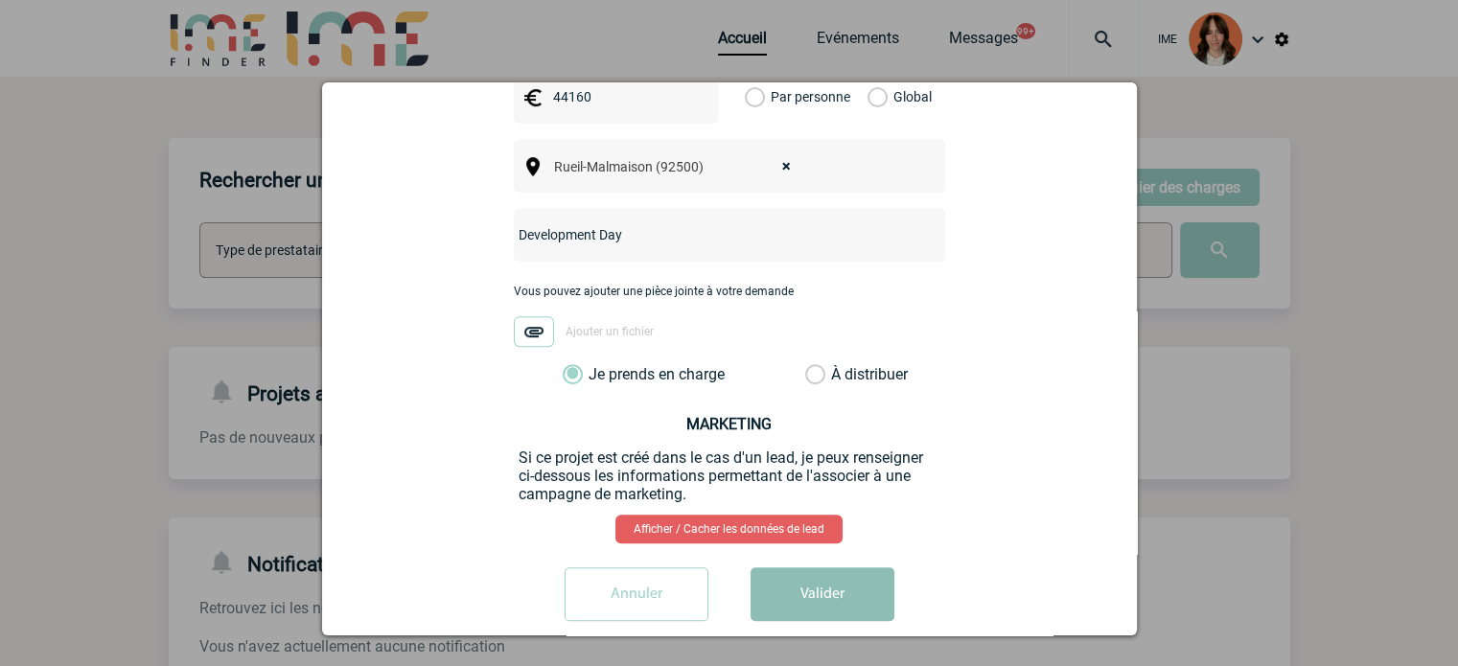
click at [834, 567] on button "Valider" at bounding box center [823, 594] width 144 height 54
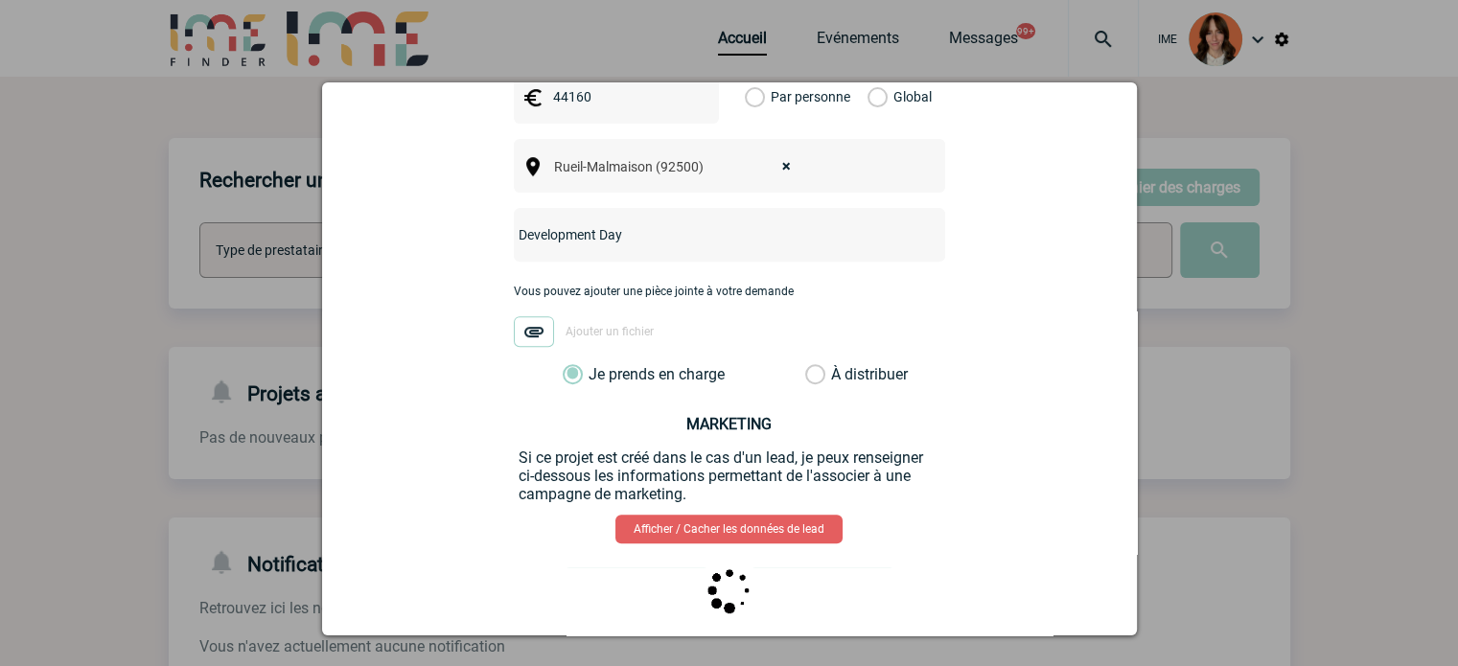
scroll to position [747, 0]
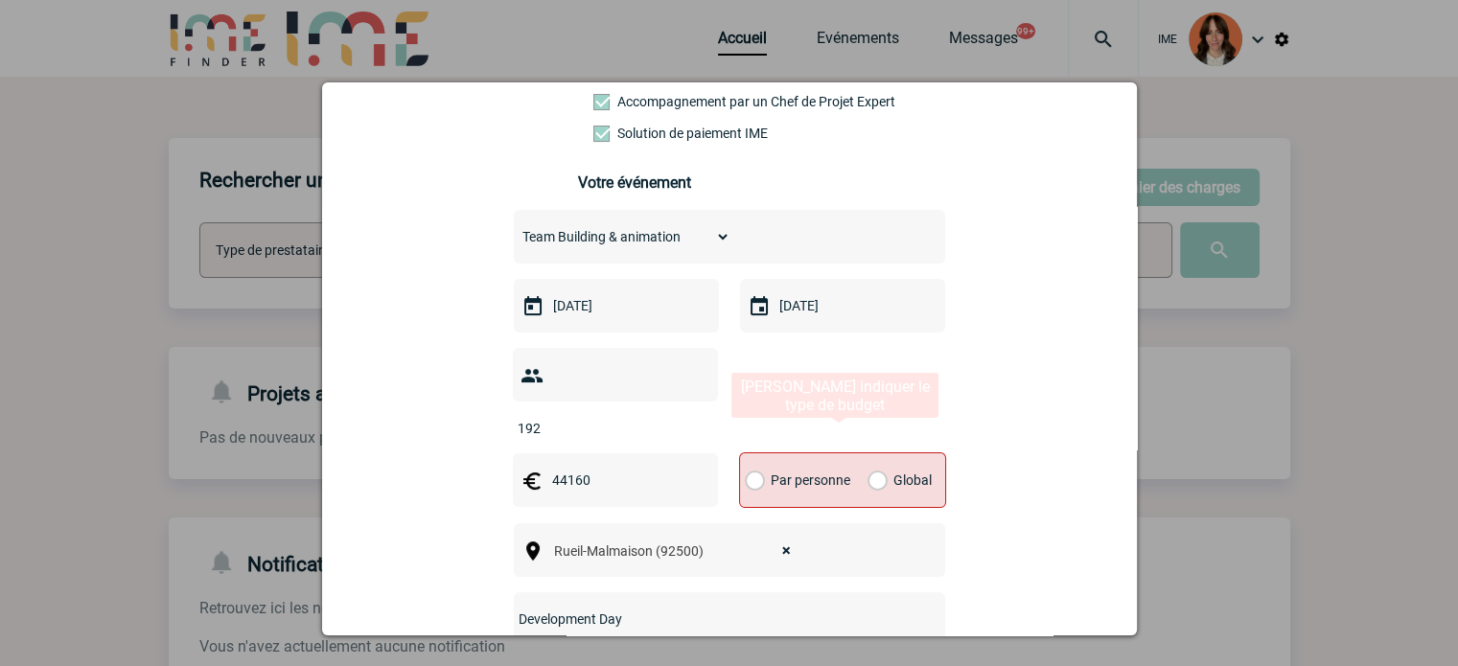
click at [871, 453] on label "Global" at bounding box center [873, 480] width 12 height 54
click at [0, 0] on input "Global" at bounding box center [0, 0] width 0 height 0
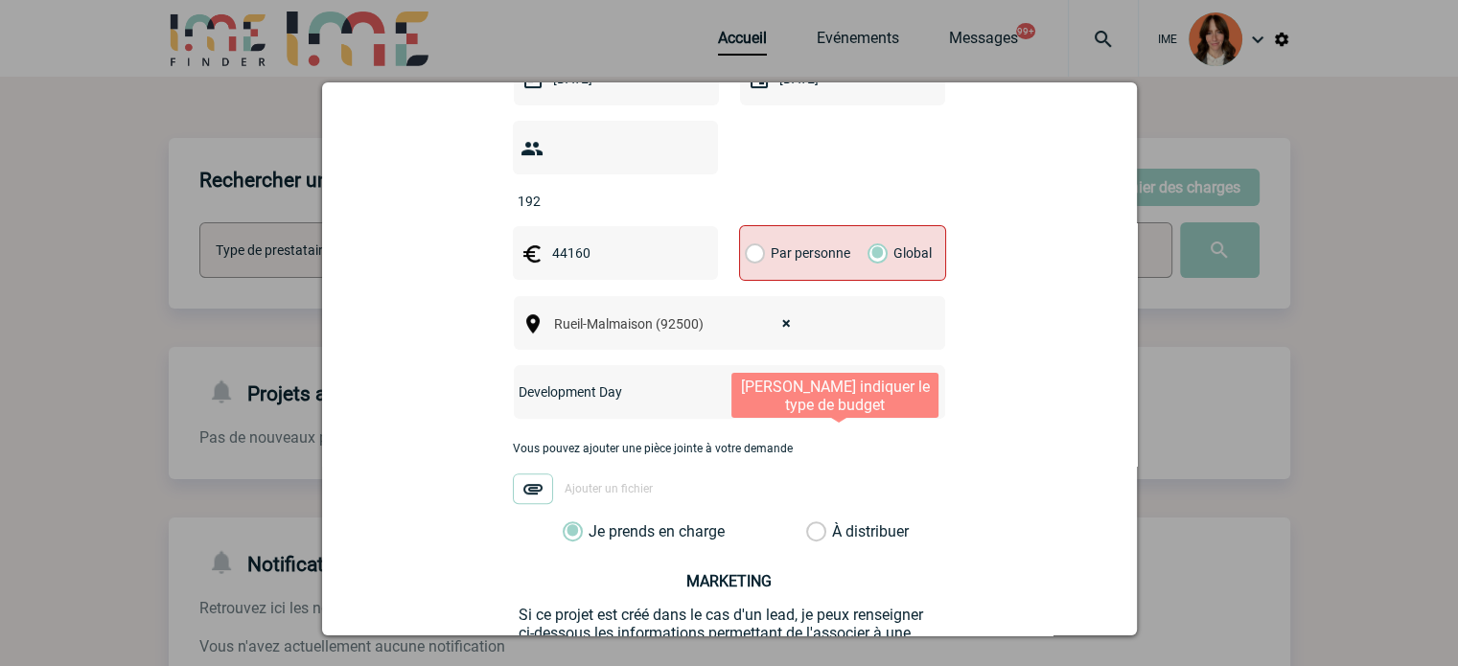
scroll to position [748, 0]
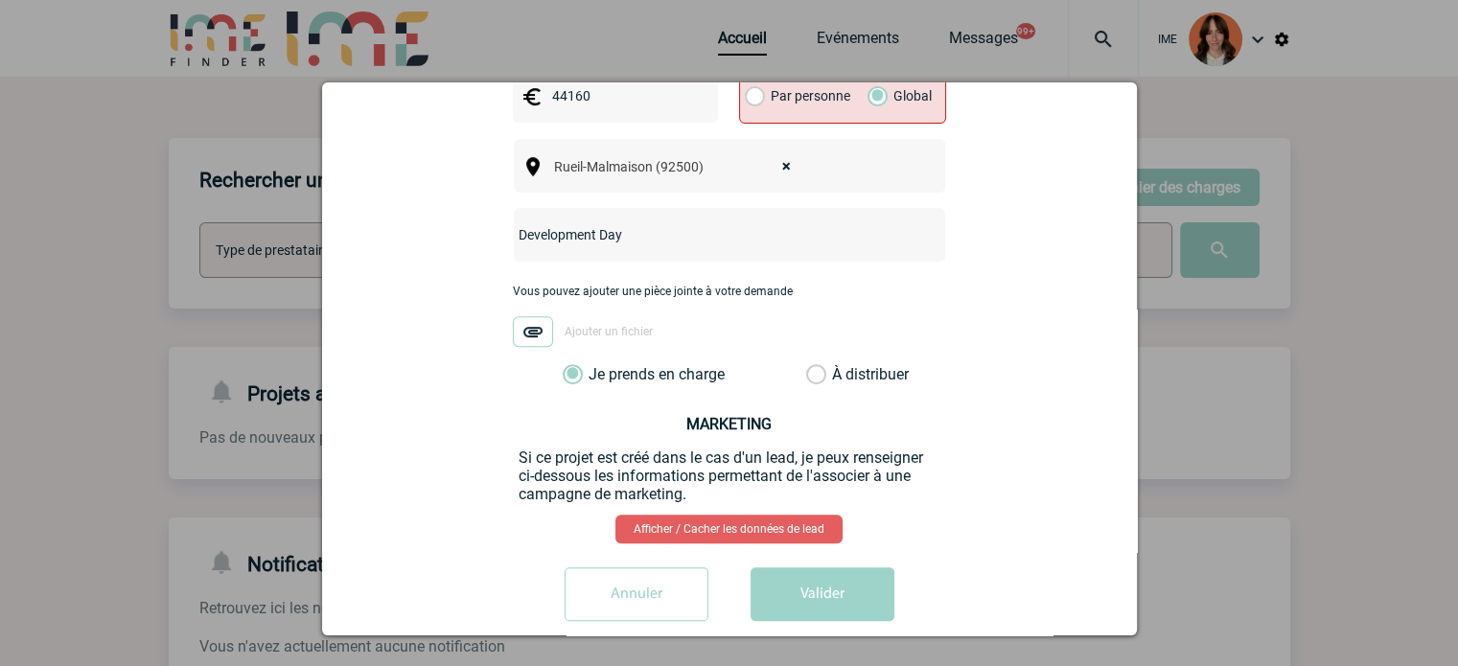
click at [820, 567] on button "Valider" at bounding box center [823, 594] width 144 height 54
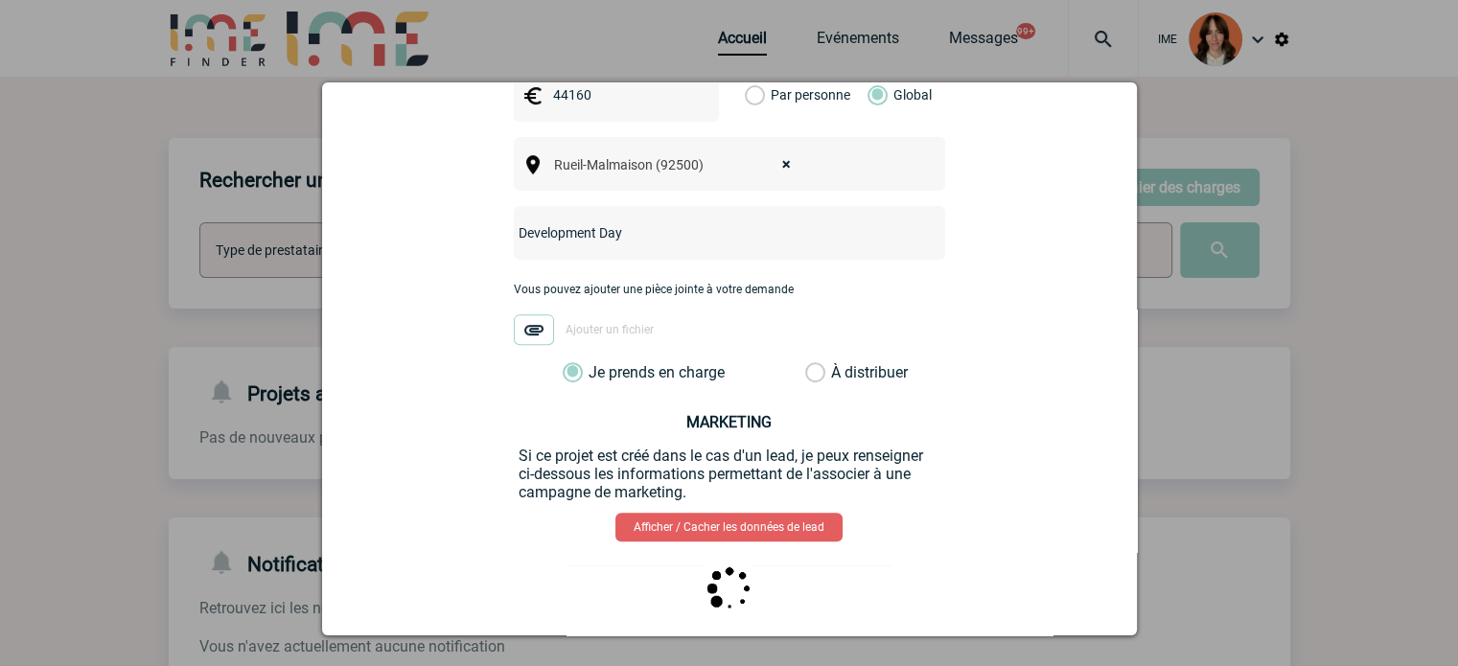
scroll to position [0, 0]
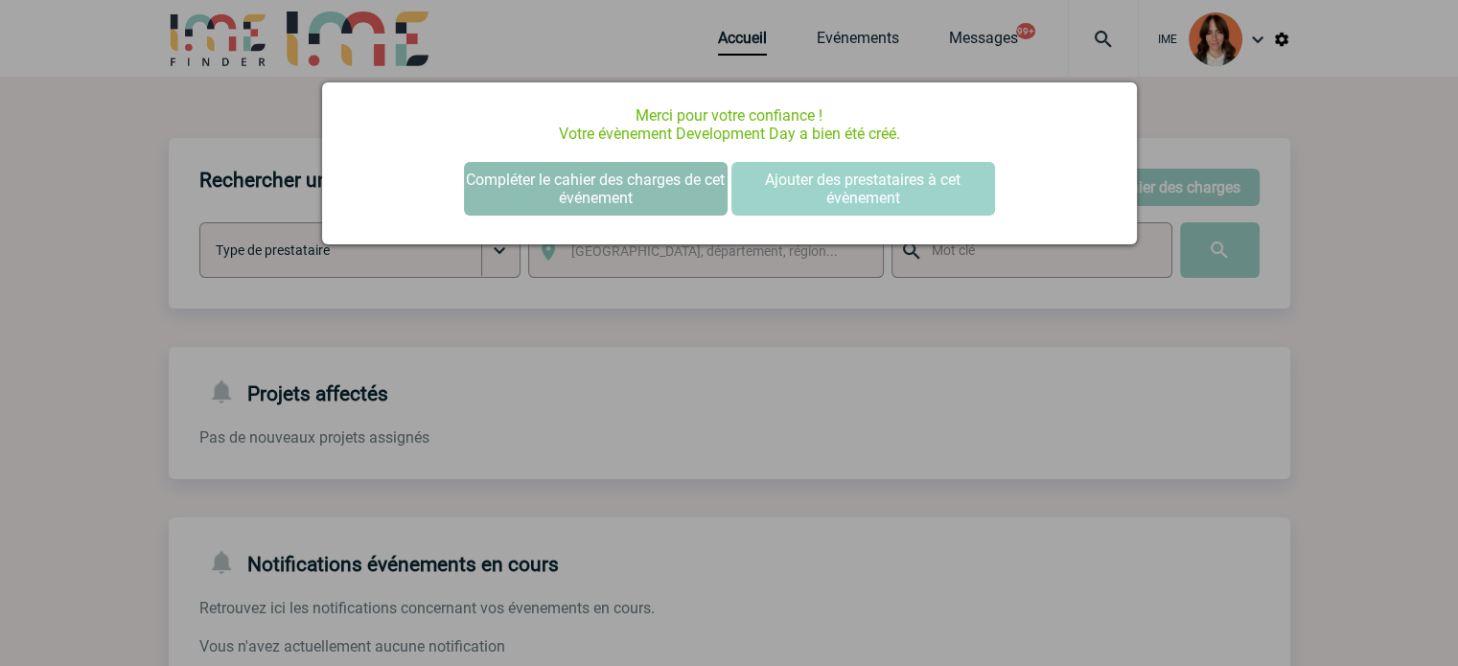
click at [636, 181] on button "Compléter le cahier des charges de cet événement" at bounding box center [596, 189] width 264 height 54
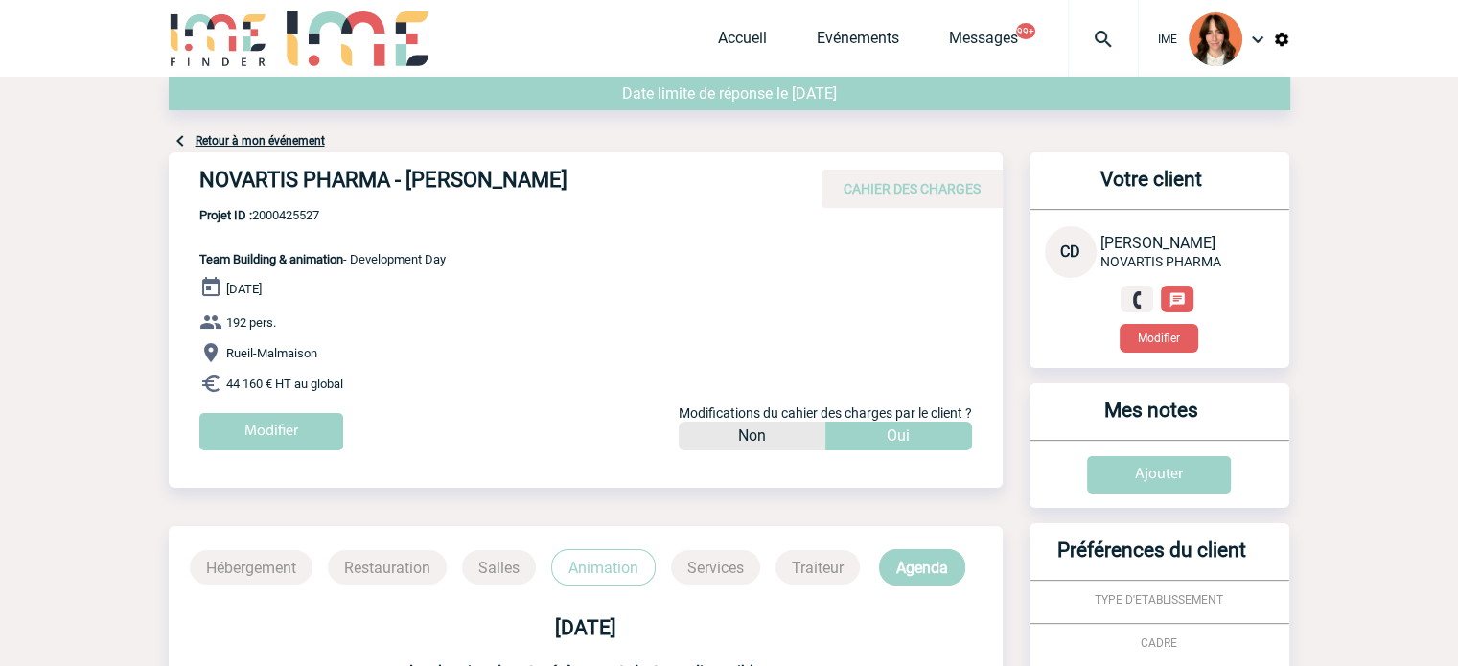
drag, startPoint x: 195, startPoint y: 179, endPoint x: 617, endPoint y: 181, distance: 422.7
click at [617, 181] on div "NOVARTIS PHARMA - [PERSON_NAME] CAHIER DES CHARGES" at bounding box center [586, 180] width 834 height 56
copy h4 "NOVARTIS PHARMA - [PERSON_NAME]"
click at [291, 220] on span "Projet ID : 2000425527" at bounding box center [322, 215] width 246 height 14
click at [292, 219] on span "Projet ID : 2000425527" at bounding box center [322, 215] width 246 height 14
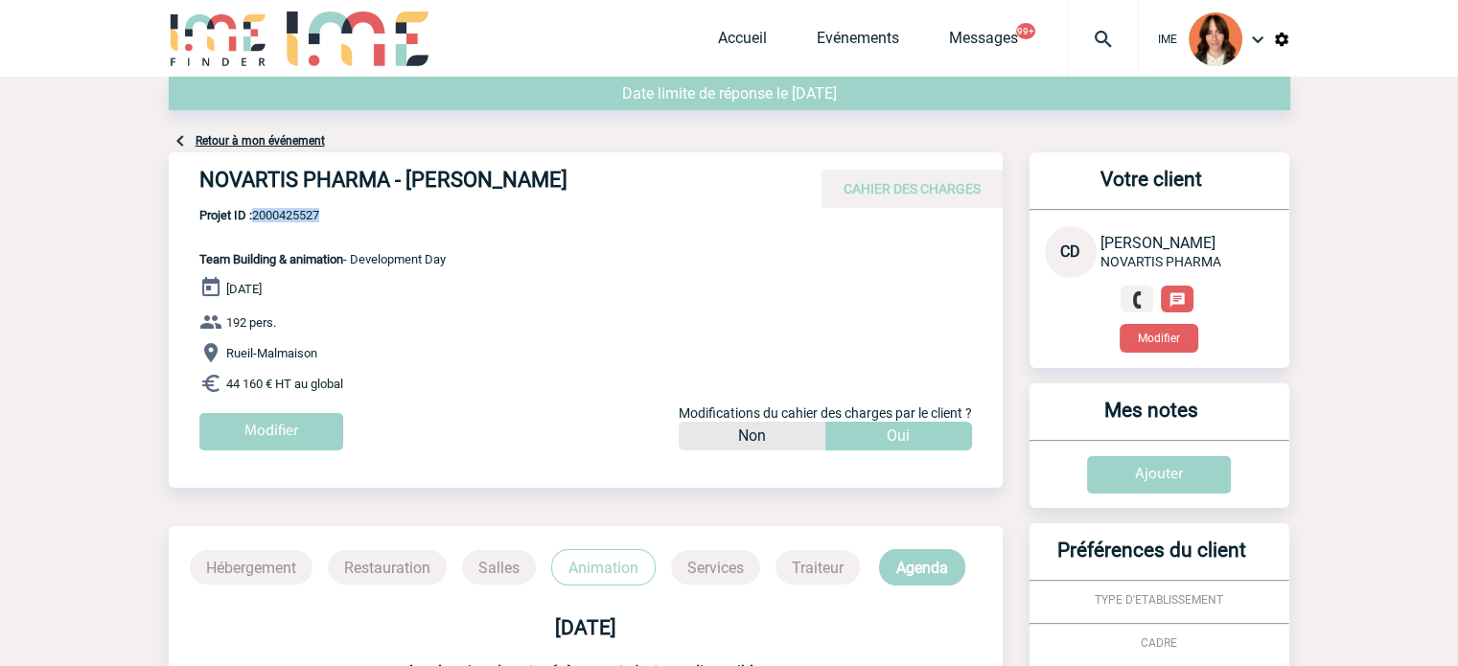
copy span "2000425527"
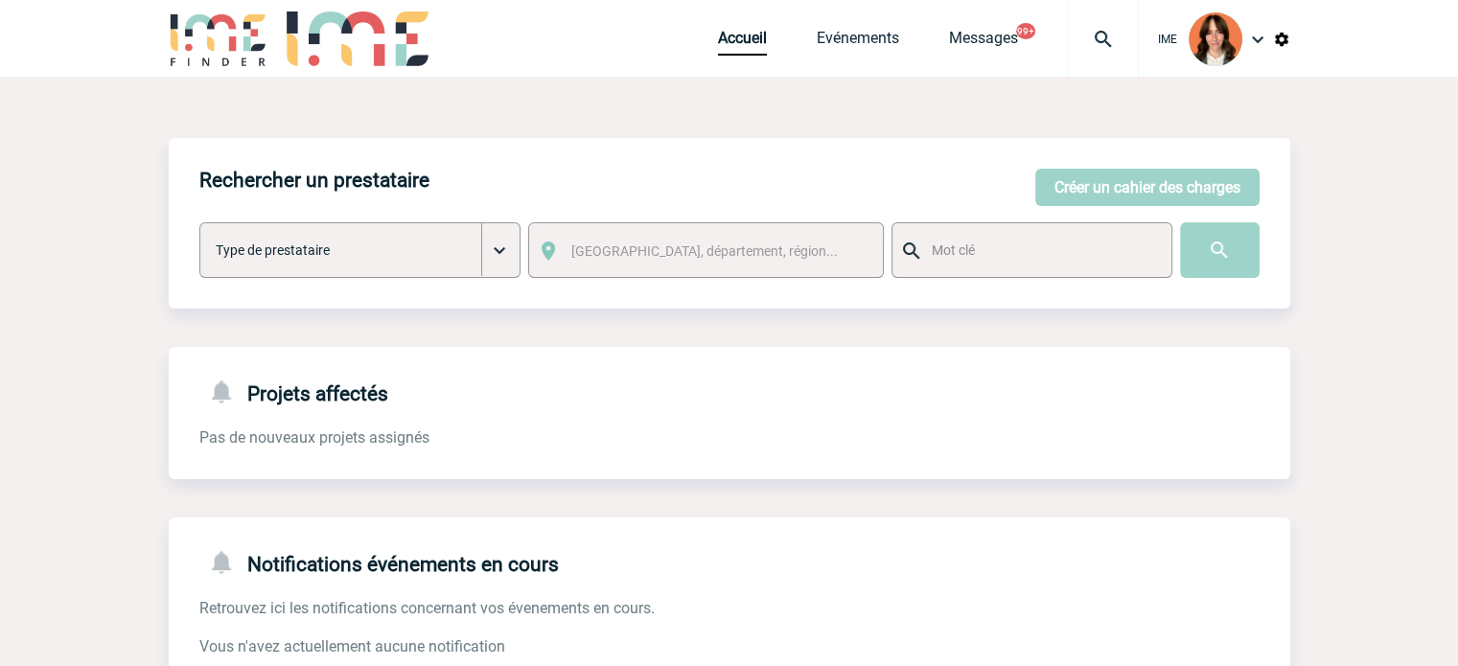
click at [1110, 33] on img at bounding box center [1103, 39] width 69 height 23
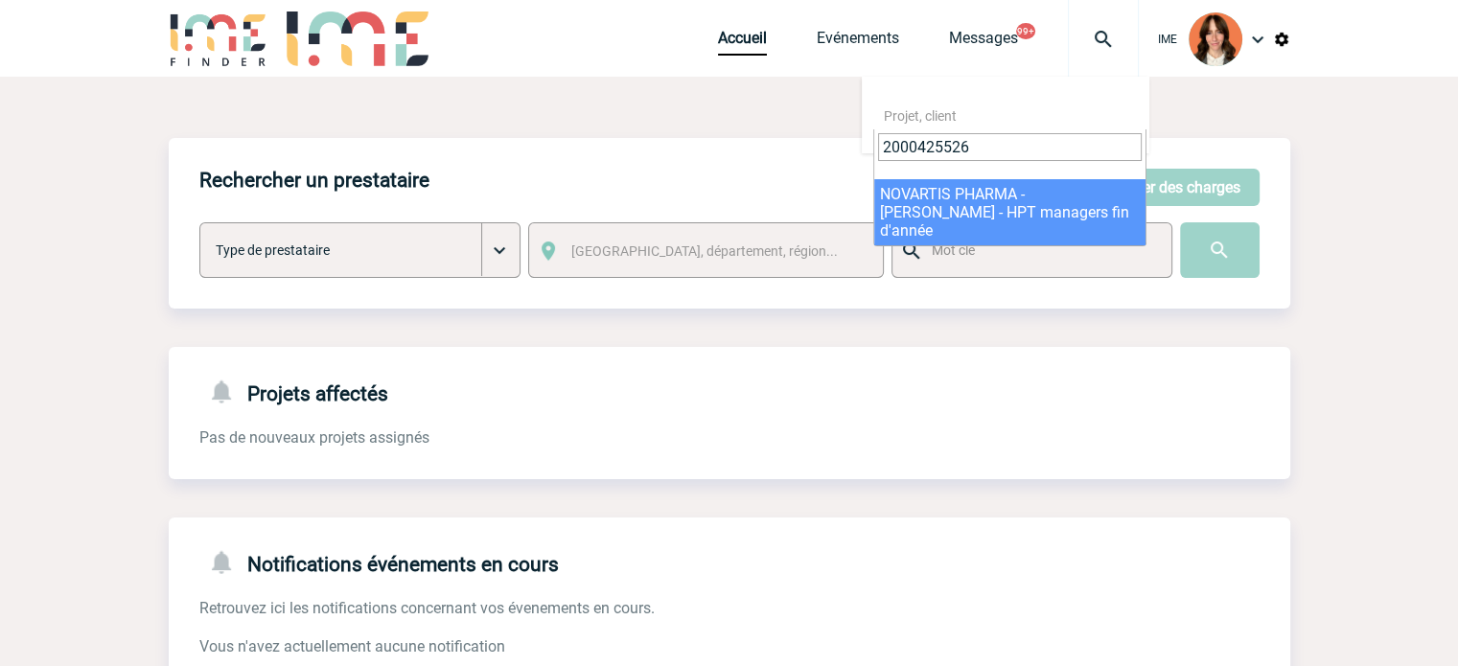
type input "2000425526"
select select "25027"
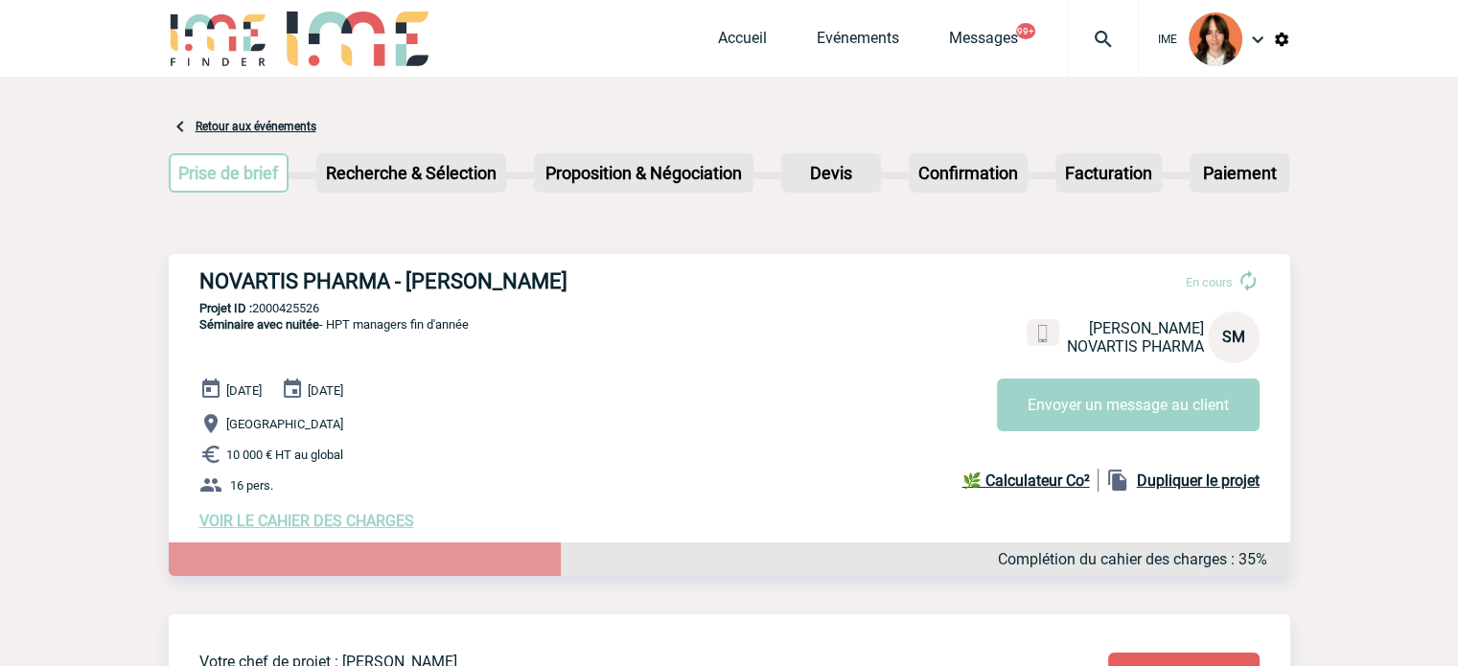
click at [1109, 13] on div at bounding box center [1103, 38] width 71 height 77
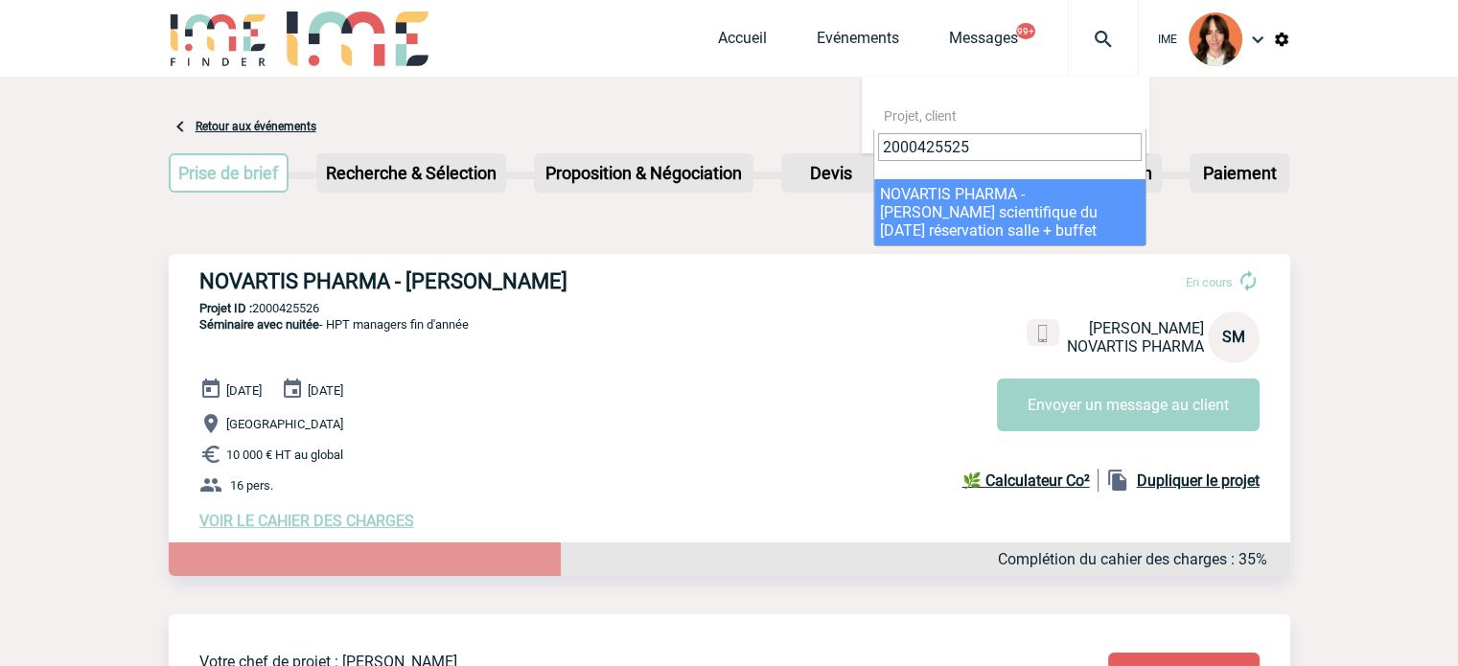
type input "2000425525"
select select "25026"
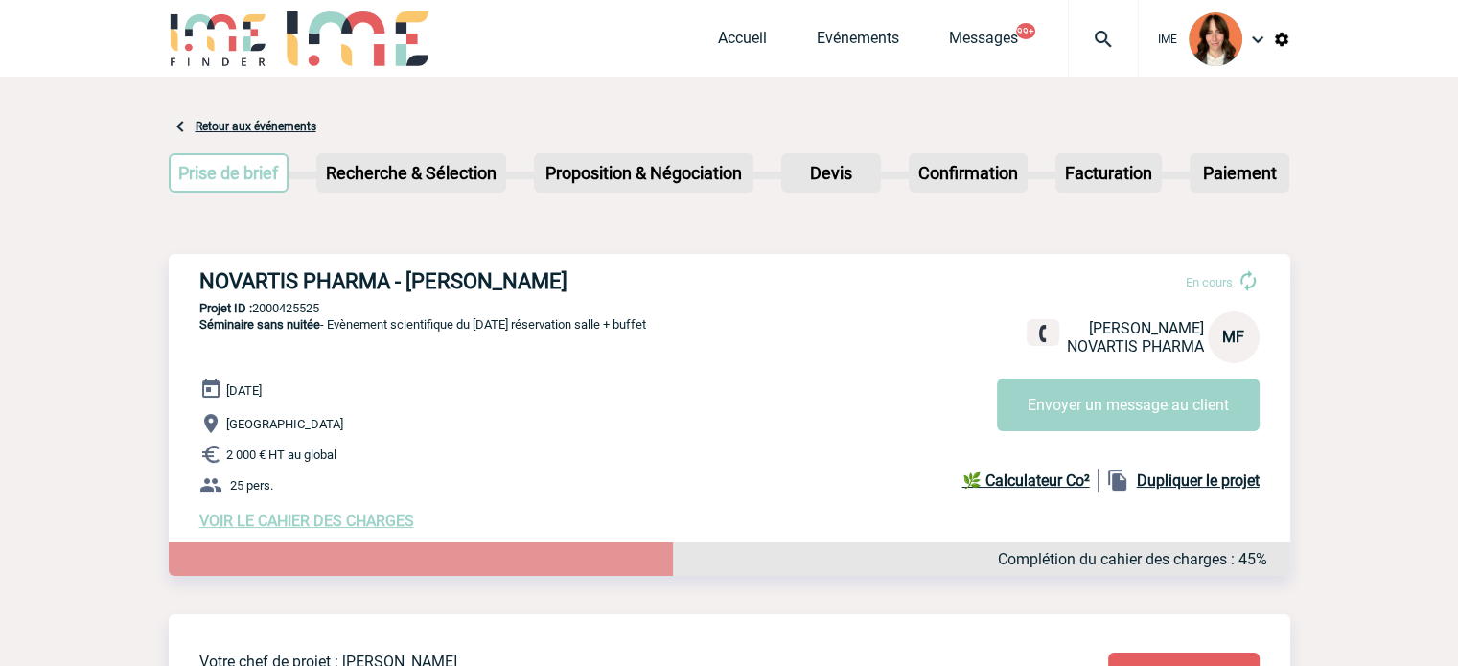
click at [1092, 34] on img at bounding box center [1103, 39] width 69 height 23
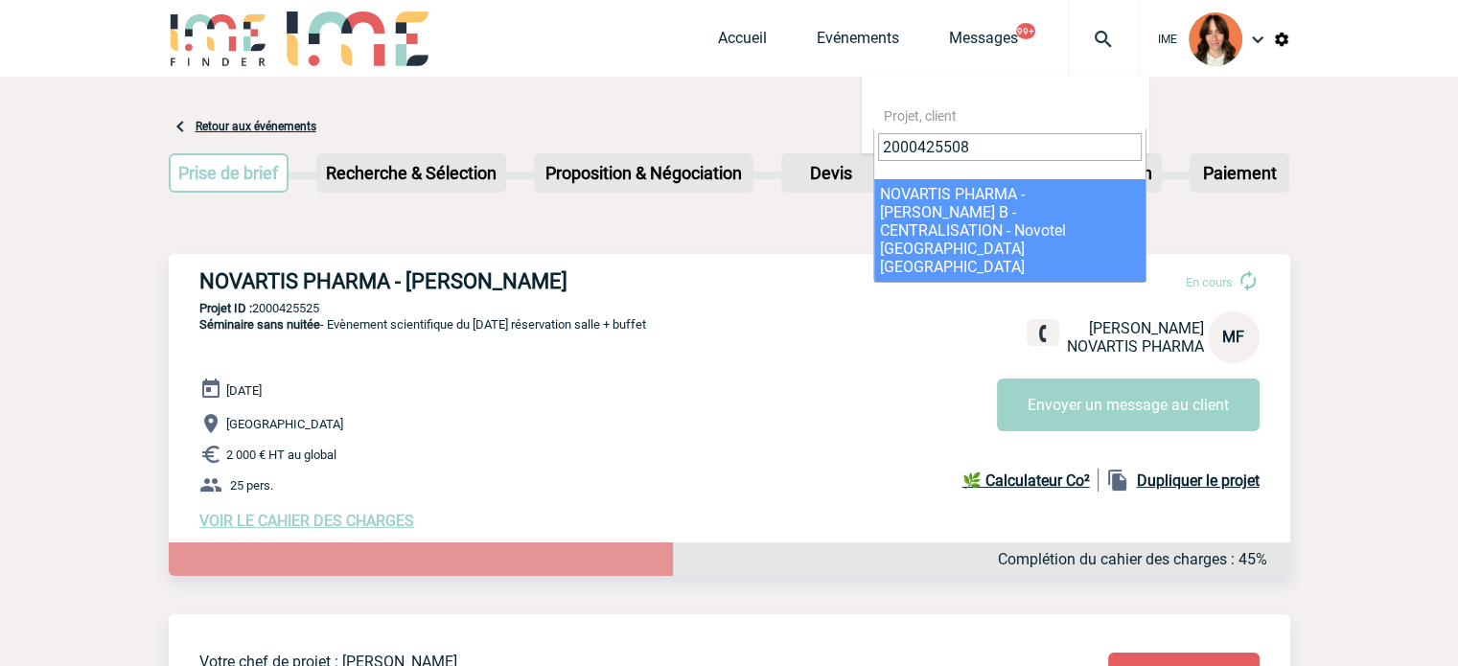
type input "2000425508"
select select "25009"
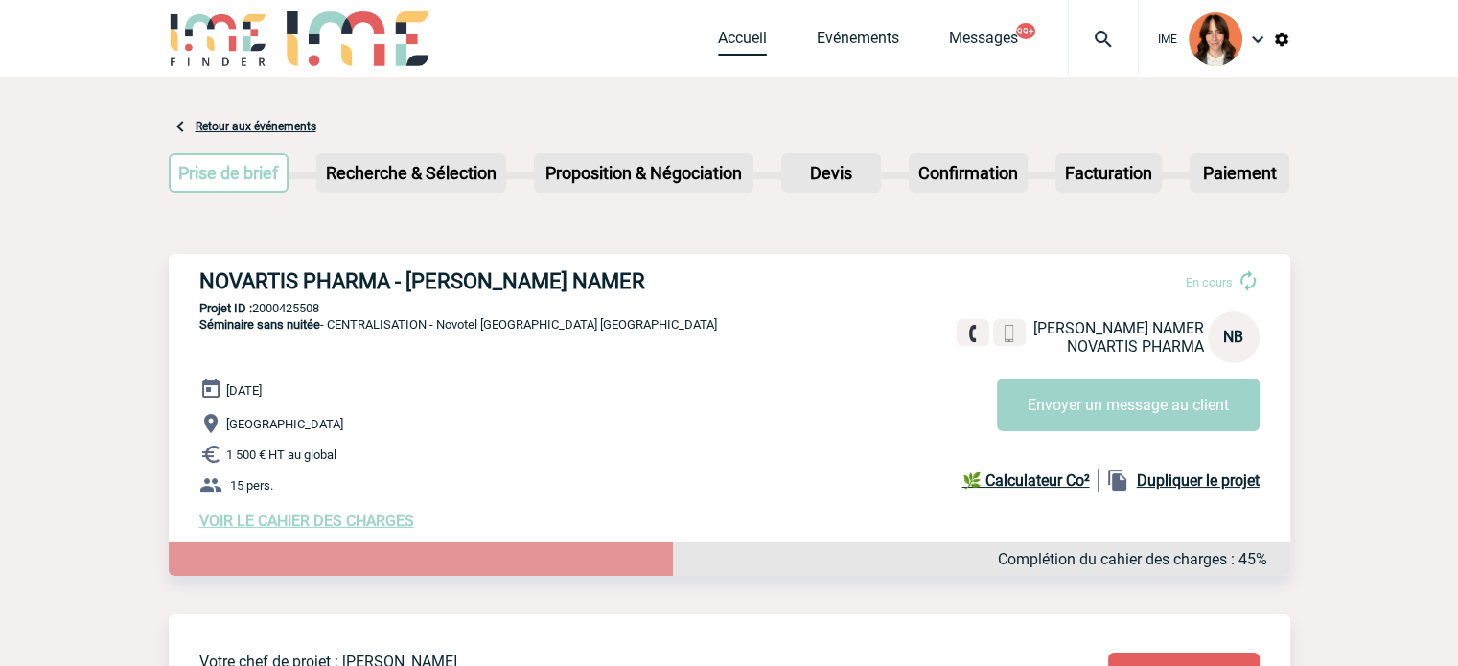
click at [751, 36] on link "Accueil" at bounding box center [742, 42] width 49 height 27
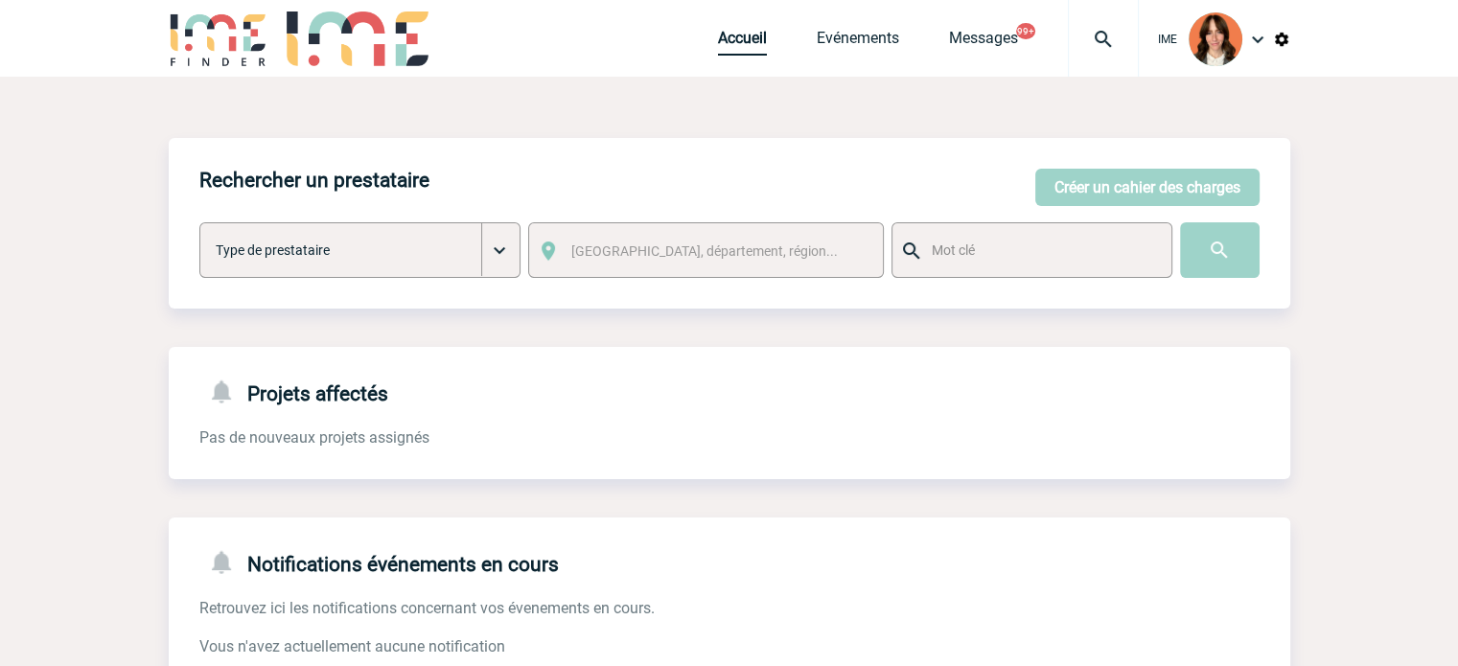
click at [731, 51] on link "Accueil" at bounding box center [742, 42] width 49 height 27
